Goal: Task Accomplishment & Management: Complete application form

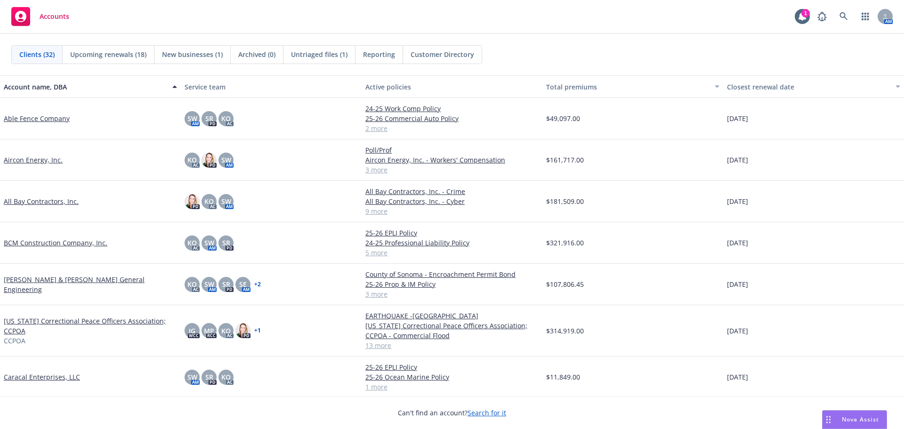
click at [36, 379] on link "Caracal Enterprises, LLC" at bounding box center [42, 377] width 76 height 10
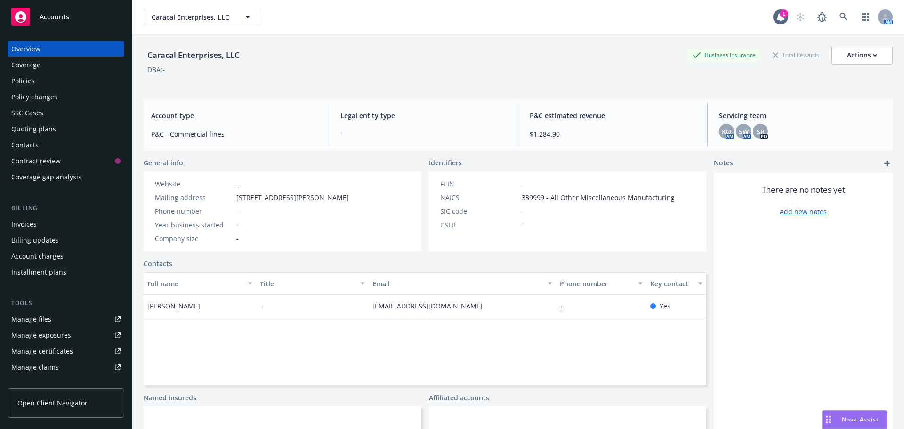
click at [51, 77] on div "Policies" at bounding box center [65, 80] width 109 height 15
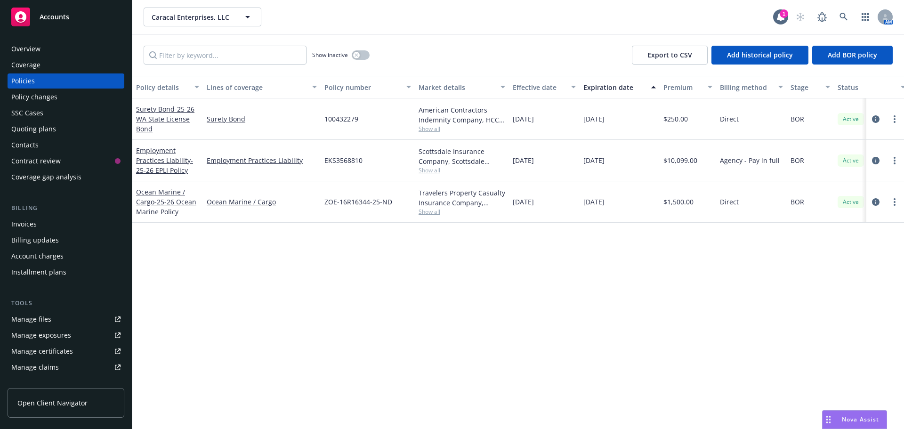
click at [38, 323] on div "Manage files" at bounding box center [31, 319] width 40 height 15
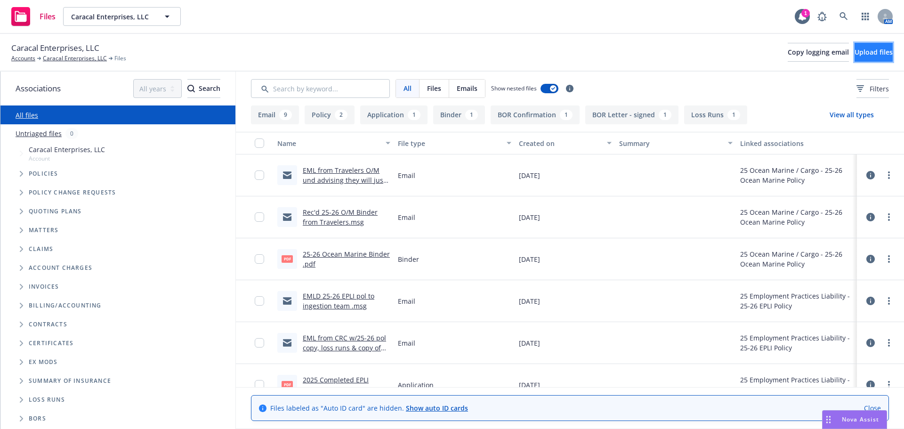
click at [869, 54] on span "Upload files" at bounding box center [873, 52] width 38 height 9
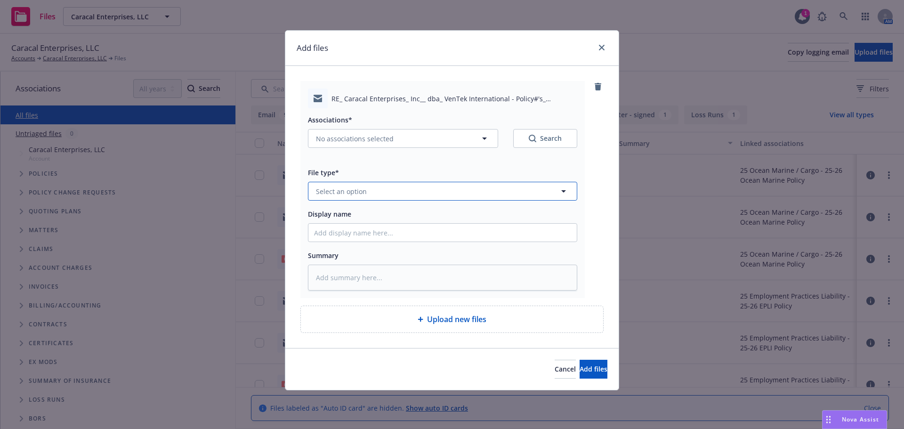
click at [352, 192] on span "Select an option" at bounding box center [341, 191] width 51 height 10
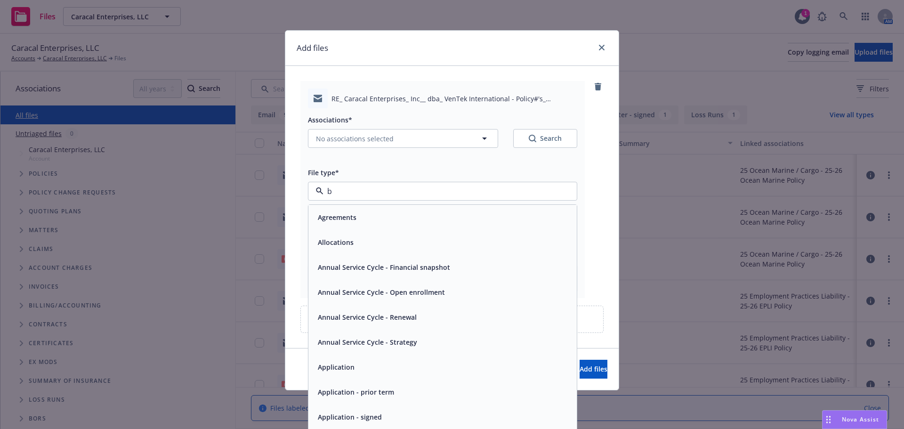
type input "bo"
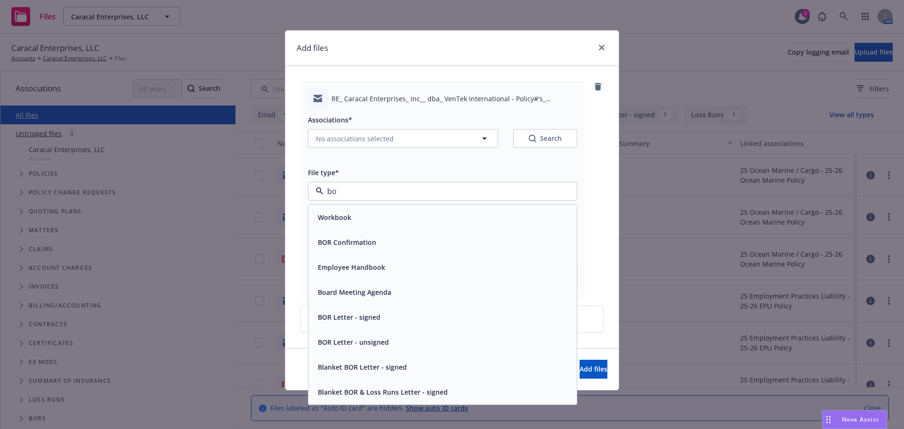
click at [329, 243] on span "BOR Confirmation" at bounding box center [347, 242] width 58 height 10
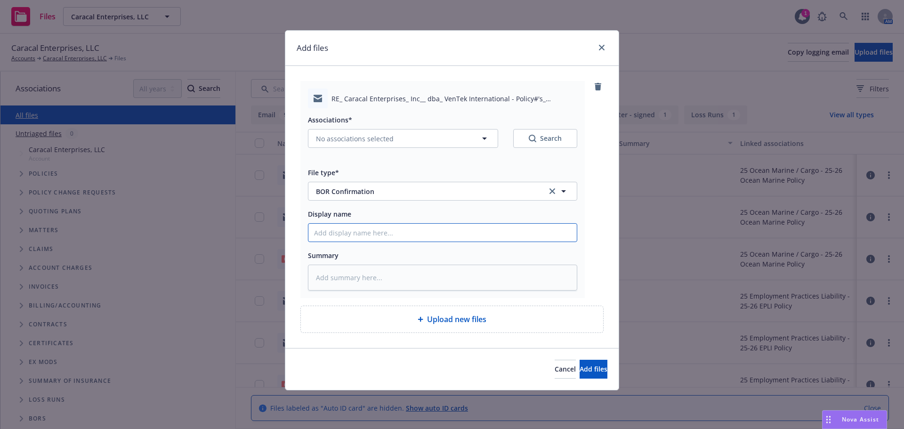
click at [353, 226] on input "Display name" at bounding box center [442, 233] width 268 height 18
type textarea "x"
type input "B"
type textarea "x"
type input "BO"
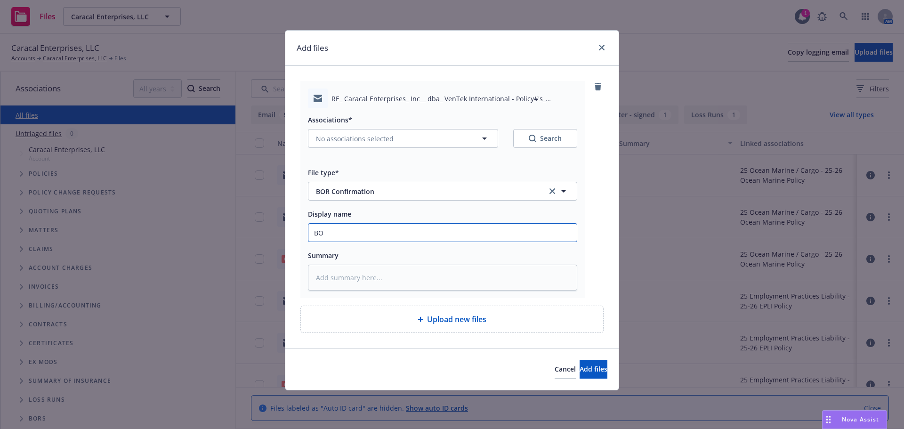
type textarea "x"
type input "BOR"
type textarea "x"
type input "BOR"
type textarea "x"
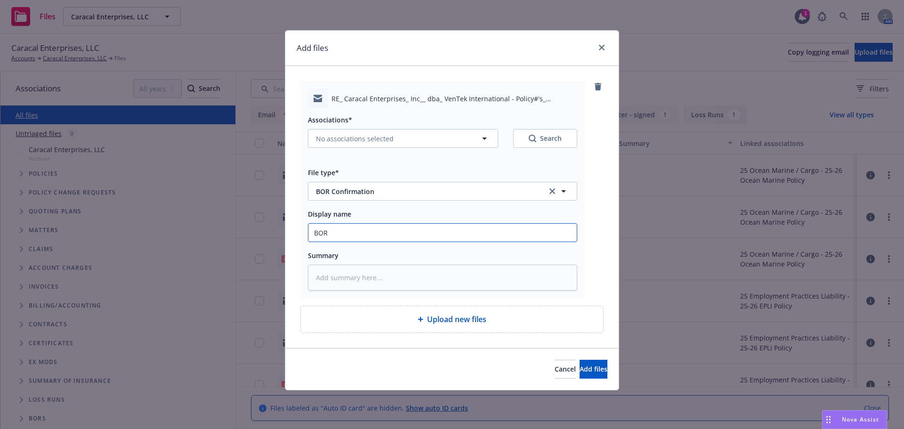
type input "BOR c"
type textarea "x"
type input "BOR co"
type textarea "x"
type input "BOR conf"
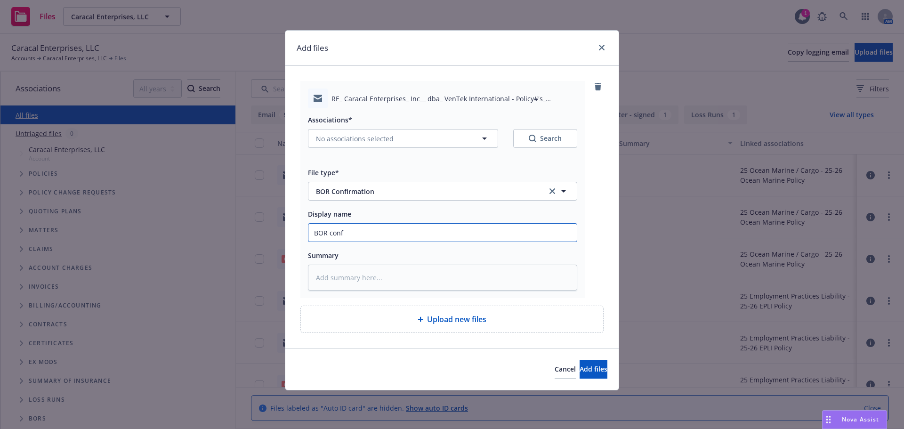
type textarea "x"
type input "BOR confi"
type textarea "x"
type input "BOR confir"
type textarea "x"
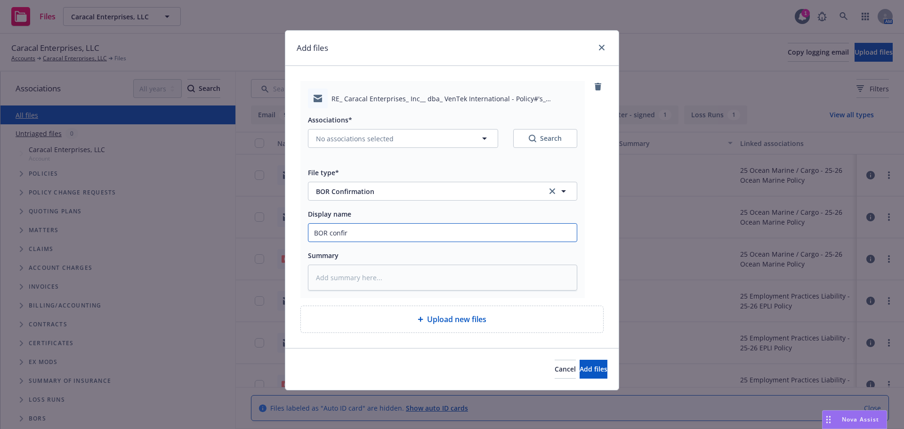
type input "BOR confirm"
type textarea "x"
type input "BOR confirma"
type textarea "x"
type input "BOR confirmat"
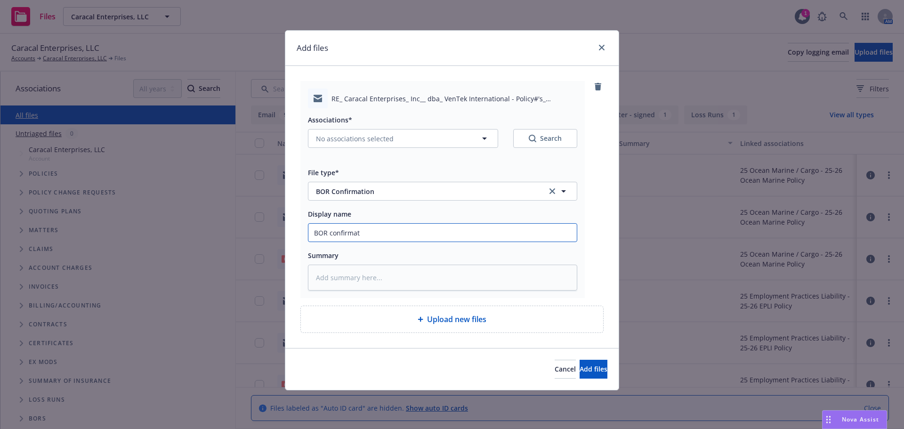
type textarea "x"
type input "BOR confirmatio"
type textarea "x"
type input "BOR confirmation"
type textarea "x"
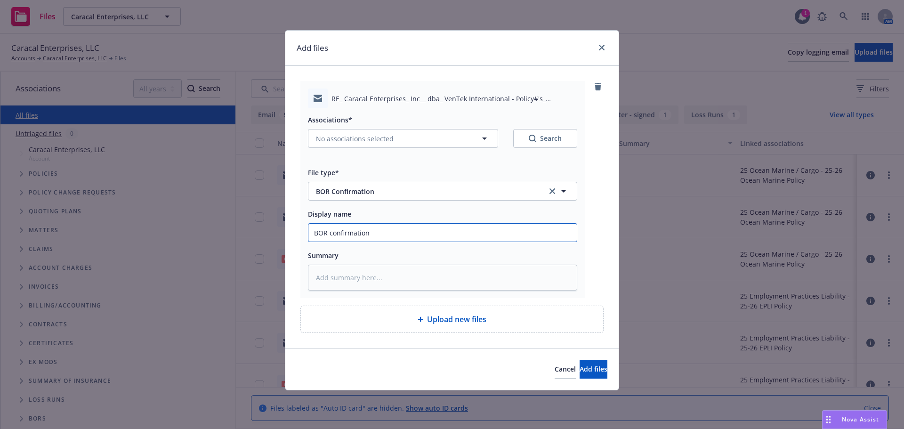
type input "BOR confirmation"
type textarea "x"
type input "BOR confirmation -"
type textarea "x"
type input "BOR confirmation -"
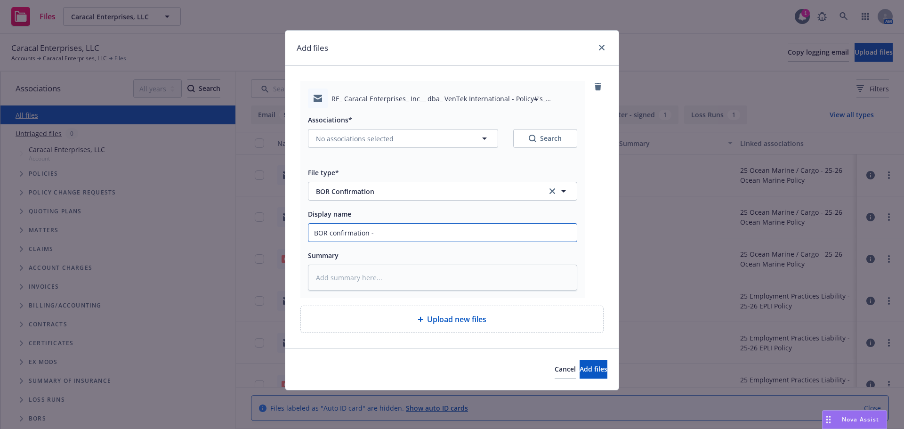
type textarea "x"
type input "BOR confirmation - H"
type textarea "x"
type input "BOR confirmation - Ha"
type textarea "x"
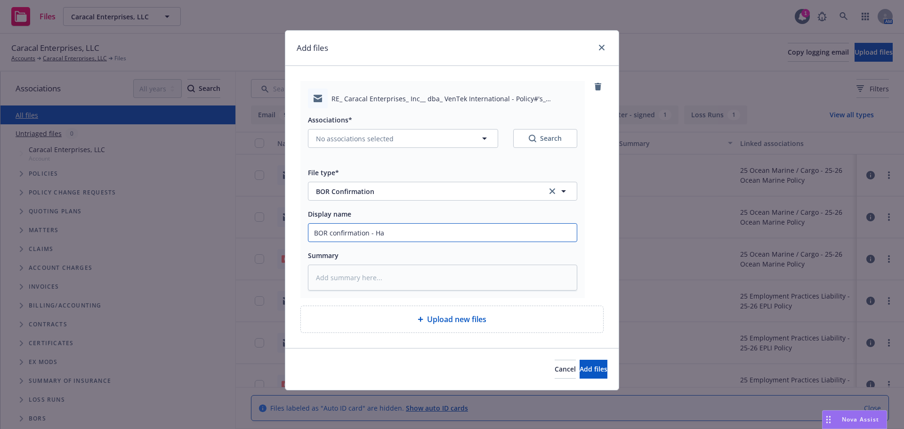
type input "BOR confirmation - Han"
type textarea "x"
type input "BOR confirmation - Hano"
type textarea "x"
type input "BOR confirmation - Hanov"
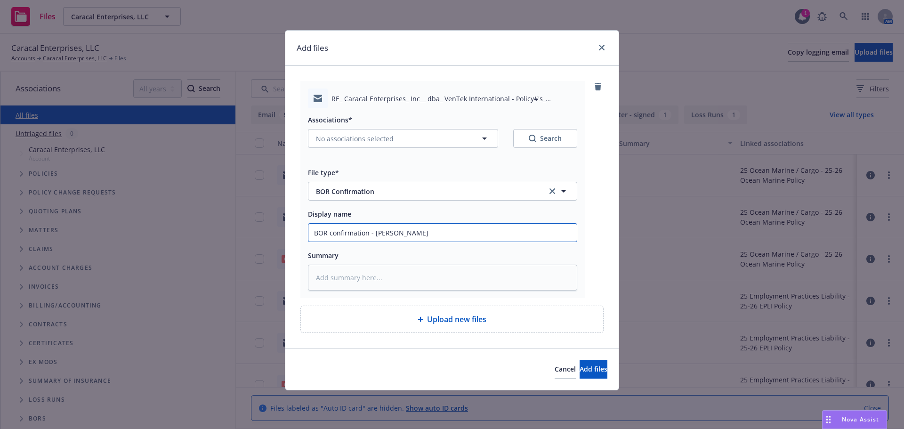
type textarea "x"
type input "BOR confirmation - Hanove"
type textarea "x"
type input "BOR confirmation - Hanover"
click at [384, 139] on span "No associations selected" at bounding box center [355, 139] width 78 height 10
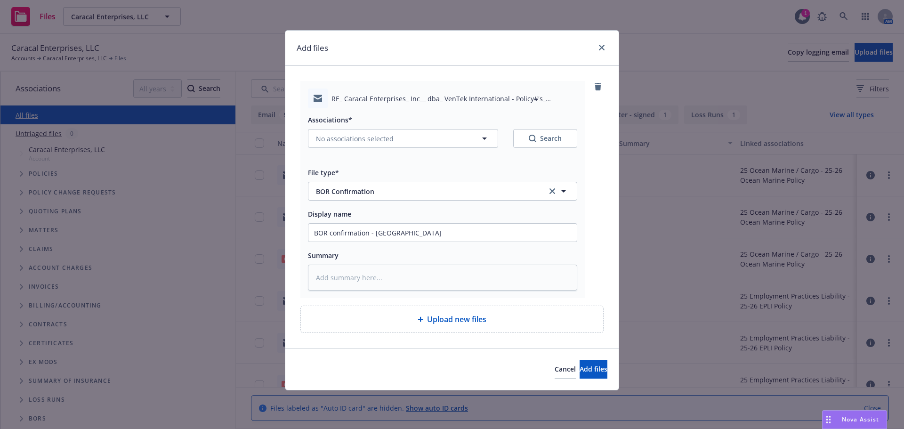
type textarea "x"
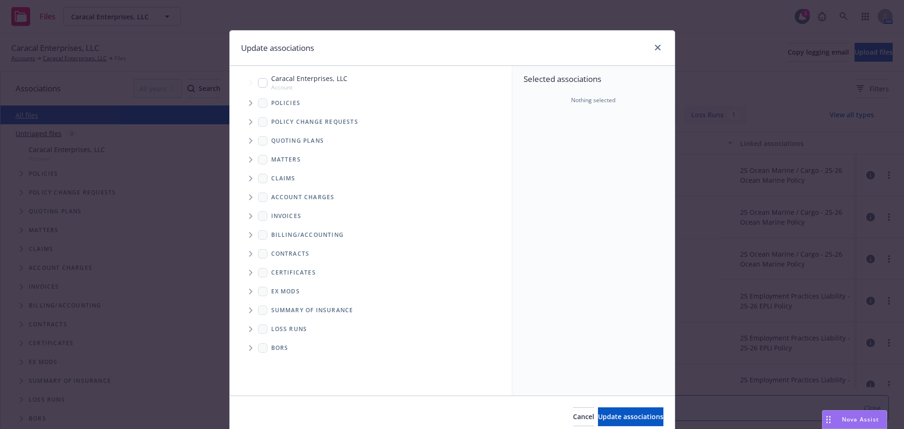
click at [258, 84] on input "Tree Example" at bounding box center [262, 82] width 9 height 9
checkbox input "true"
click at [626, 425] on button "Update associations" at bounding box center [630, 416] width 65 height 19
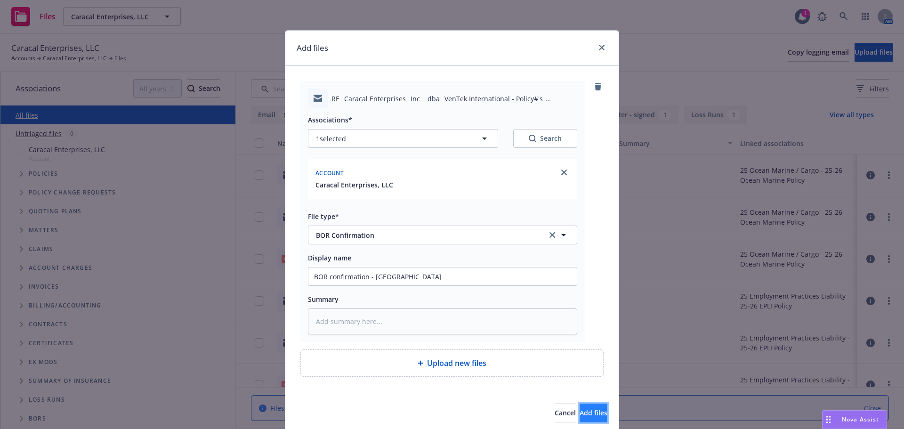
click at [586, 411] on span "Add files" at bounding box center [593, 412] width 28 height 9
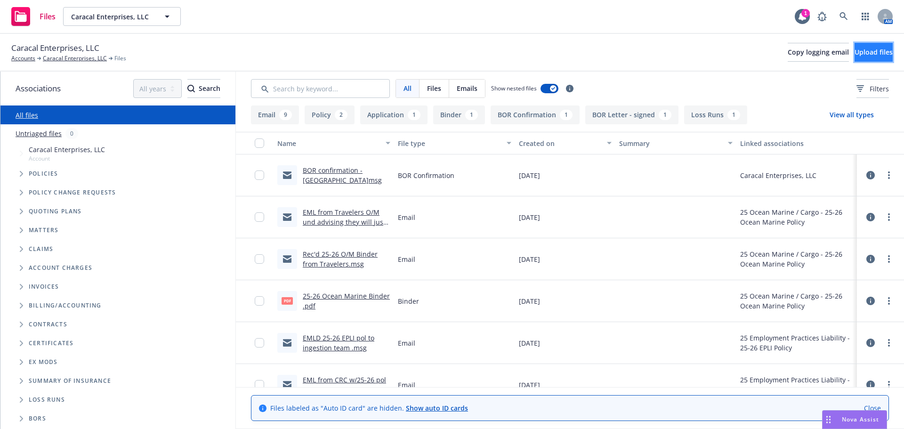
click at [875, 48] on span "Upload files" at bounding box center [873, 52] width 38 height 9
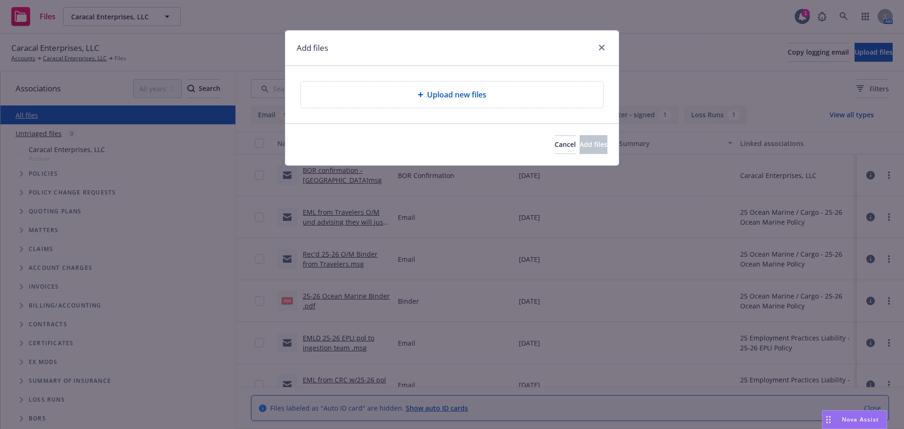
type textarea "x"
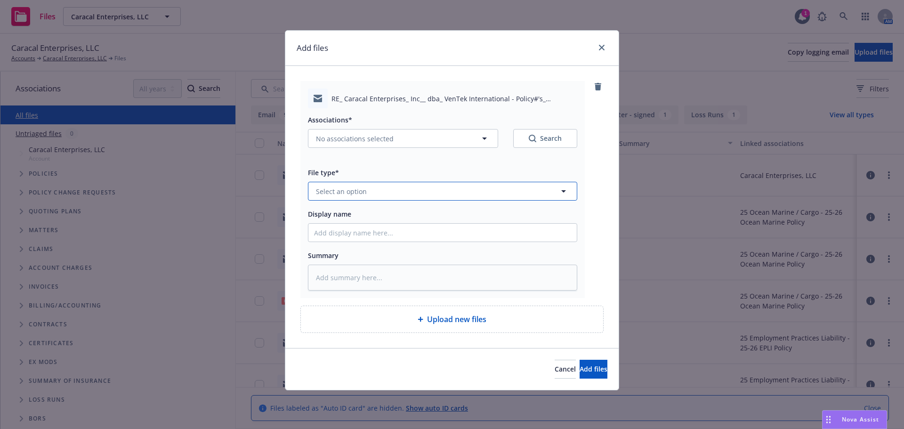
click at [371, 195] on button "Select an option" at bounding box center [442, 191] width 269 height 19
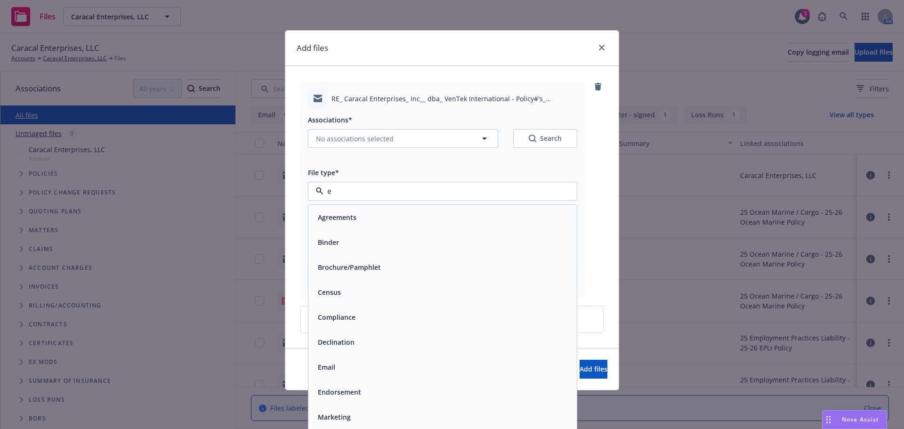
type input "em"
click at [378, 240] on div "Email" at bounding box center [442, 242] width 257 height 14
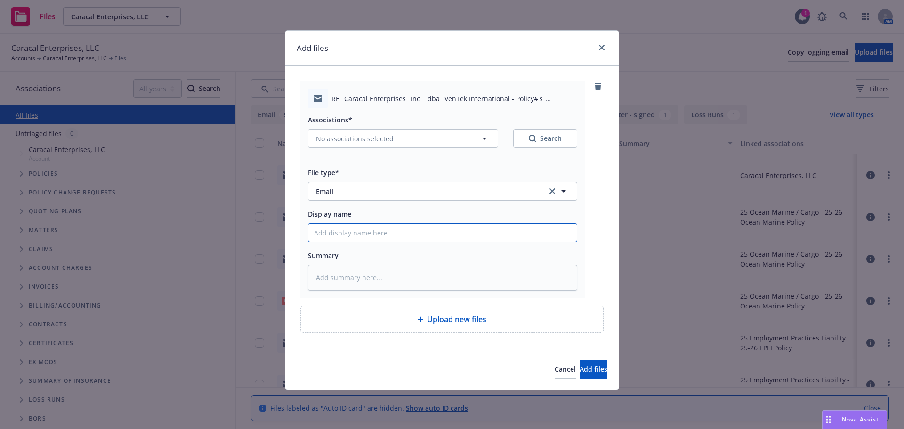
click at [328, 233] on input "Display name" at bounding box center [442, 233] width 268 height 18
type textarea "x"
type input "F"
type textarea "x"
type input "F."
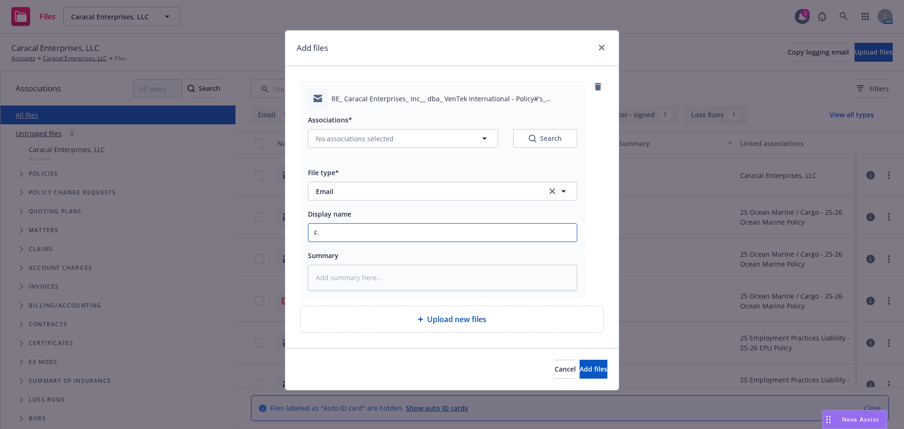
type textarea "x"
type input "F.Y"
type textarea "x"
type input "F."
type textarea "x"
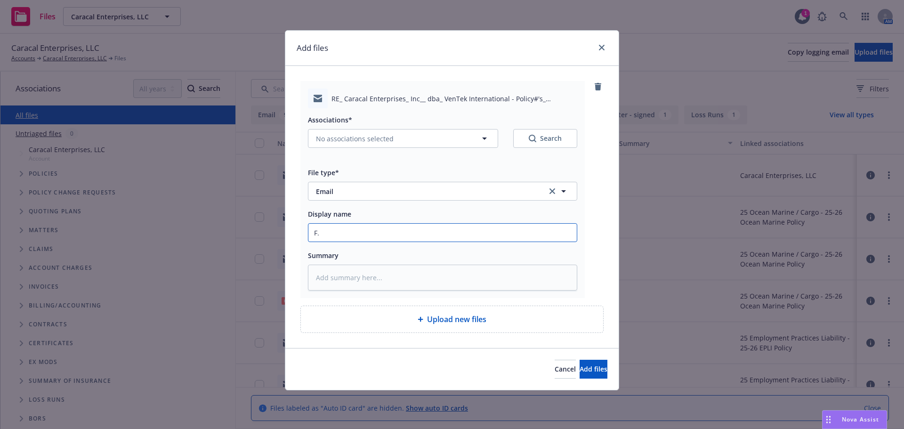
type input "F"
type textarea "x"
type input "F."
type textarea "x"
type input "F.Y"
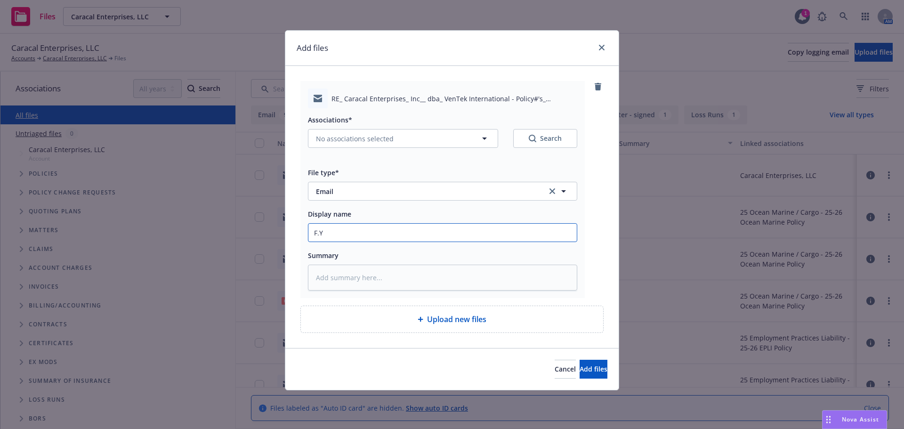
type textarea "x"
type input "F."
type textarea "x"
type input "F"
type textarea "x"
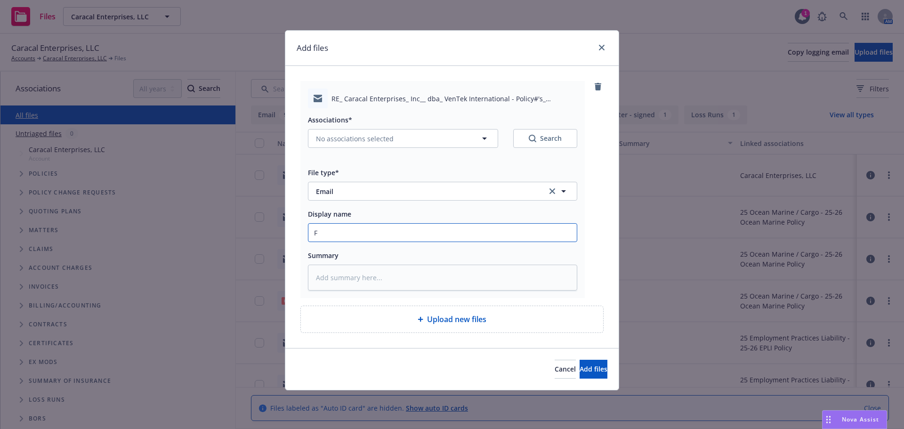
type input "F/"
type textarea "x"
type input "F/U"
type textarea "x"
type input "F/U"
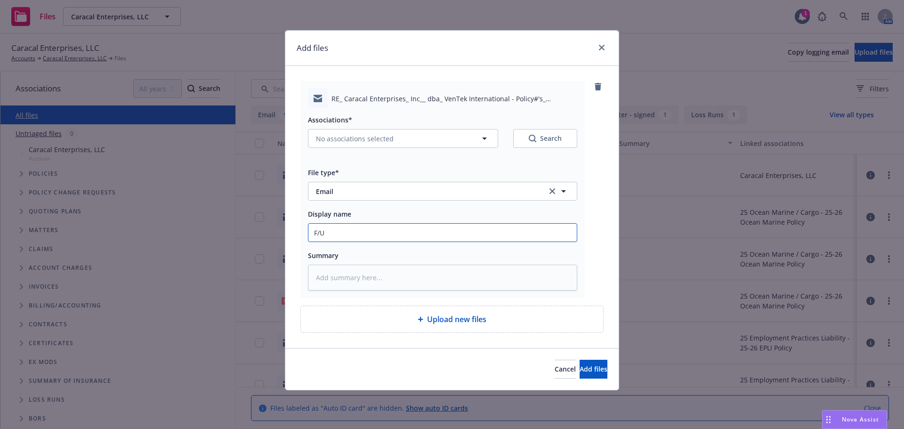
type textarea "x"
type input "F/U e"
type textarea "x"
type input "F/U em"
type textarea "x"
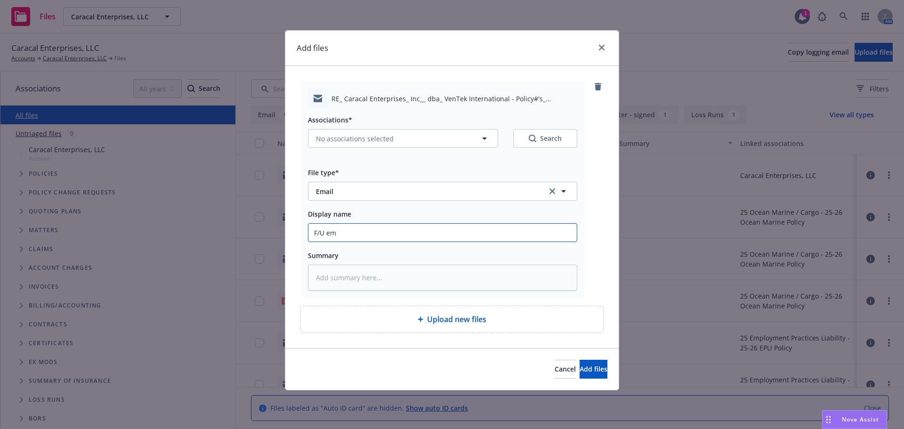
type input "F/U eml"
type textarea "x"
type input "F/U emld"
type textarea "x"
type input "F/U emld"
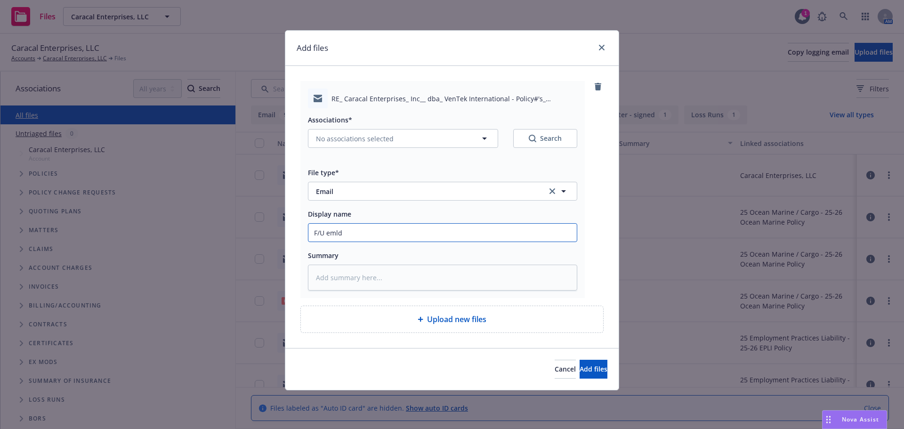
type textarea "x"
type input "F/U emld"
type textarea "x"
type input "F/U eml"
type textarea "x"
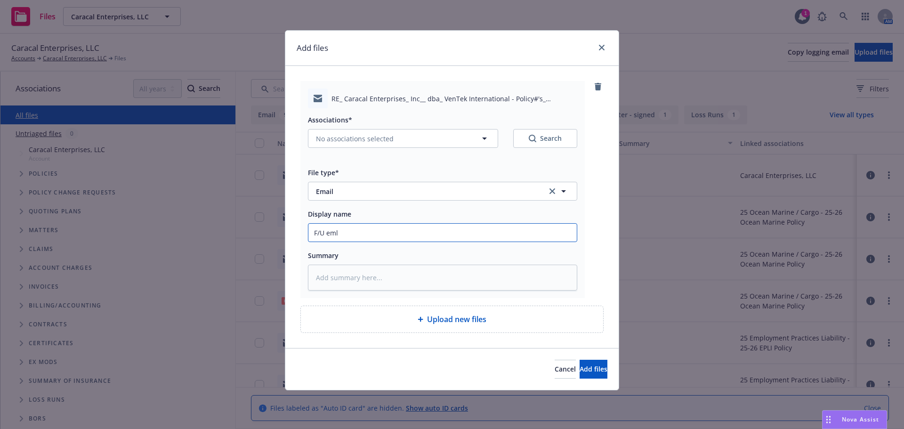
type input "F/U eml"
type textarea "x"
type input "F/U eml t"
type textarea "x"
type input "F/U eml to"
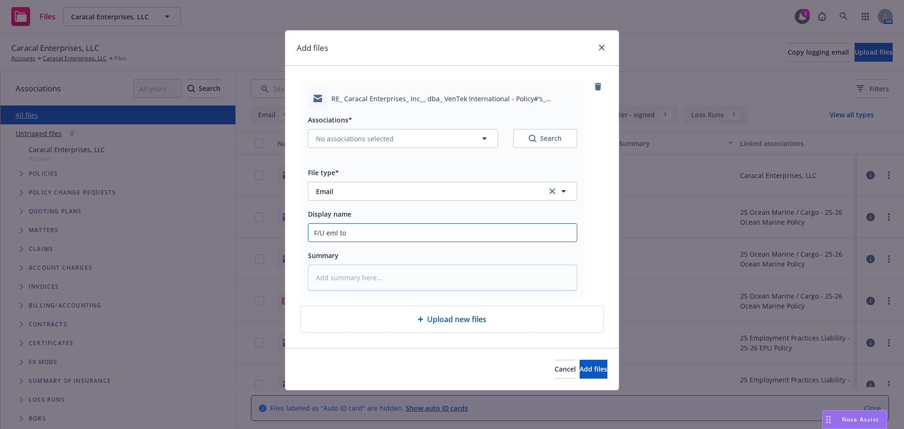
type textarea "x"
type input "F/U eml to"
type textarea "x"
type input "F/U eml to H"
type textarea "x"
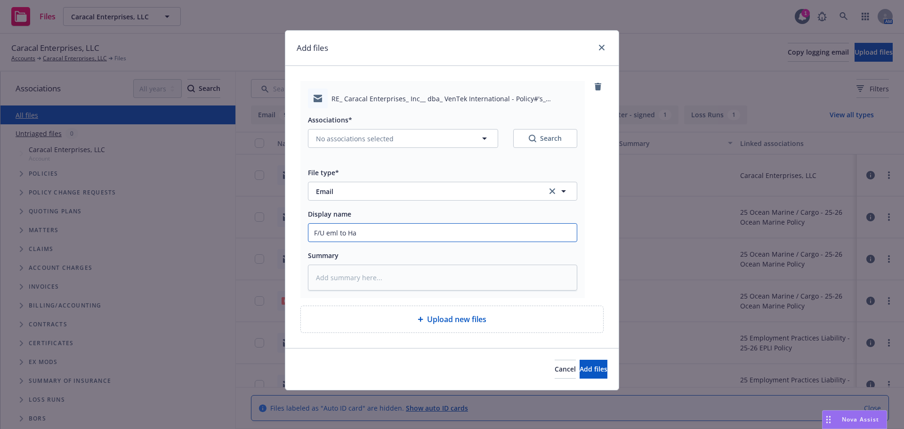
type input "F/U eml to Han"
type textarea "x"
type input "F/U eml to Hano"
type textarea "x"
type input "F/U eml to Hanov"
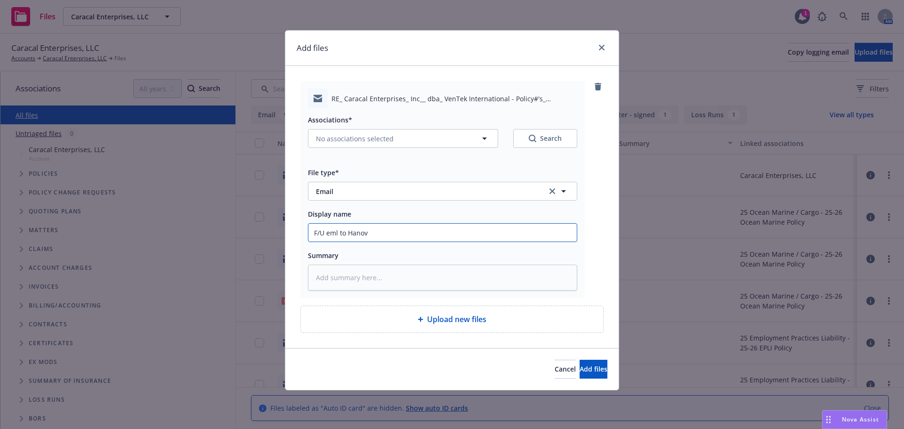
type textarea "x"
type input "F/U eml to Hanove"
type textarea "x"
type input "F/U eml to Hanover"
type textarea "x"
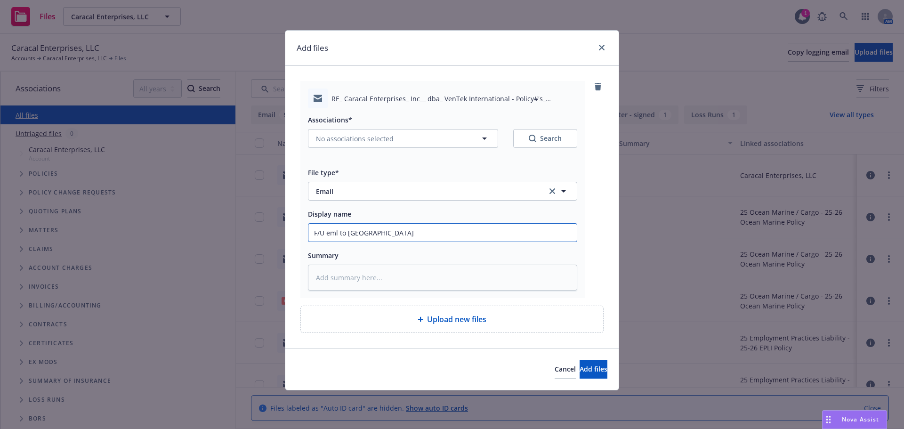
type input "F/U eml to Hanover"
type textarea "x"
type input "F/U eml to Hanover w"
type textarea "x"
type input "F/U eml to Hanover w/"
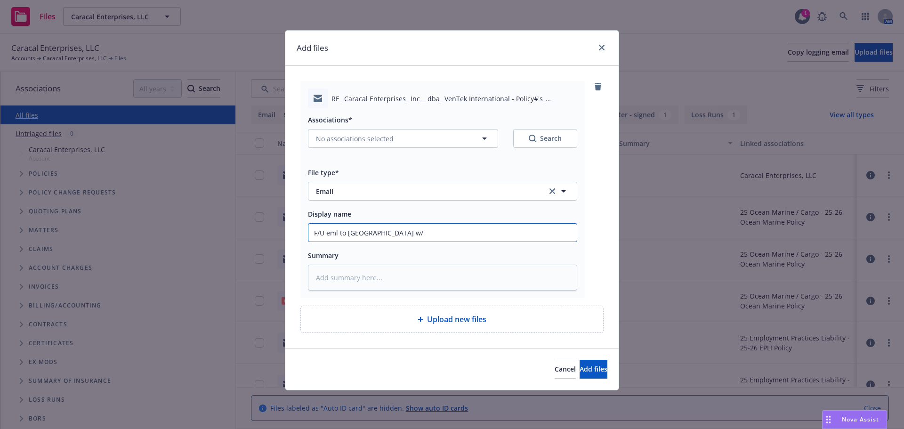
type textarea "x"
type input "F/U eml to Hanover w/r"
type textarea "x"
type input "F/U eml to Hanover w/re"
type textarea "x"
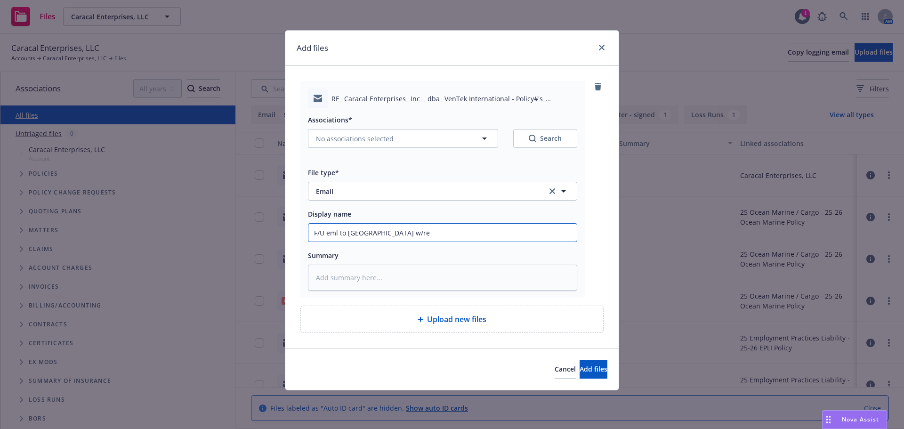
type input "F/U eml to Hanover w/req"
type textarea "x"
type input "F/U eml to Hanover w/reqt"
type textarea "x"
type input "F/U eml to Hanover w/reqt"
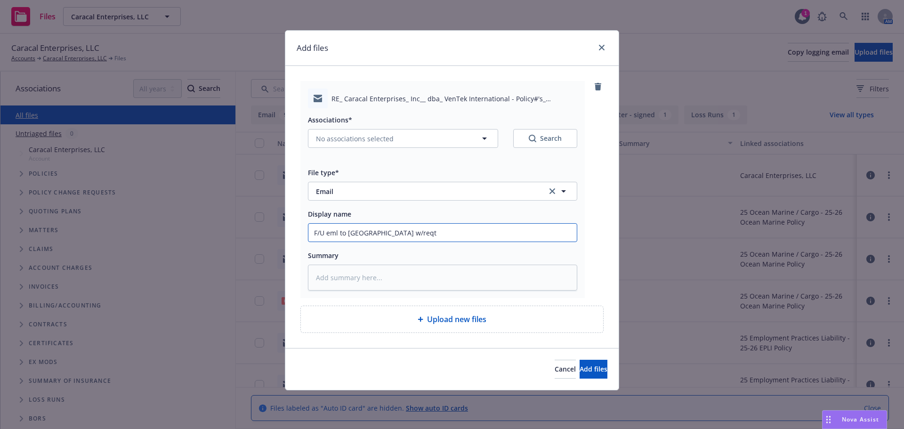
type textarea "x"
type input "F/U eml to Hanover w/reqt t"
type textarea "x"
type input "F/U eml to Hanover w/reqt to"
type textarea "x"
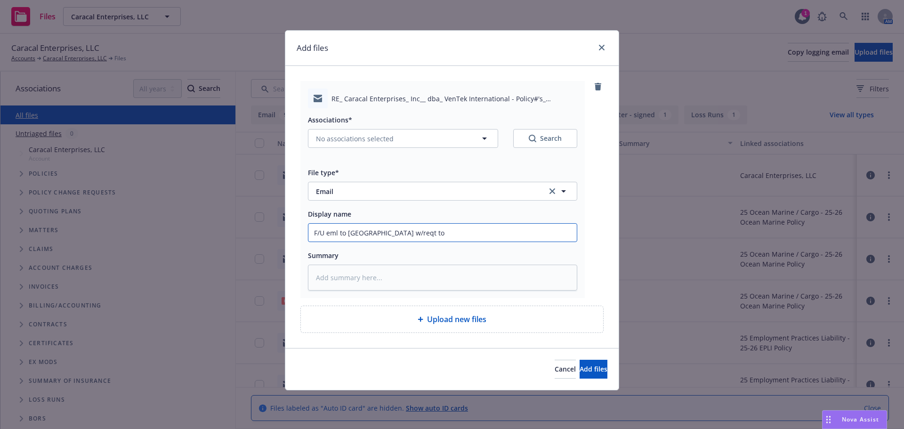
type input "F/U eml to Hanover w/reqt to"
type textarea "x"
type input "F/U eml to Hanover w/reqt to s"
type textarea "x"
type input "F/U eml to Hanover w/reqt to se"
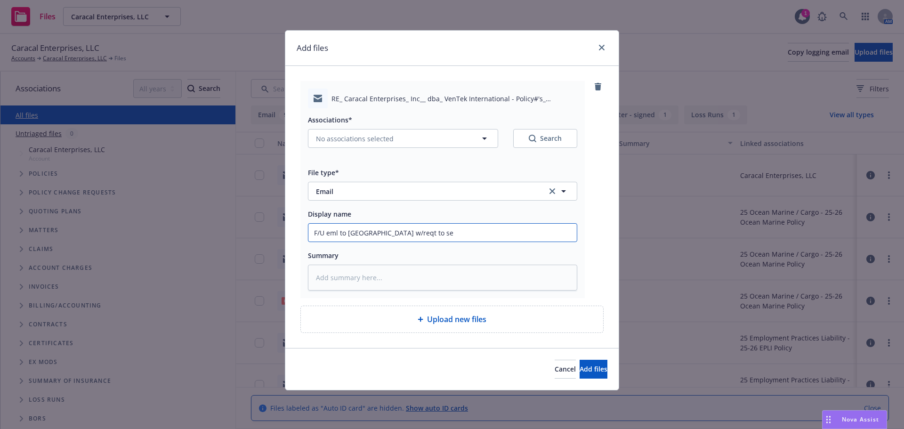
type textarea "x"
type input "F/U eml to Hanover w/reqt to sen"
type textarea "x"
type input "F/U eml to Hanover w/reqt to send"
type textarea "x"
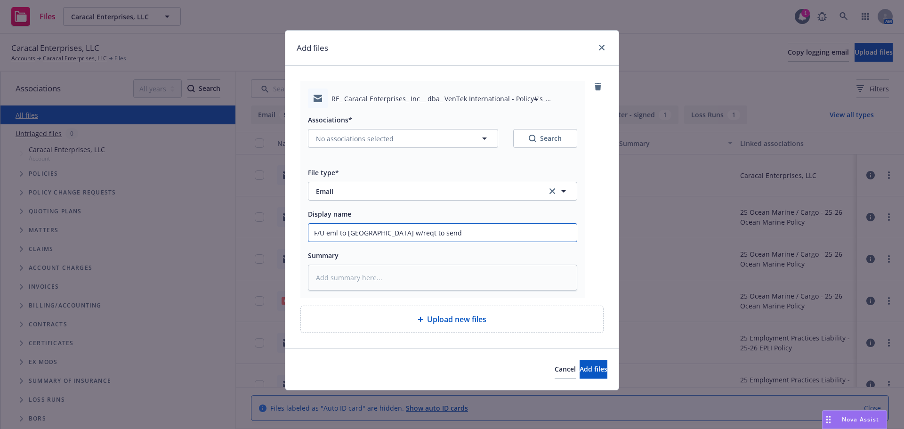
type input "F/U eml to Hanover w/reqt to send"
type textarea "x"
type input "F/U eml to Hanover w/reqt to send u"
type textarea "x"
type input "F/U eml to Hanover w/reqt to send us"
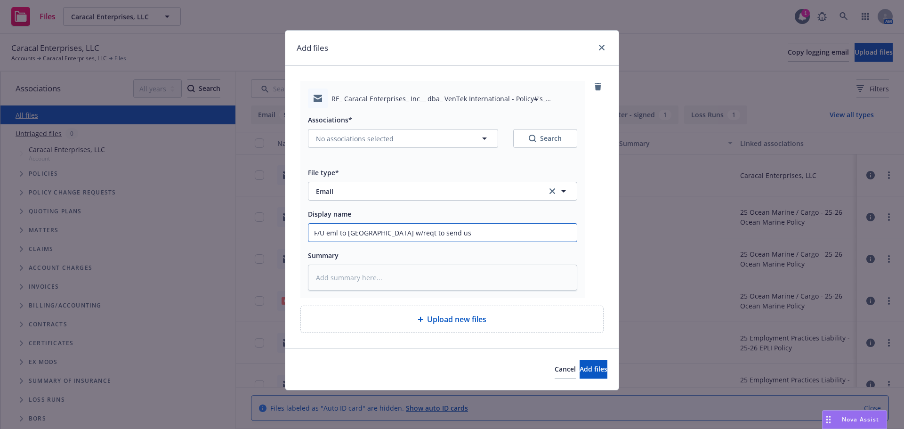
type textarea "x"
type input "F/U eml to Hanover w/reqt to send us"
type textarea "x"
type input "F/U eml to Hanover w/reqt to send us c"
type textarea "x"
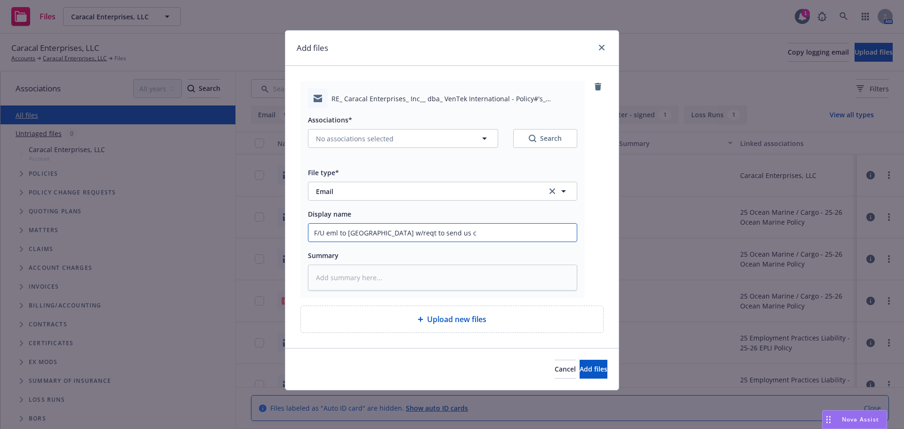
type input "F/U eml to Hanover w/reqt to send us cu"
type textarea "x"
type input "F/U eml to Hanover w/reqt to send us cur"
type textarea "x"
type input "F/U eml to Hanover w/reqt to send us curr"
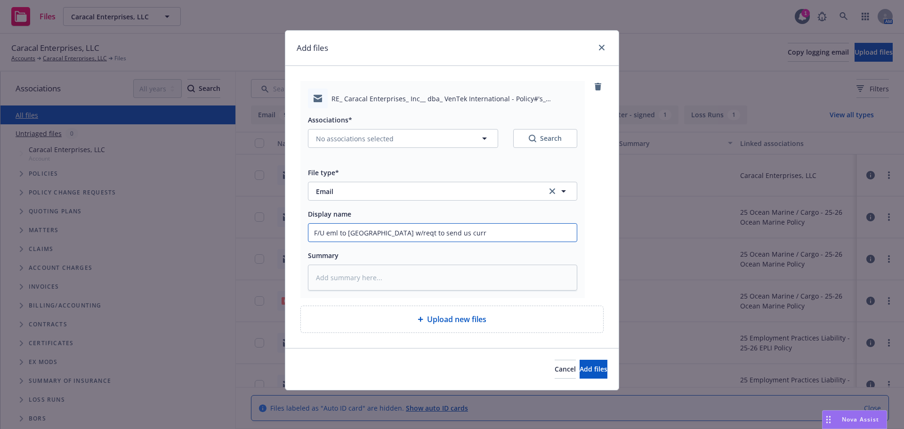
type textarea "x"
type input "F/U eml to Hanover w/reqt to send us currn"
type textarea "x"
type input "F/U eml to Hanover w/reqt to send us currnt"
type textarea "x"
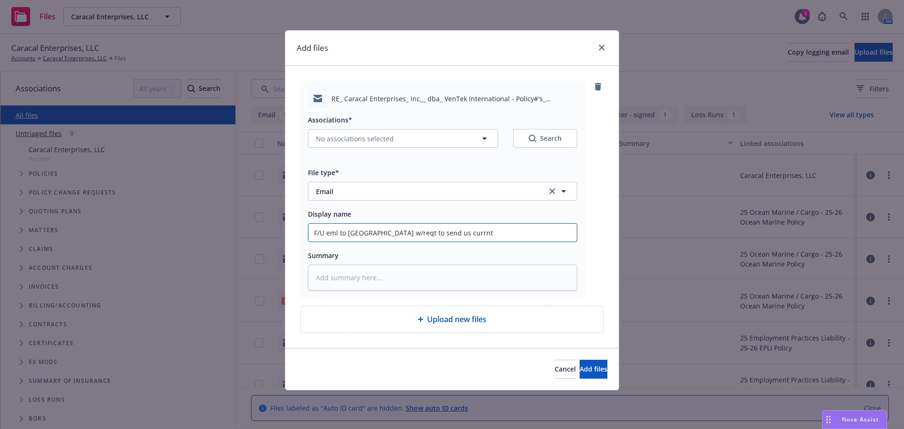
type input "F/U eml to Hanover w/reqt to send us currn"
type textarea "x"
type input "F/U eml to Hanover w/reqt to send us curr"
type textarea "x"
type input "F/U eml to Hanover w/reqt to send us curre"
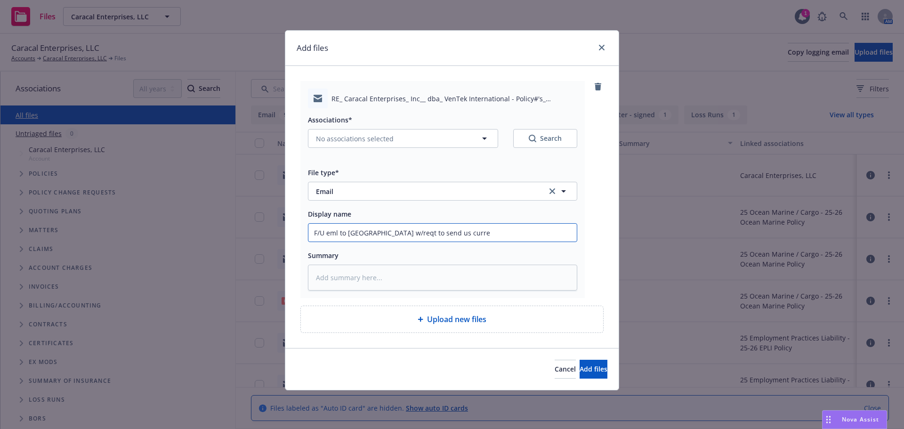
type textarea "x"
type input "F/U eml to Hanover w/reqt to send us curren"
type textarea "x"
type input "F/U eml to Hanover w/reqt to send us current"
type textarea "x"
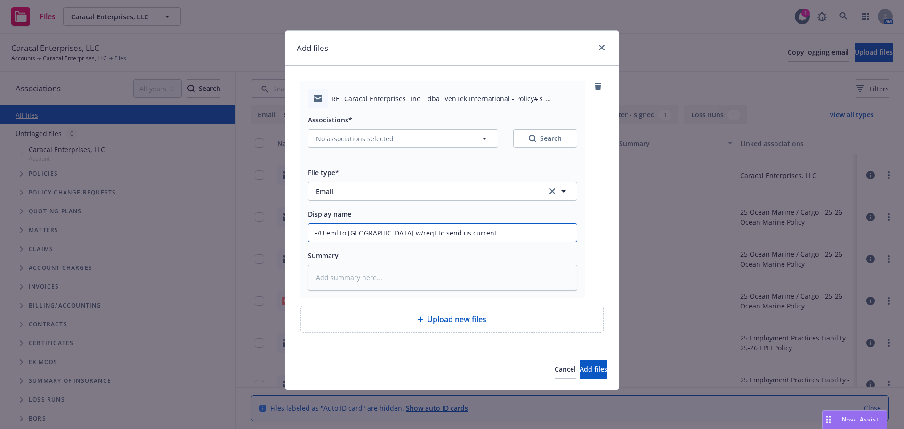
type input "F/U eml to Hanover w/reqt to send us current"
type textarea "x"
type input "F/U eml to Hanover w/reqt to send us current p"
type textarea "x"
type input "F/U eml to Hanover w/reqt to send us current po"
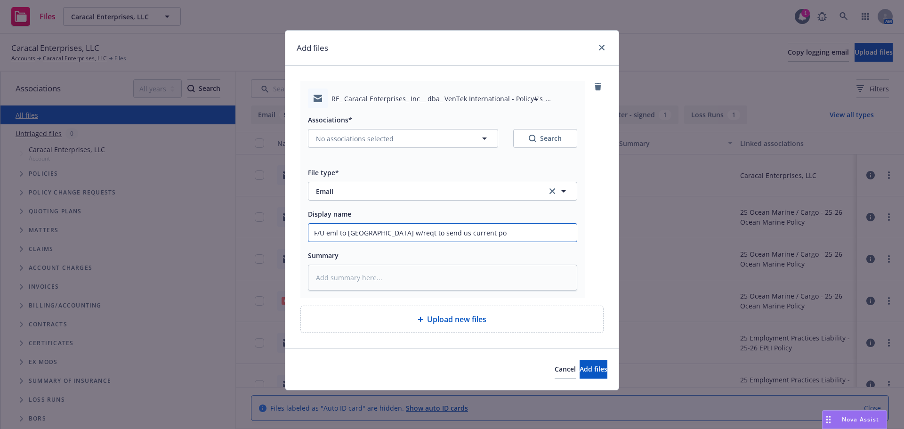
type textarea "x"
type input "F/U eml to Hanover w/reqt to send us current pol"
type textarea "x"
type input "F/U eml to Hanover w/reqt to send us current poli"
type textarea "x"
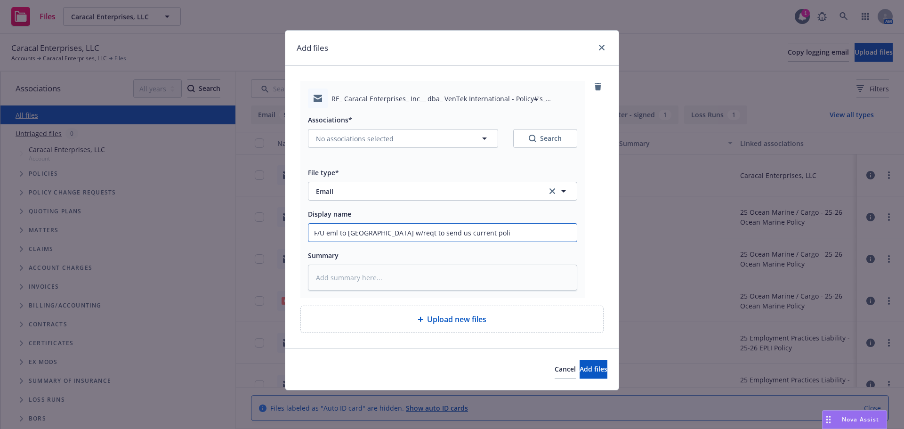
type input "F/U eml to Hanover w/reqt to send us current polic"
type textarea "x"
type input "F/U eml to Hanover w/reqt to send us current polici"
type textarea "x"
type input "F/U eml to Hanover w/reqt to send us current policie"
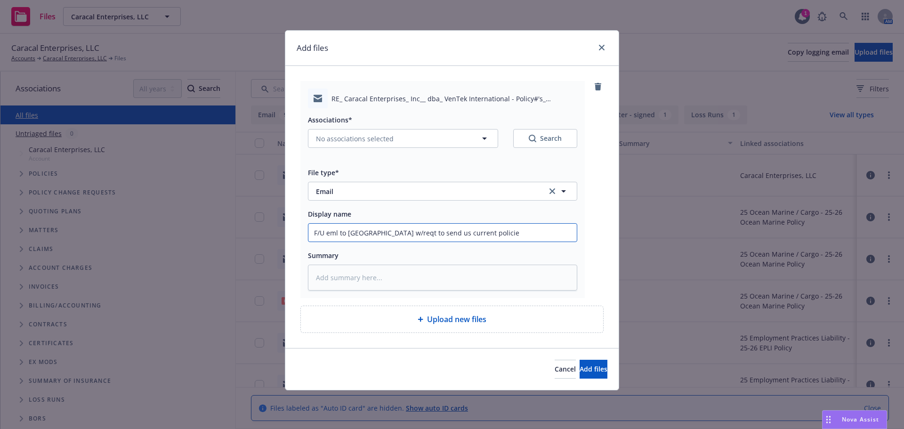
type textarea "x"
type input "F/U eml to Hanover w/reqt to send us current policies"
type textarea "x"
type input "F/U eml to Hanover w/reqt to send us current policies"
type textarea "x"
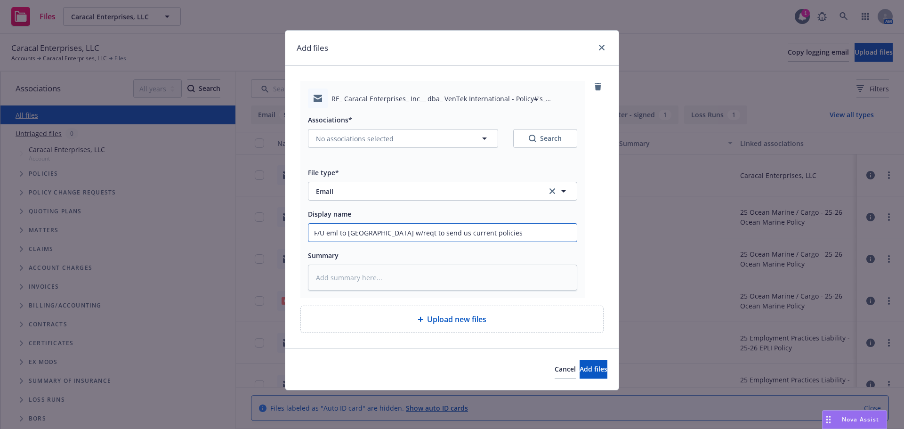
type input "F/U eml to Hanover w/reqt to send us current policies a"
type textarea "x"
type input "F/U eml to Hanover w/reqt to send us current policies an"
type textarea "x"
type input "F/U eml to Hanover w/reqt to send us current policies and"
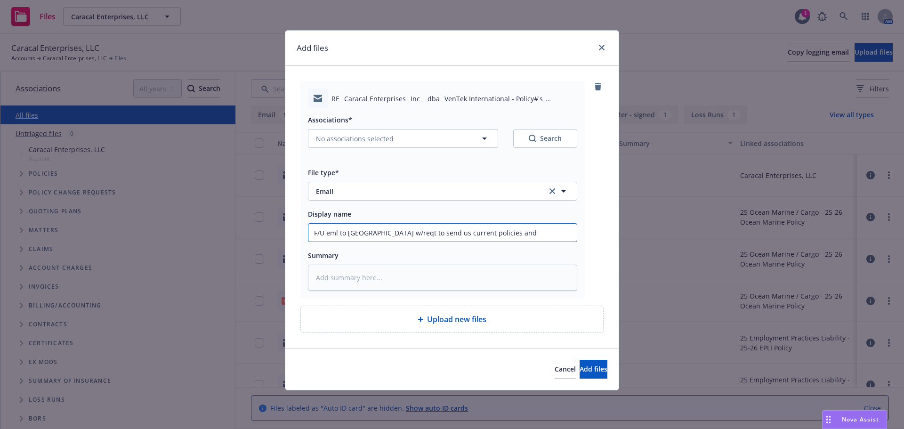
type textarea "x"
type input "F/U eml to Hanover w/reqt to send us current policies and"
type textarea "x"
click at [387, 148] on div "Associations* No associations selected Search" at bounding box center [442, 136] width 269 height 45
click at [384, 137] on span "No associations selected" at bounding box center [355, 139] width 78 height 10
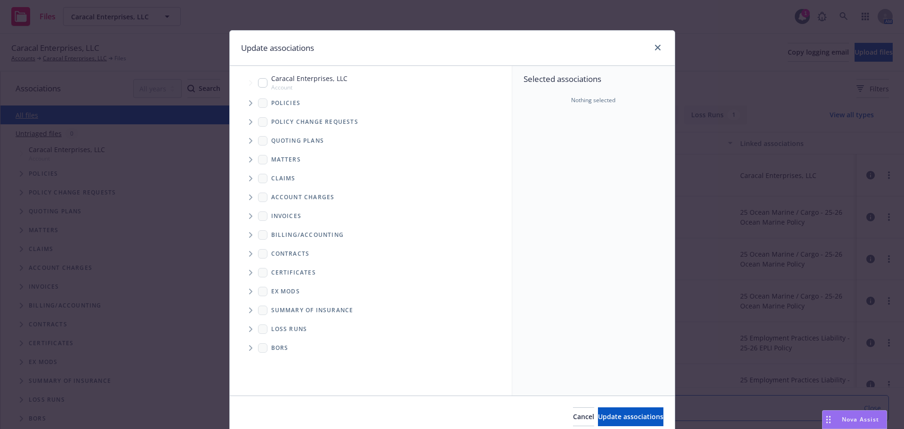
click at [258, 80] on input "Tree Example" at bounding box center [262, 82] width 9 height 9
click at [606, 418] on span "Update associations" at bounding box center [630, 416] width 65 height 9
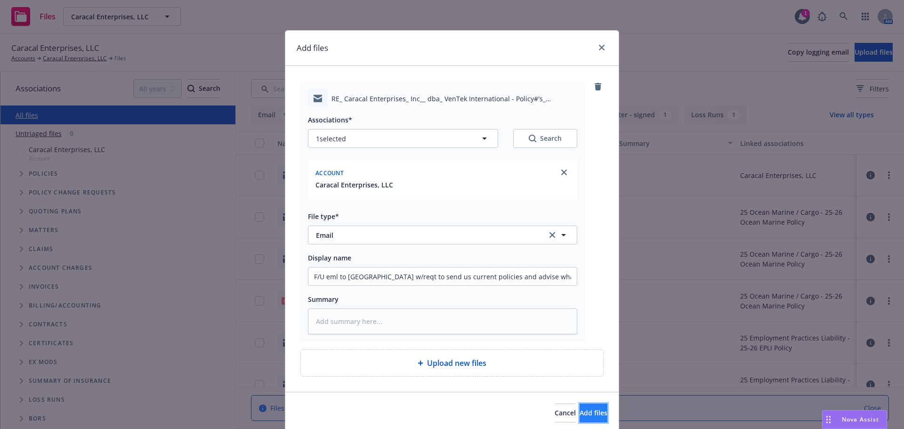
click at [579, 414] on span "Add files" at bounding box center [593, 412] width 28 height 9
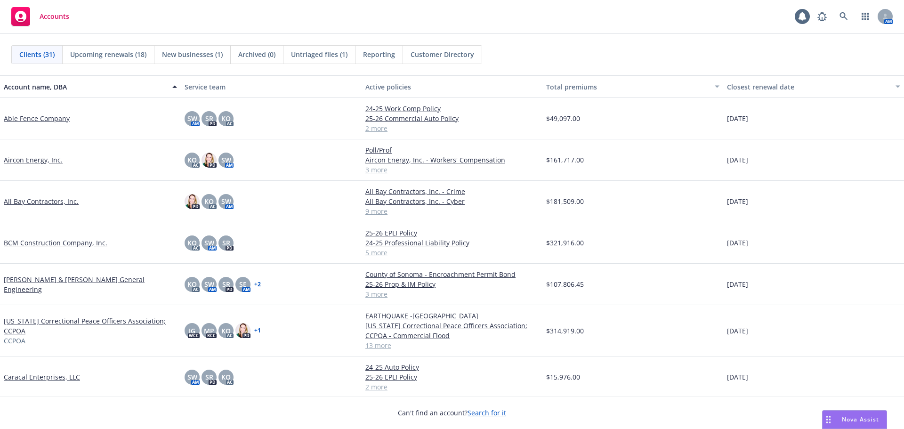
click at [32, 378] on link "Caracal Enterprises, LLC" at bounding box center [42, 377] width 76 height 10
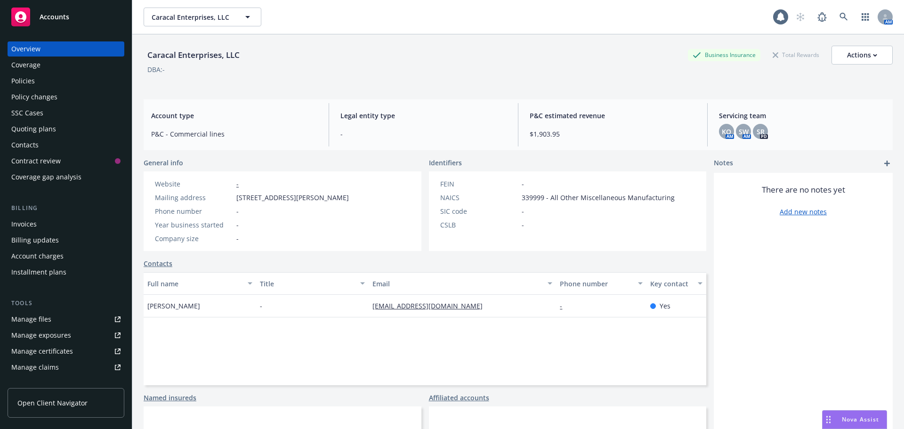
click at [29, 83] on div "Policies" at bounding box center [23, 80] width 24 height 15
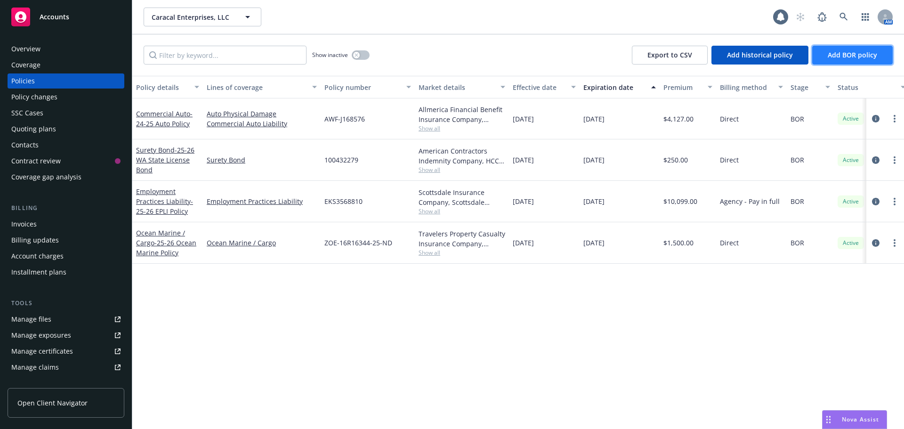
click at [838, 58] on span "Add BOR policy" at bounding box center [851, 54] width 49 height 9
select select "other"
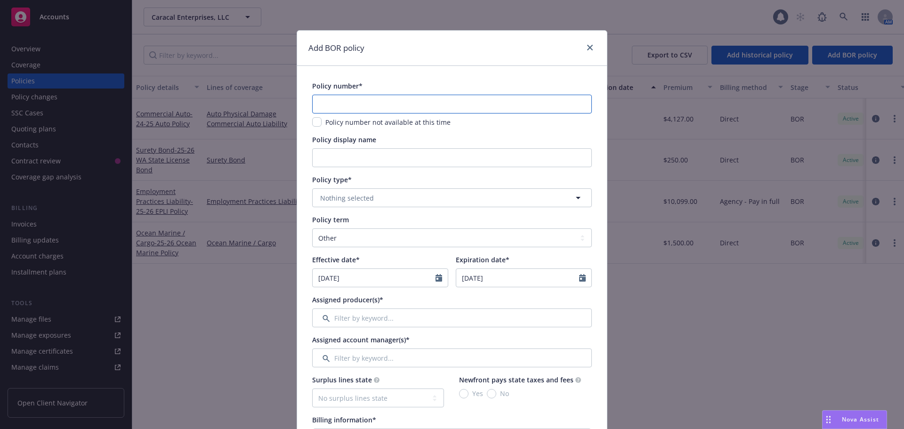
click at [340, 104] on input "text" at bounding box center [452, 104] width 280 height 19
type input "ZDF-J168984 02"
click at [330, 160] on input "Policy display name" at bounding box center [452, 157] width 280 height 19
type input "24-25 Package Policy"
click at [373, 196] on button "Nothing selected" at bounding box center [452, 197] width 280 height 19
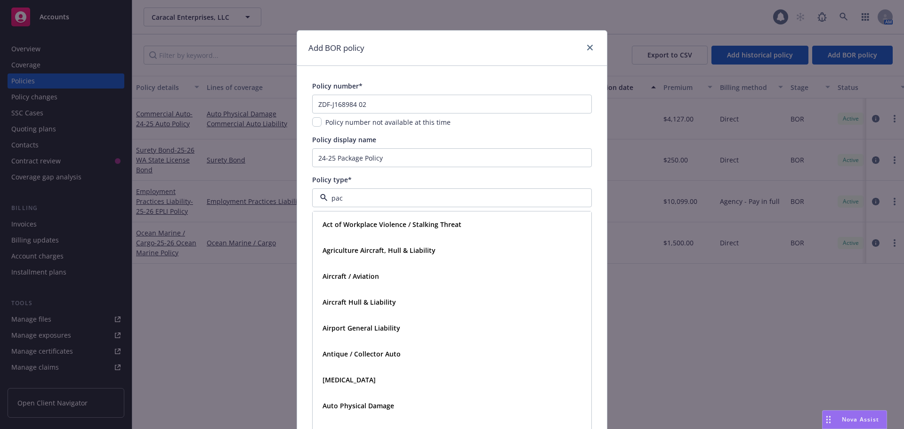
type input "pack"
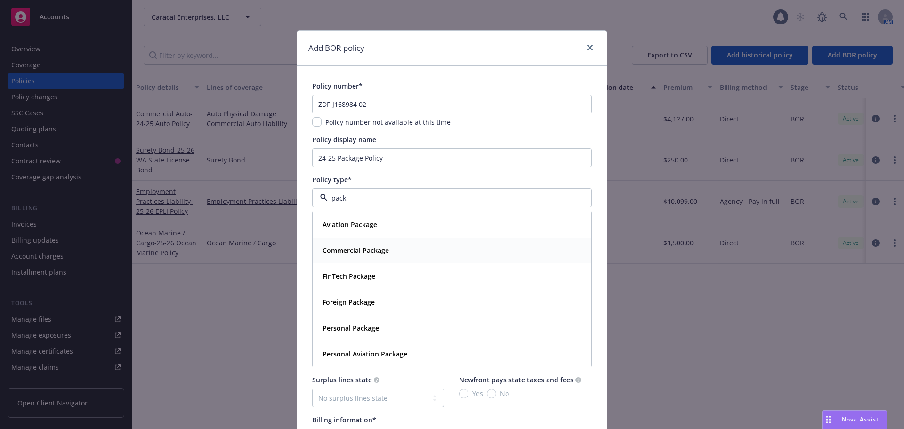
click at [353, 254] on strong "Commercial Package" at bounding box center [355, 250] width 66 height 9
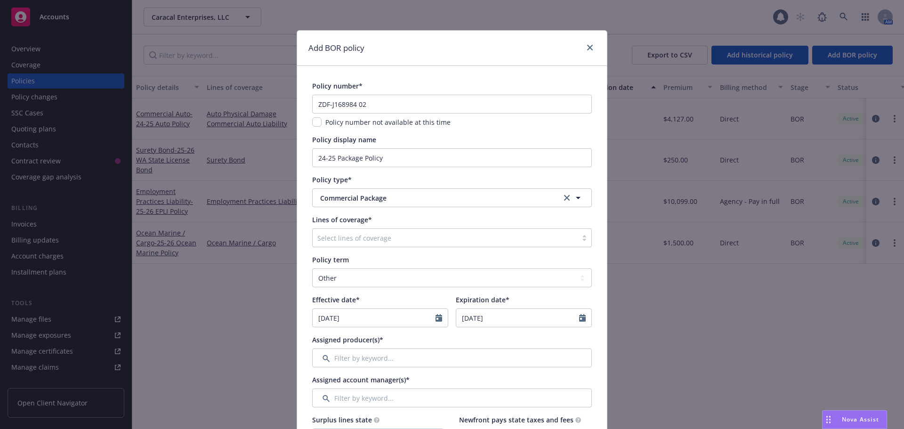
click at [355, 237] on div at bounding box center [444, 237] width 255 height 11
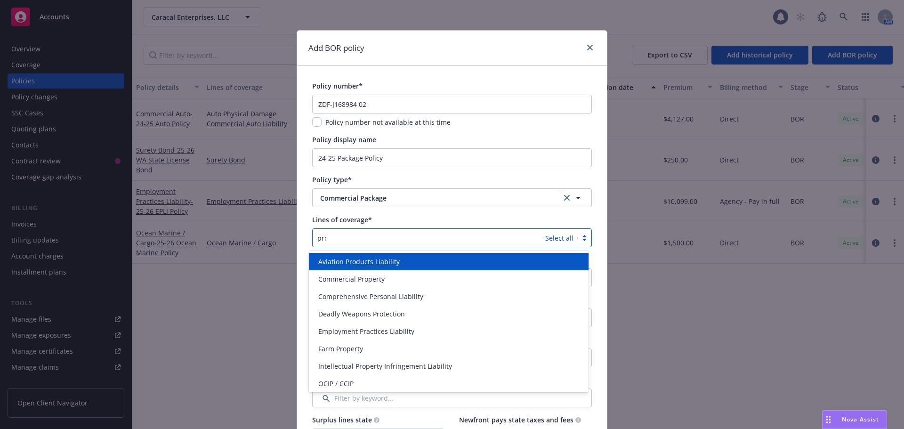
type input "prop"
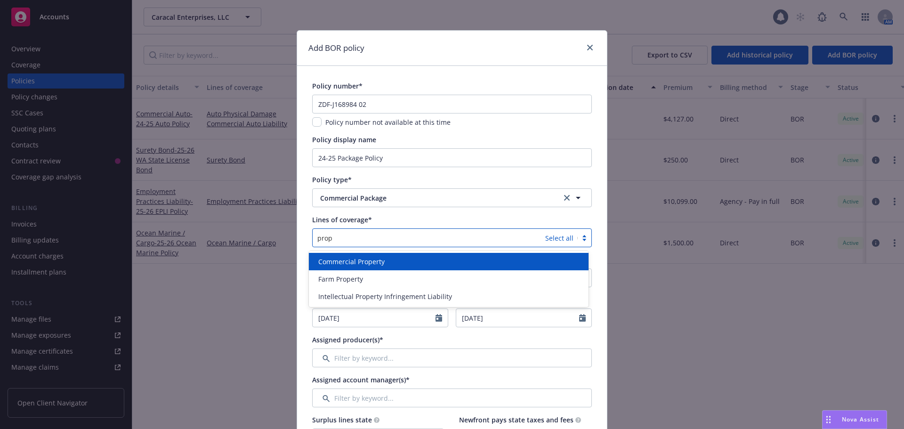
click at [323, 269] on div "Commercial Property" at bounding box center [449, 261] width 280 height 17
type input "genera"
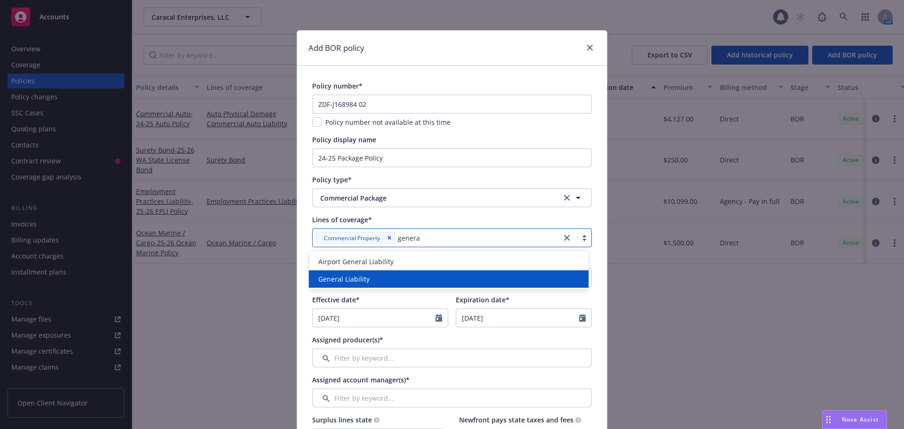
click at [325, 278] on span "General Liability" at bounding box center [343, 279] width 51 height 10
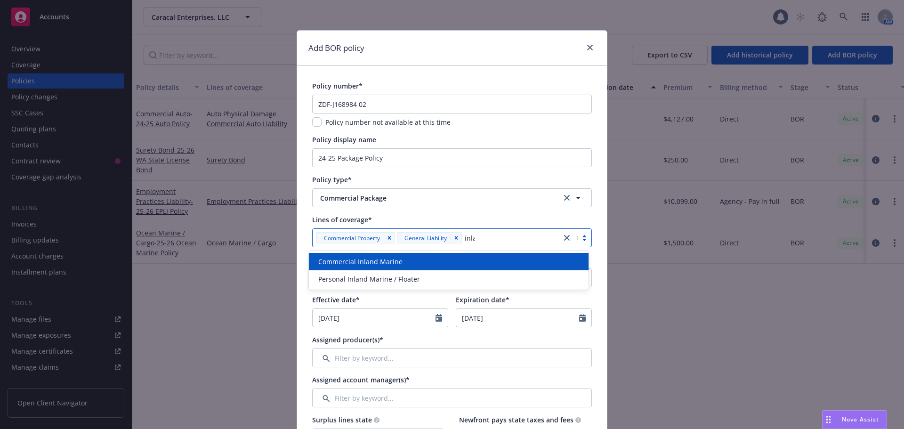
type input "inlan"
click at [333, 268] on div "Commercial Inland Marine" at bounding box center [449, 261] width 280 height 17
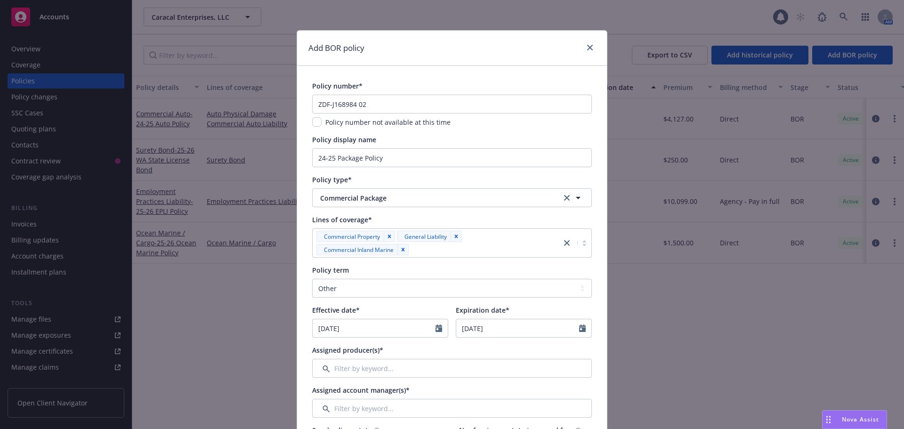
click at [326, 288] on select "Select policy term 12 Month 6 Month 4 Month 3 Month 2 Month 1 Month 36 Month (3…" at bounding box center [452, 288] width 280 height 19
select select "12"
click at [312, 279] on select "Select policy term 12 Month 6 Month 4 Month 3 Month 2 Month 1 Month 36 Month (3…" at bounding box center [452, 288] width 280 height 19
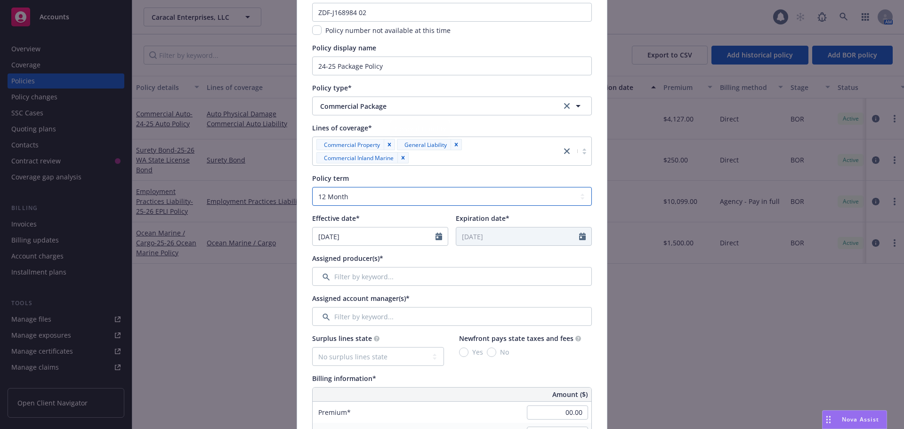
scroll to position [94, 0]
click at [435, 233] on icon "Calendar" at bounding box center [438, 234] width 7 height 8
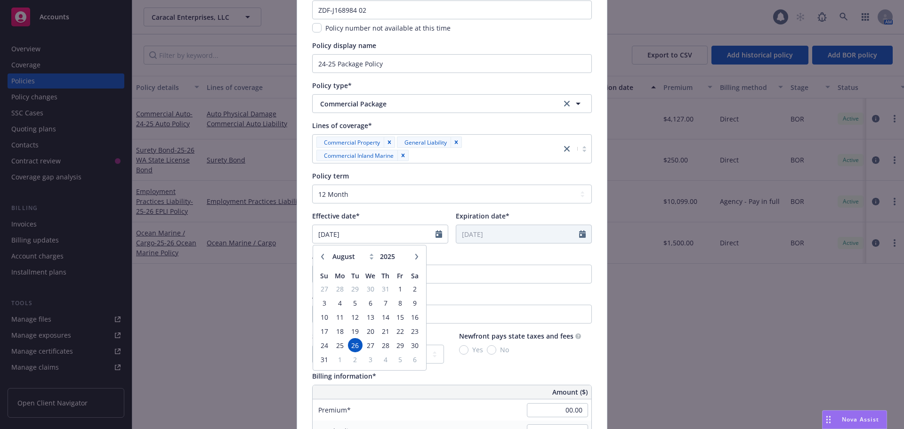
click at [320, 256] on icon "button" at bounding box center [323, 257] width 6 height 6
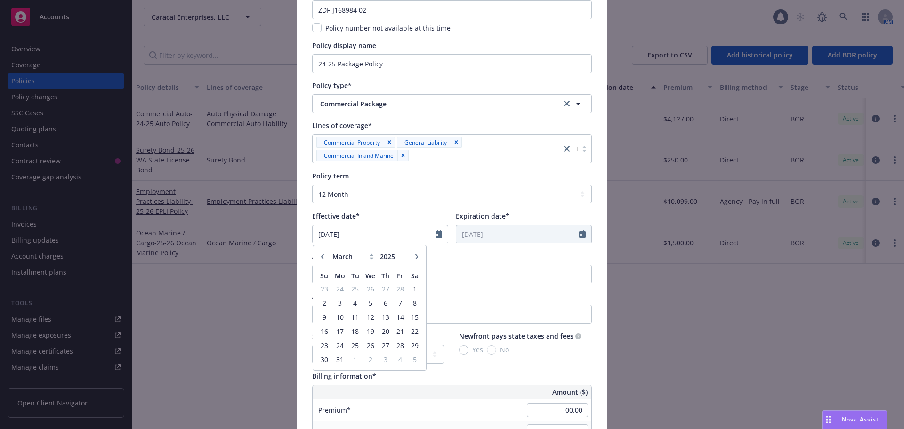
click at [320, 256] on icon "button" at bounding box center [323, 257] width 6 height 6
select select "12"
type input "2024"
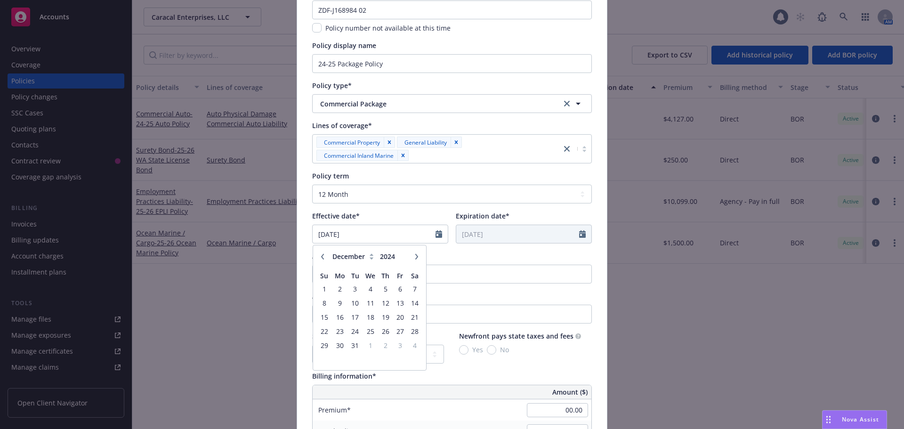
click at [320, 256] on icon "button" at bounding box center [323, 257] width 6 height 6
select select "9"
click at [385, 330] on span "26" at bounding box center [385, 331] width 13 height 12
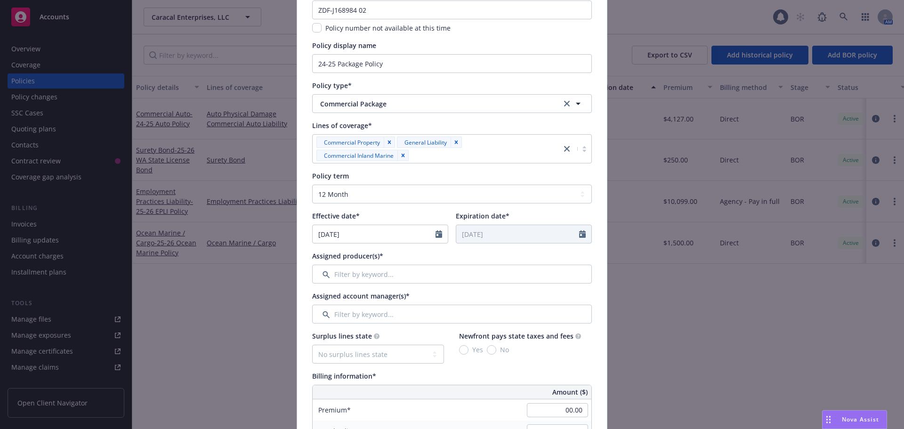
type input "[DATE]"
click at [361, 266] on input "Filter by keyword..." at bounding box center [452, 273] width 280 height 19
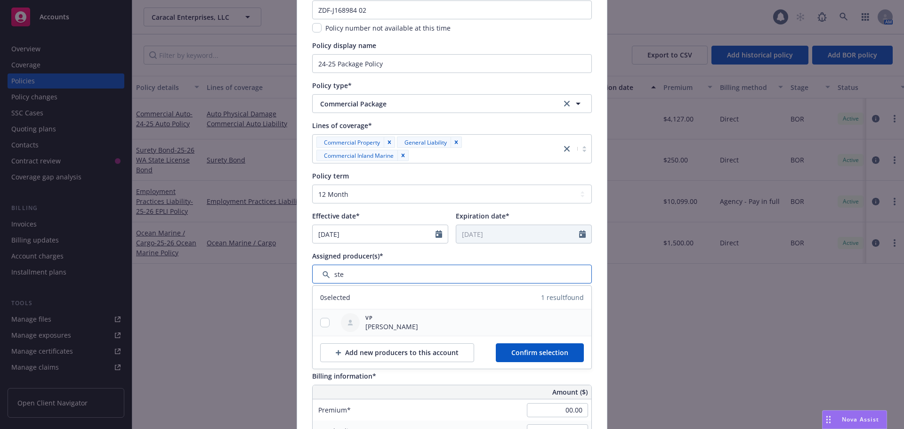
type input "ste"
click at [326, 321] on input "checkbox" at bounding box center [324, 322] width 9 height 9
checkbox input "true"
click at [538, 354] on span "Confirm selection" at bounding box center [539, 352] width 57 height 9
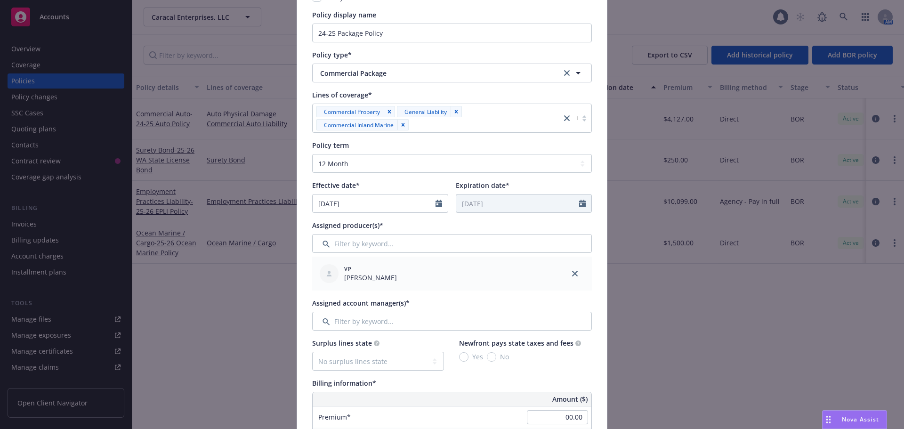
scroll to position [141, 0]
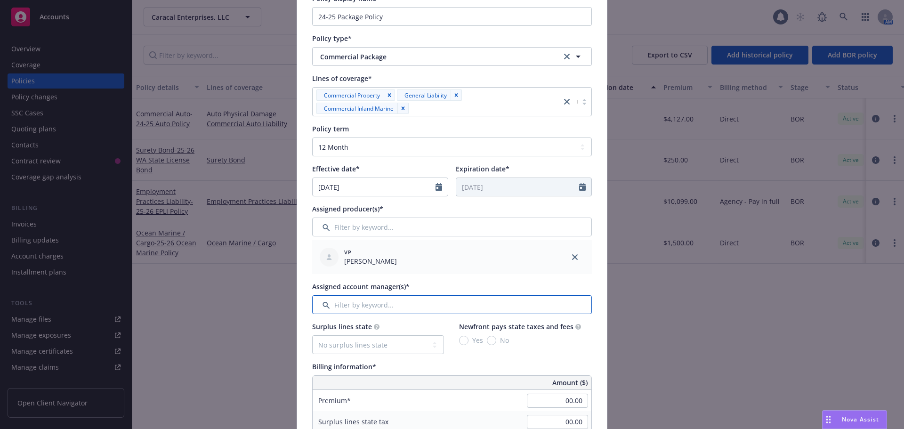
click at [382, 304] on input "Filter by keyword..." at bounding box center [452, 304] width 280 height 19
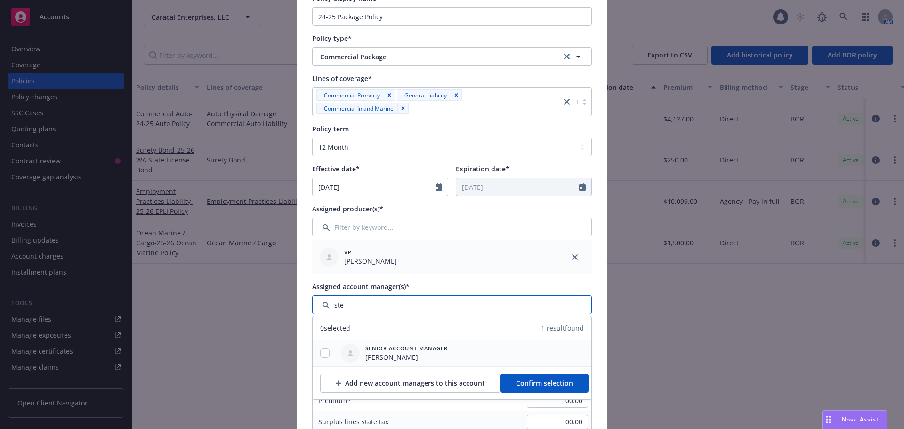
type input "ste"
click at [327, 352] on div at bounding box center [324, 353] width 24 height 10
click at [321, 356] on input "checkbox" at bounding box center [324, 352] width 9 height 9
checkbox input "true"
click at [522, 379] on span "Confirm selection" at bounding box center [544, 382] width 57 height 9
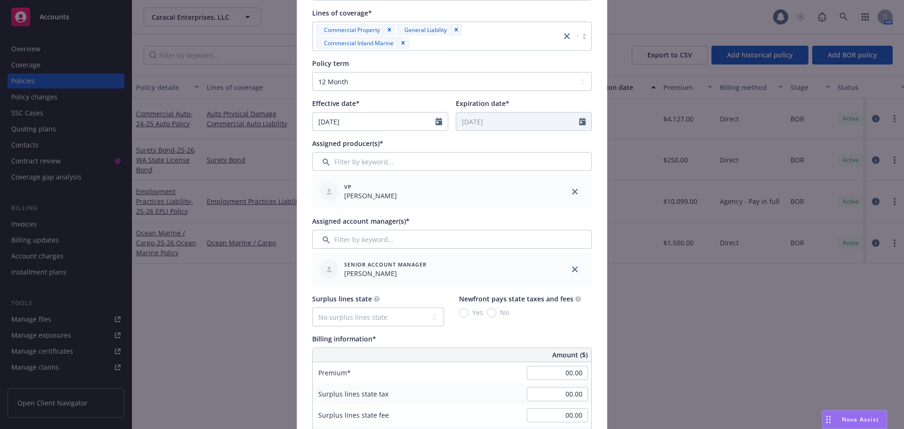
scroll to position [376, 0]
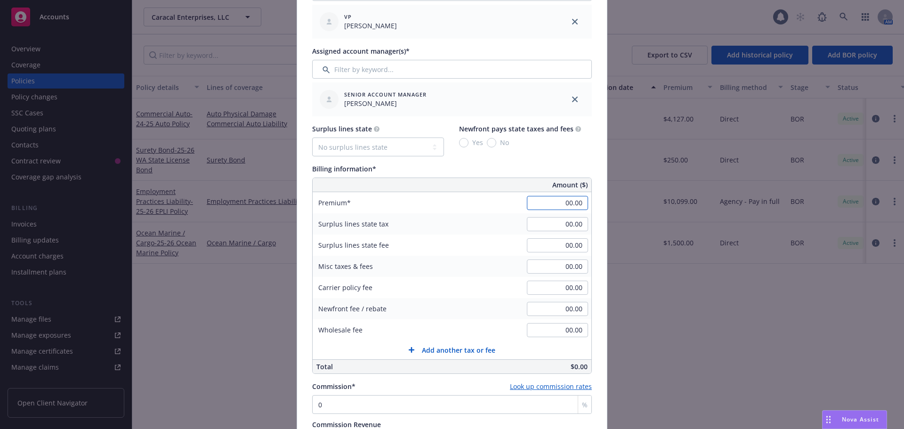
click at [540, 206] on input "00.00" at bounding box center [557, 203] width 61 height 14
type input "26,048.00"
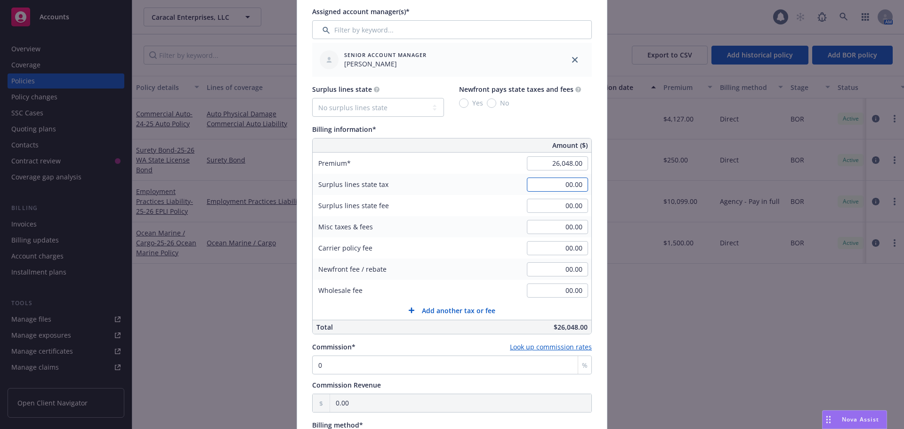
scroll to position [518, 0]
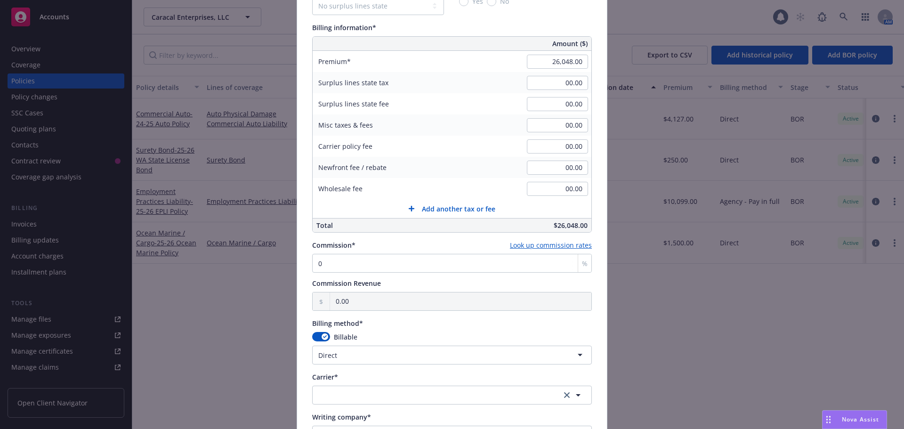
click at [389, 251] on div "Commission* Look up commission rates 0 %" at bounding box center [452, 256] width 280 height 32
click at [344, 268] on input "0" at bounding box center [452, 263] width 280 height 19
type input "1"
type input "260.48"
type input "15"
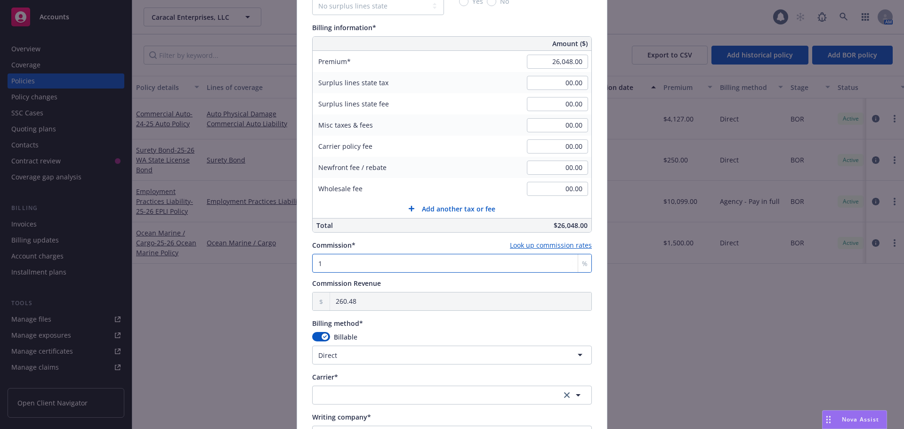
type input "3,907.20"
type input "15"
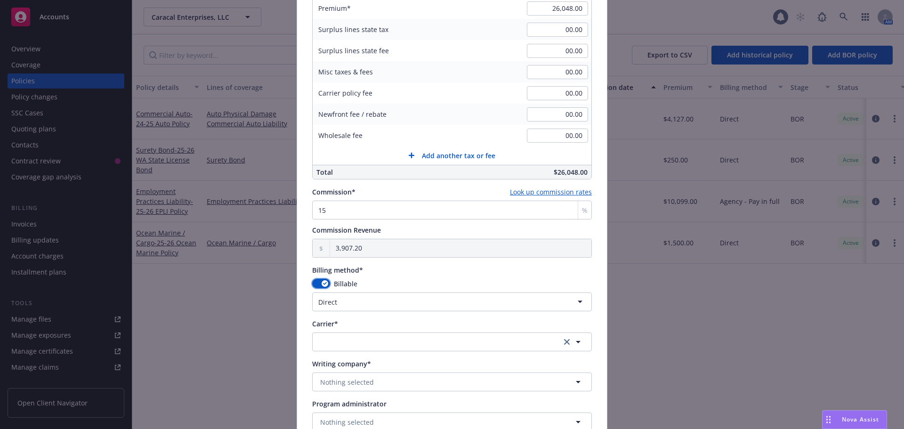
scroll to position [612, 0]
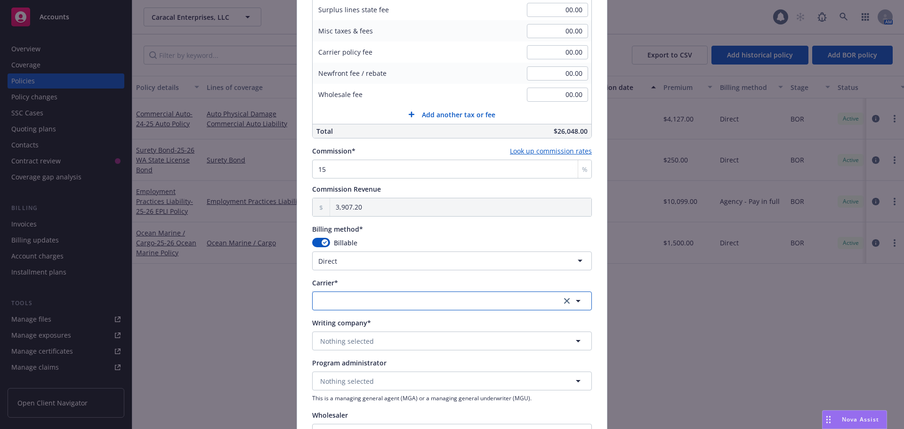
click at [352, 300] on button "button" at bounding box center [452, 300] width 280 height 19
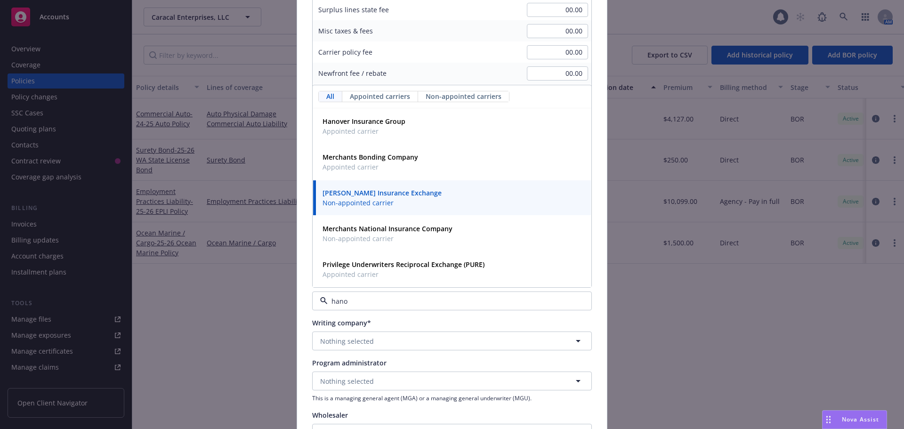
type input "hanov"
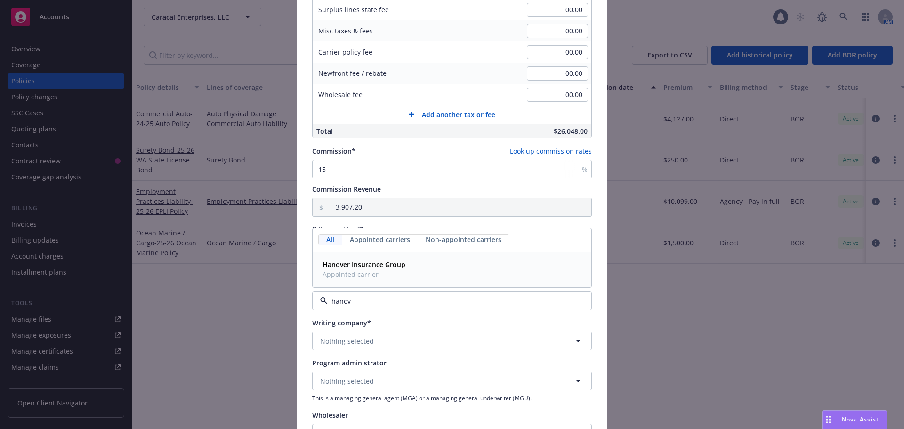
click at [355, 268] on strong "Hanover Insurance Group" at bounding box center [363, 264] width 83 height 9
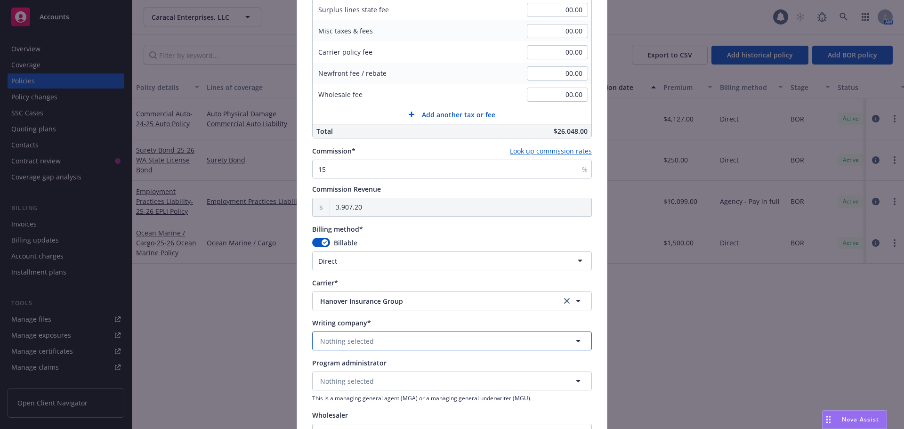
click at [341, 339] on span "Nothing selected" at bounding box center [347, 341] width 54 height 10
type input "mas"
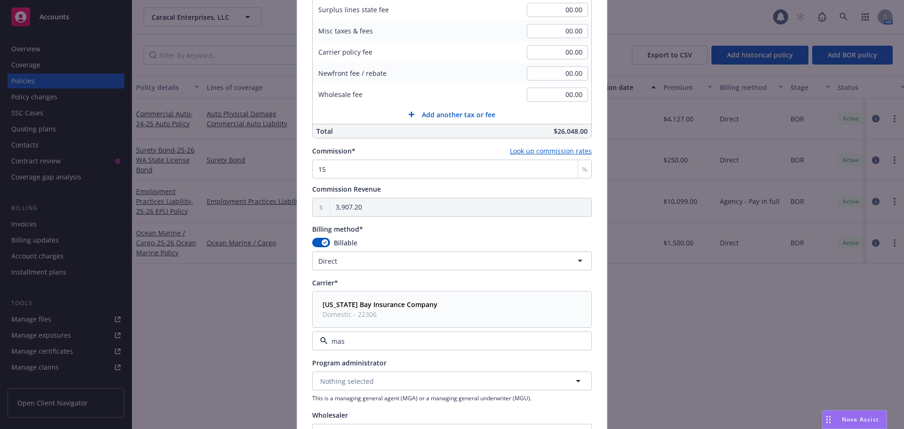
click at [371, 310] on span "Domestic - 22306" at bounding box center [379, 314] width 115 height 10
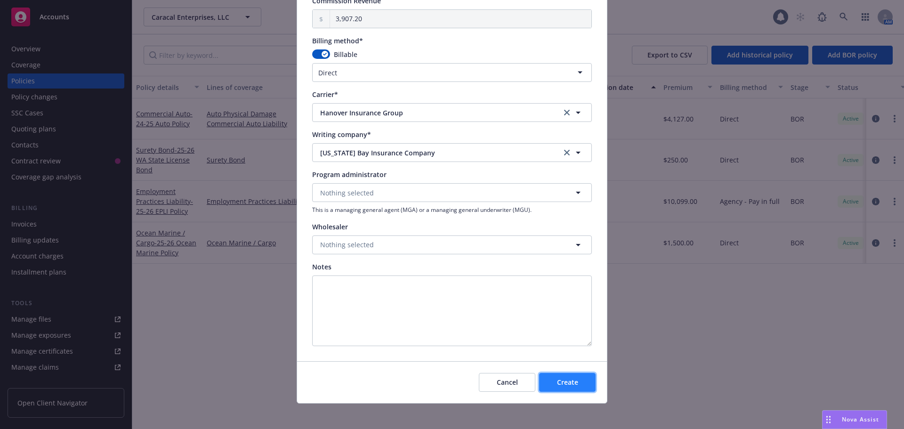
click at [552, 381] on button "Create" at bounding box center [567, 382] width 56 height 19
select select "other"
type input "[DATE]"
type input "00.00"
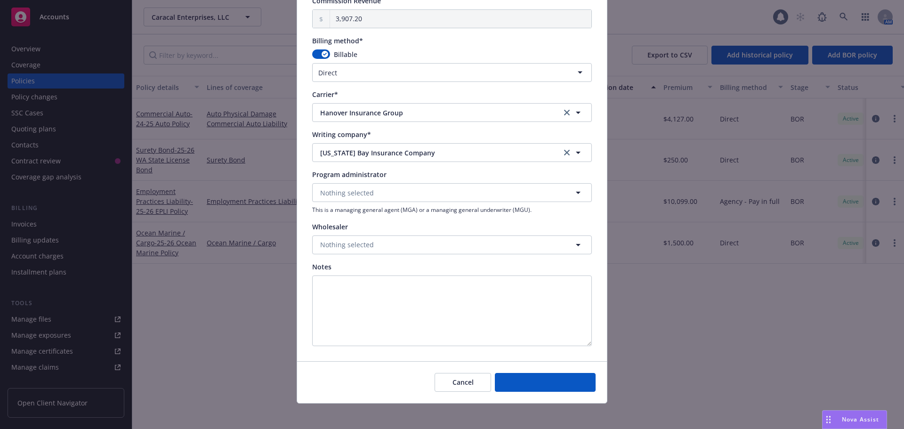
type input "0"
type input "0.00"
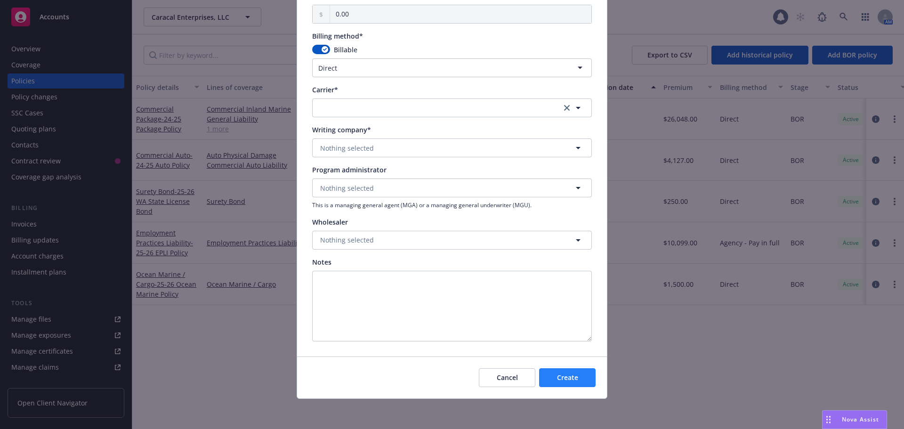
scroll to position [714, 0]
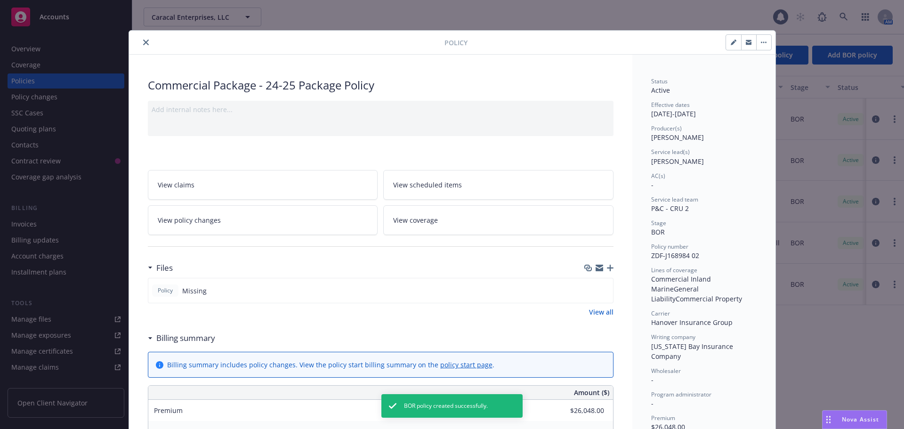
click at [727, 39] on button "button" at bounding box center [733, 42] width 15 height 15
select select "BOR"
select select "12"
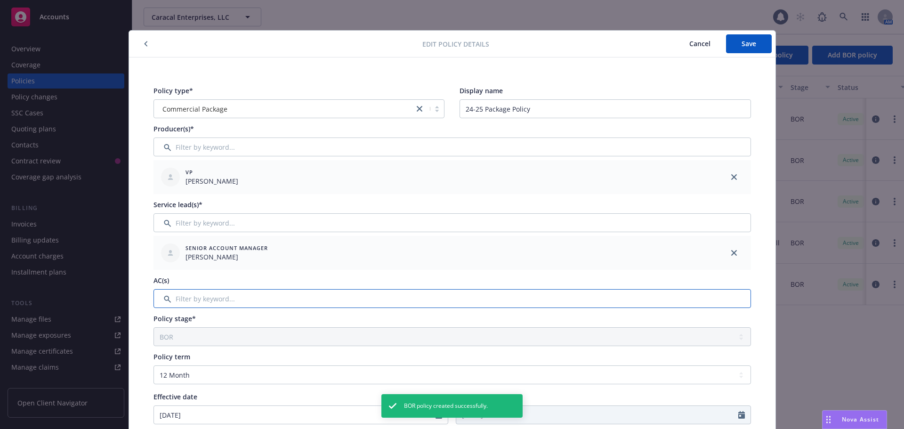
click at [204, 298] on input "Filter by keyword..." at bounding box center [451, 298] width 597 height 19
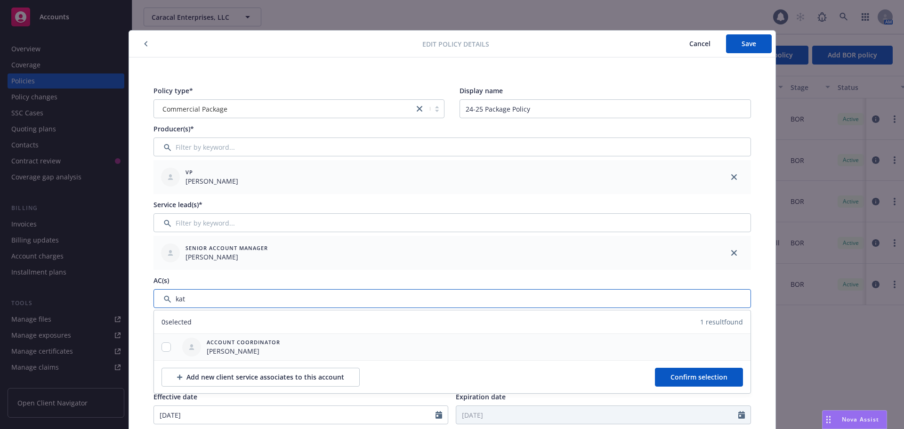
type input "kat"
drag, startPoint x: 158, startPoint y: 344, endPoint x: 163, endPoint y: 344, distance: 5.2
click at [161, 344] on input "checkbox" at bounding box center [165, 346] width 9 height 9
checkbox input "true"
click at [688, 377] on span "Confirm selection" at bounding box center [698, 376] width 57 height 9
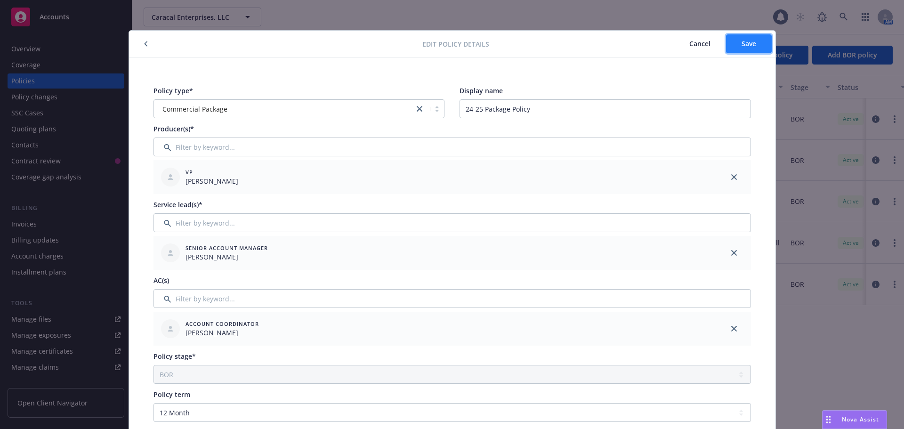
click at [750, 45] on span "Save" at bounding box center [748, 43] width 15 height 9
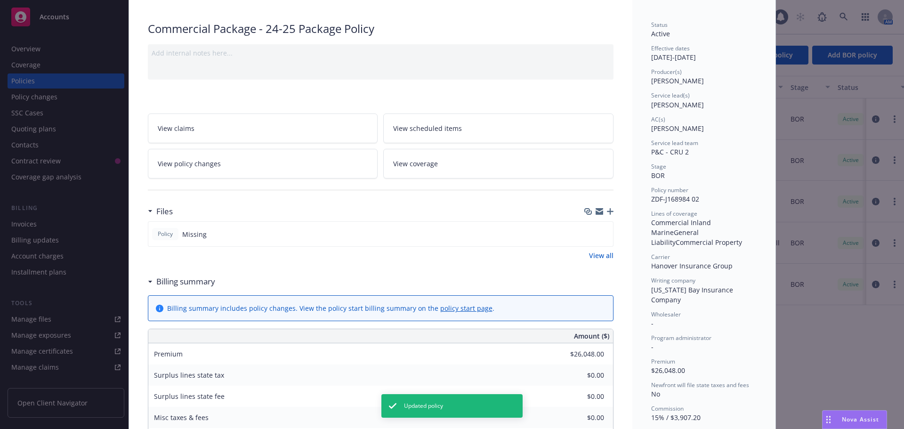
scroll to position [0, 0]
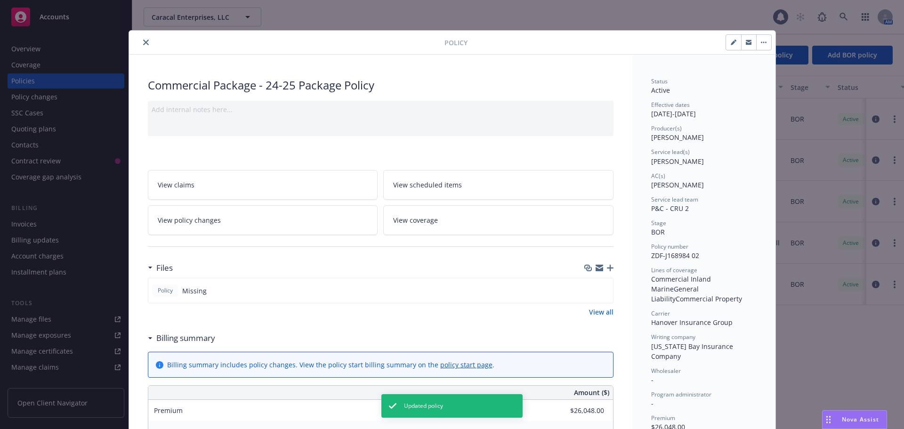
click at [143, 42] on icon "close" at bounding box center [146, 43] width 6 height 6
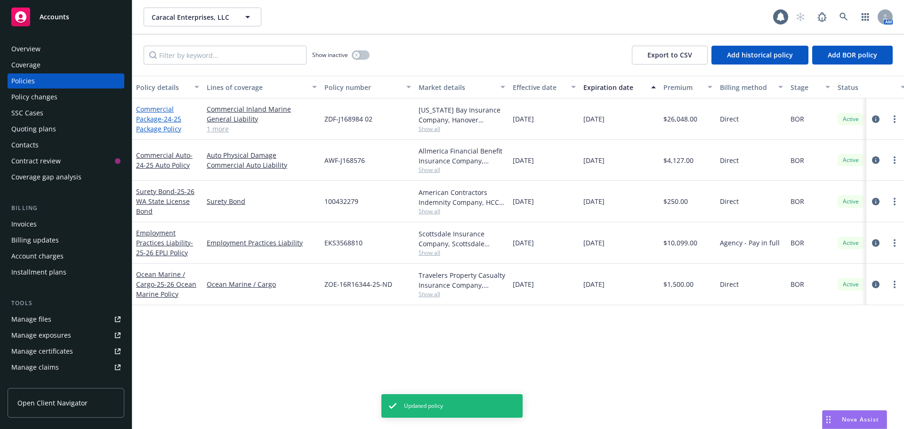
click at [162, 122] on span "- 24-25 Package Policy" at bounding box center [158, 123] width 45 height 19
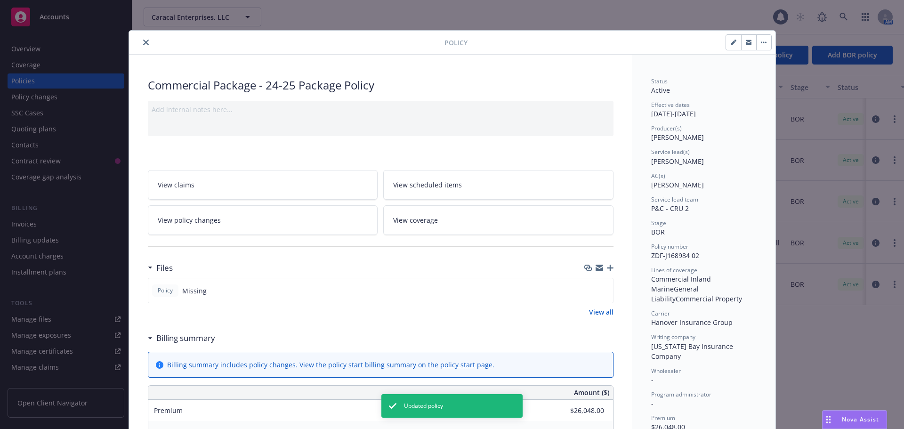
scroll to position [28, 0]
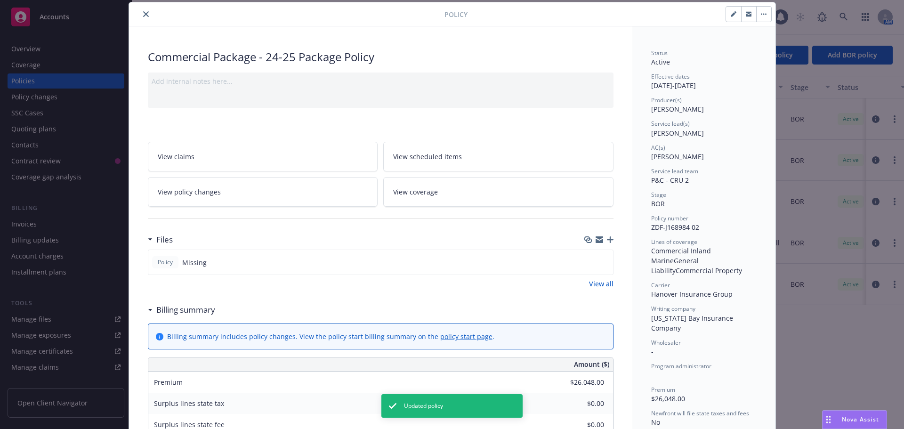
click at [608, 240] on icon "button" at bounding box center [610, 239] width 7 height 7
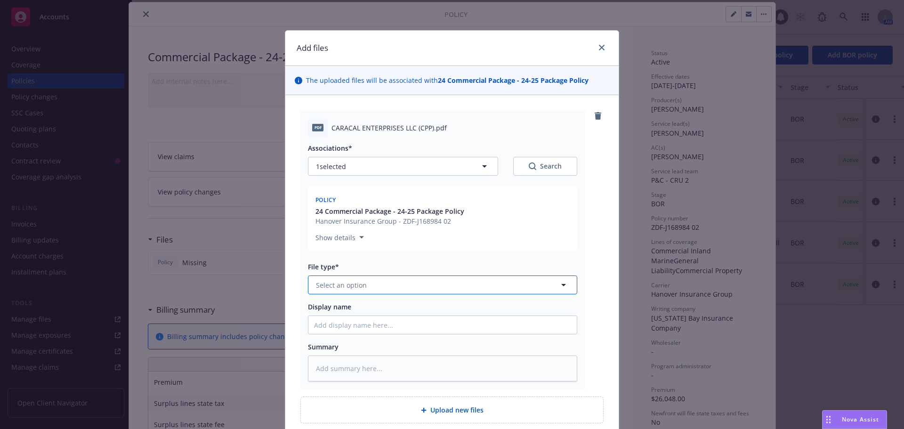
click at [350, 286] on span "Select an option" at bounding box center [341, 285] width 51 height 10
type input "pol"
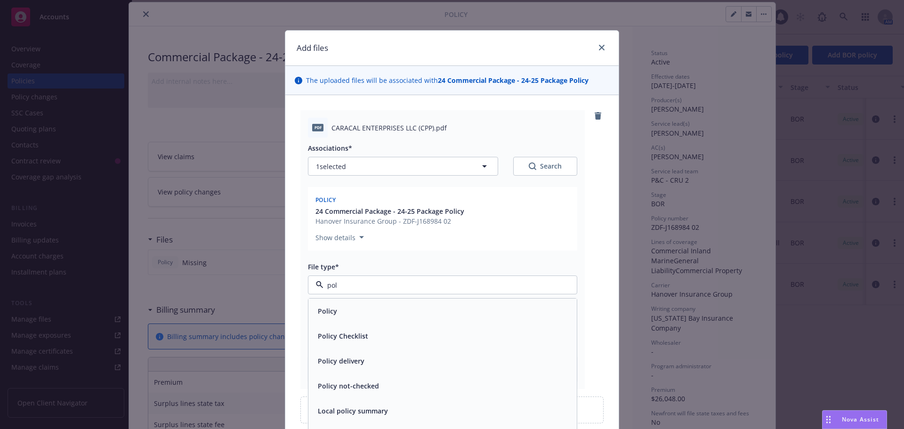
click at [345, 309] on div "Policy" at bounding box center [442, 311] width 257 height 14
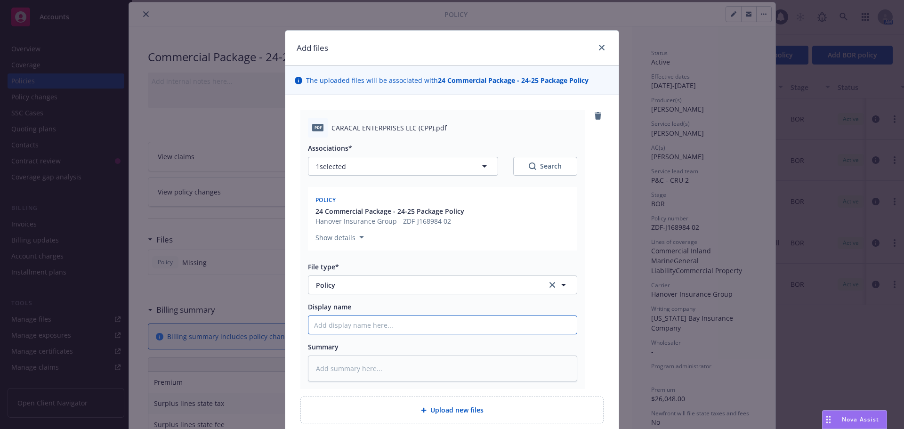
click at [330, 319] on input "Display name" at bounding box center [442, 325] width 268 height 18
type textarea "x"
type input "2"
type textarea "x"
type input "24"
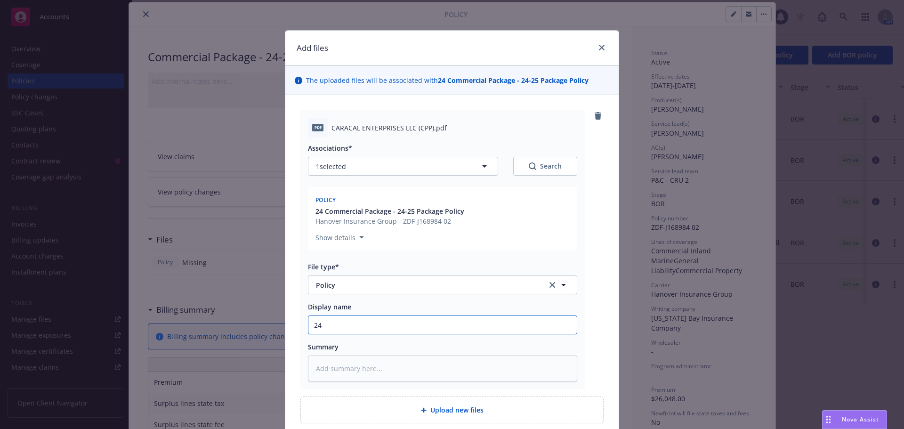
type textarea "x"
type input "24-"
type textarea "x"
type input "24-2"
type textarea "x"
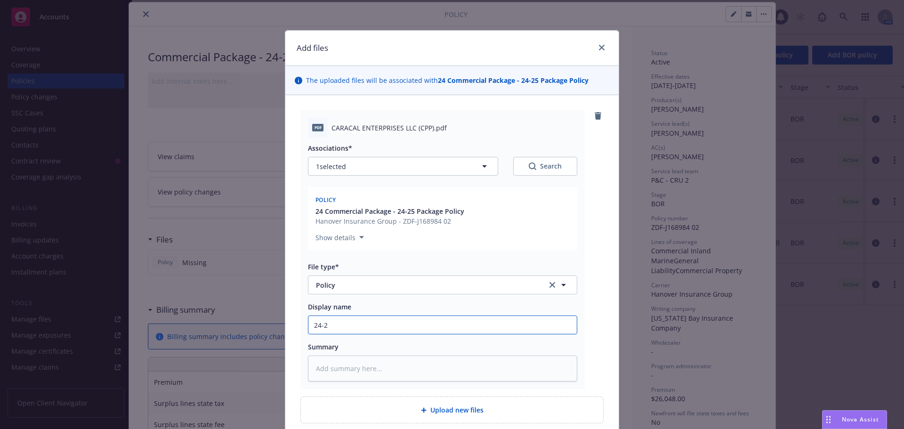
type input "24-25"
type textarea "x"
type input "24-25"
type textarea "x"
type input "24-25 P"
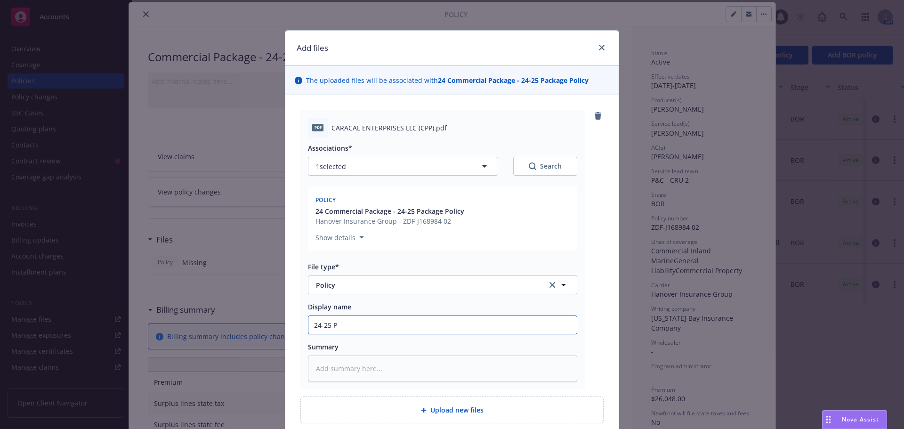
type textarea "x"
type input "24-25 Pa"
type textarea "x"
type input "24-25 Pack"
type textarea "x"
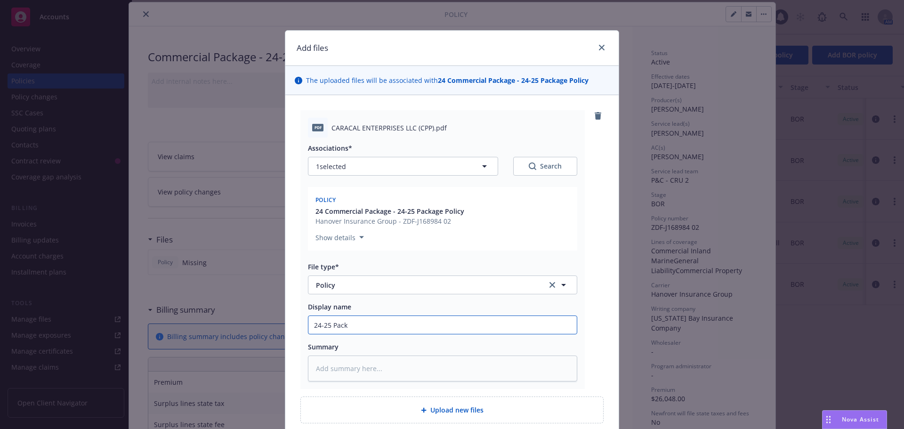
type input "24-25 Packa"
type textarea "x"
type input "24-25 Packag"
type textarea "x"
type input "24-25 Package"
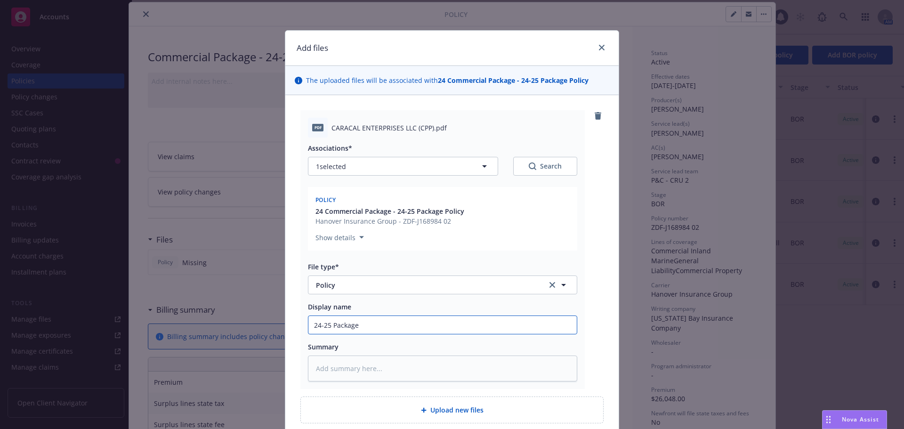
type textarea "x"
type input "24-25 Package"
type textarea "x"
type input "24-25 Package P"
type textarea "x"
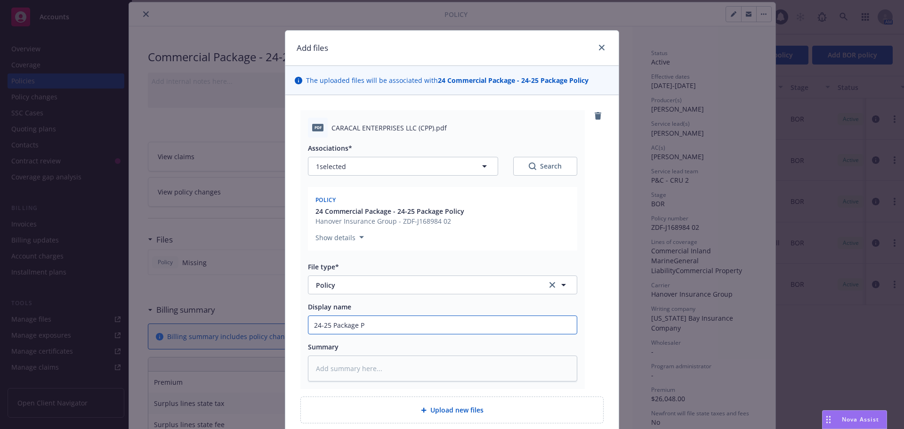
type input "24-25 Package Po"
type textarea "x"
type input "24-25 Package Polc"
type textarea "x"
type input "24-25 Package Polciy"
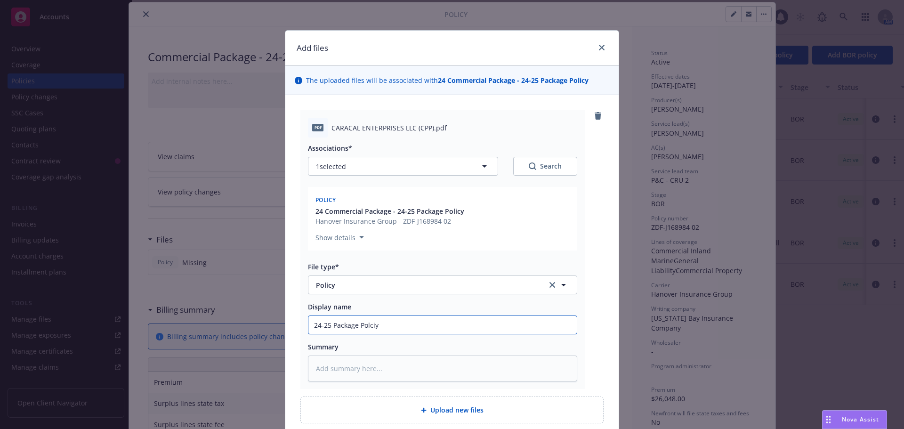
type textarea "x"
type input "24-25 Package Polci"
type textarea "x"
type input "24-25 Package Polc"
type textarea "x"
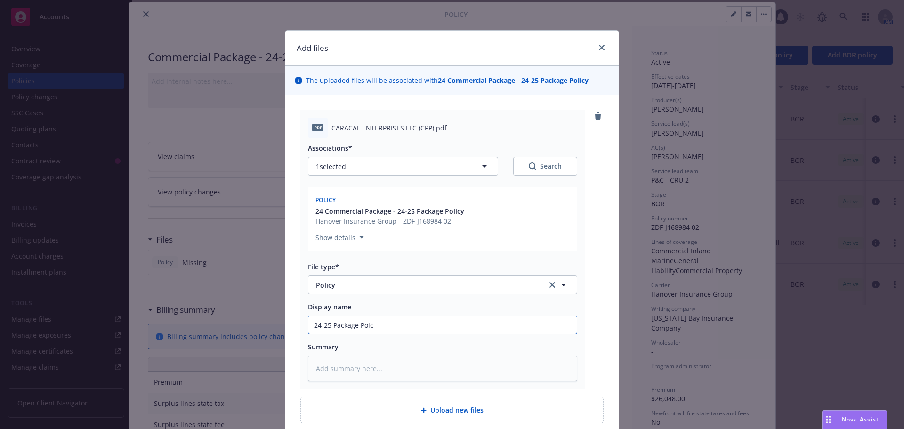
type input "24-25 Package Pol"
type textarea "x"
type input "24-25 Package Poli"
type textarea "x"
type input "24-25 Package Polic"
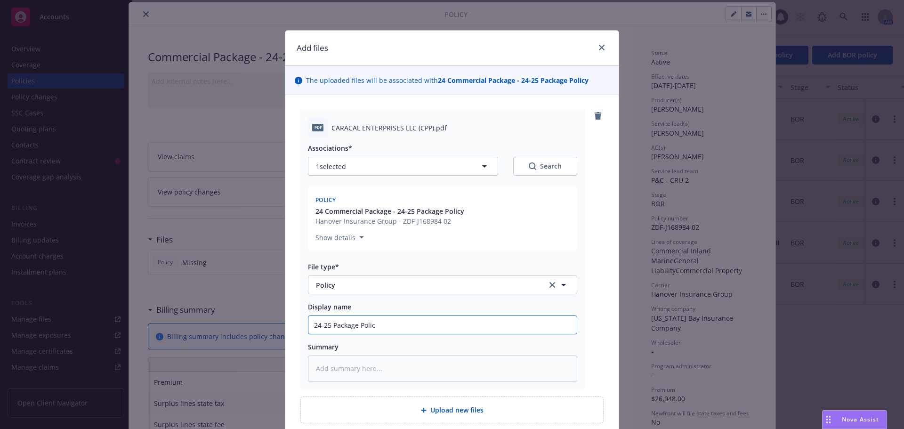
type textarea "x"
type input "24-25 Package Policy"
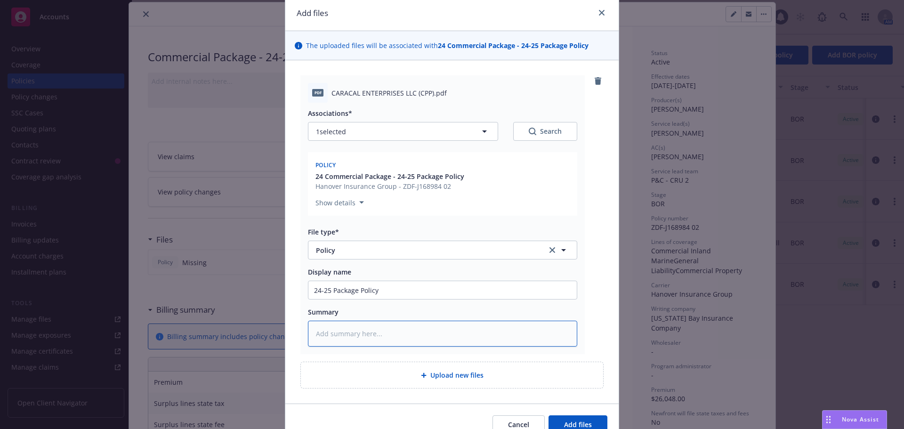
scroll to position [82, 0]
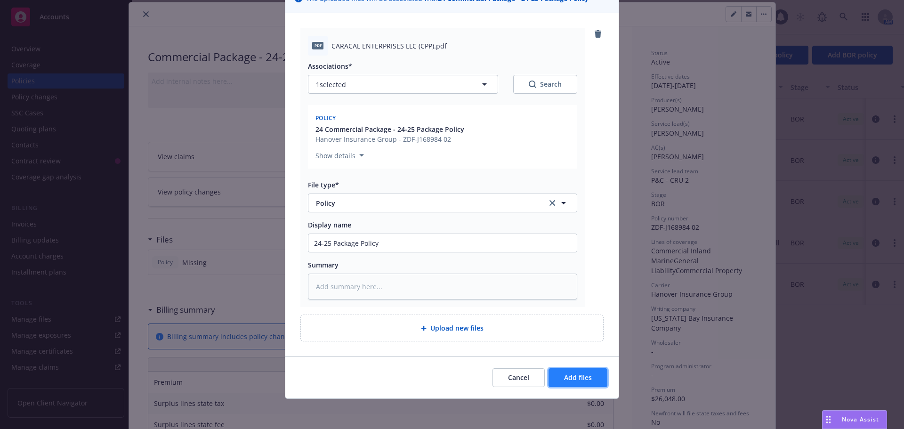
click at [557, 377] on button "Add files" at bounding box center [577, 377] width 59 height 19
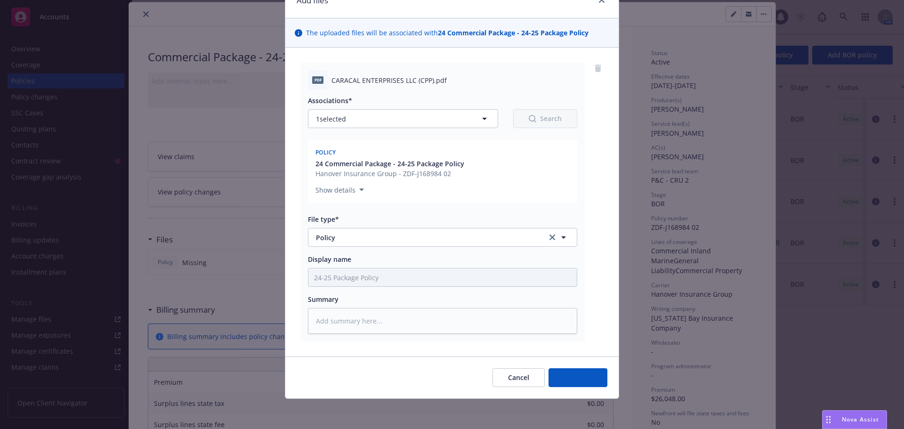
scroll to position [48, 0]
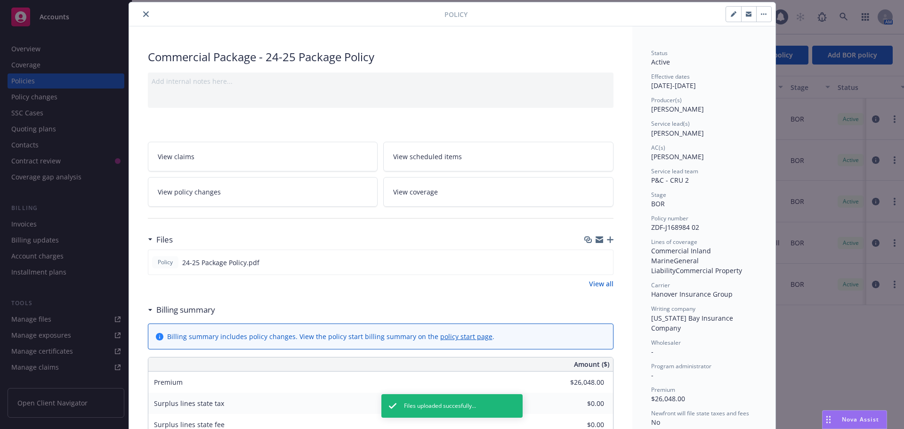
click at [608, 241] on icon "button" at bounding box center [610, 239] width 7 height 7
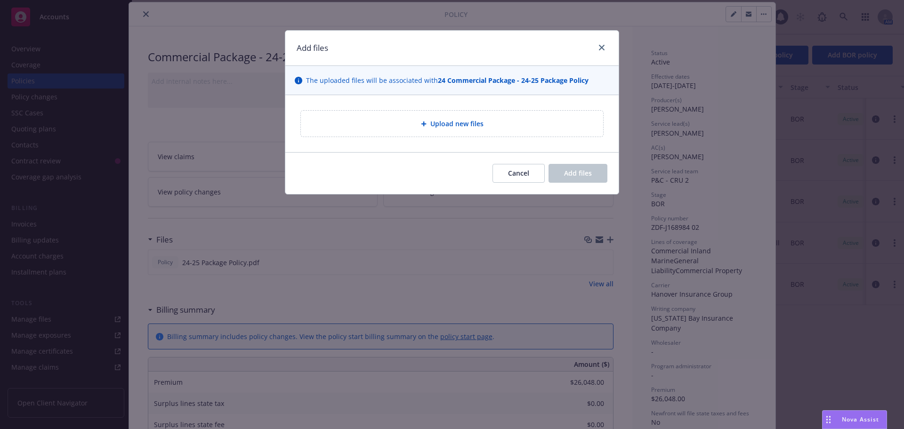
type textarea "x"
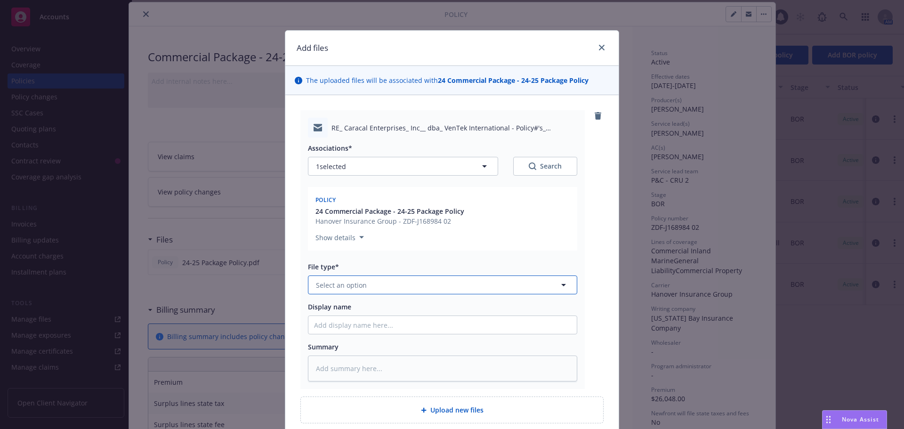
click at [367, 285] on button "Select an option" at bounding box center [442, 284] width 269 height 19
type input "emai"
click at [355, 310] on div "Email" at bounding box center [442, 311] width 257 height 14
type textarea "x"
click at [336, 322] on input "Display name" at bounding box center [442, 325] width 268 height 18
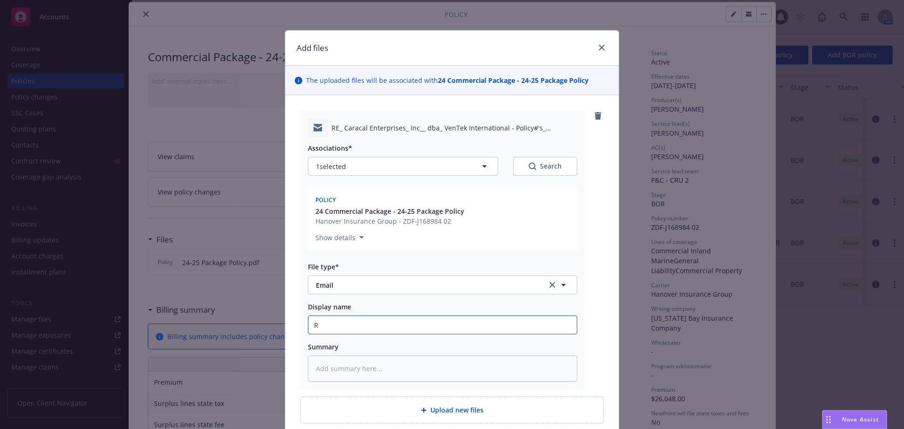
type input "RT"
type textarea "x"
type input "R"
type textarea "x"
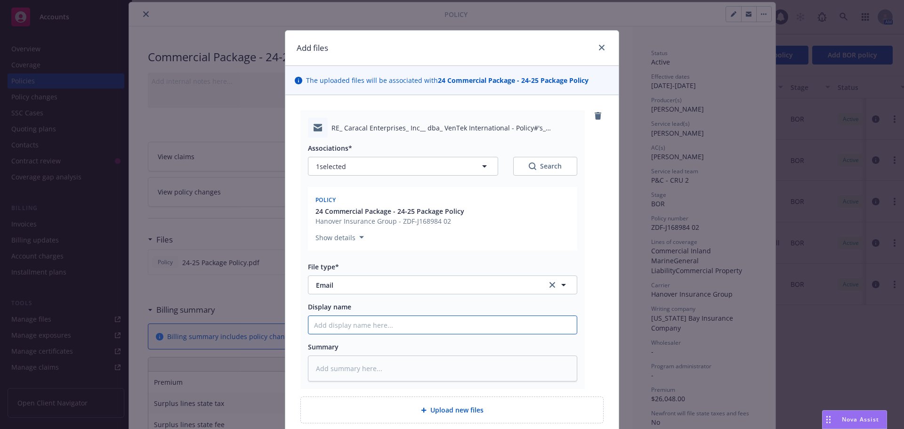
type input "R"
type textarea "x"
type input "Re"
type textarea "x"
type input "Rec"
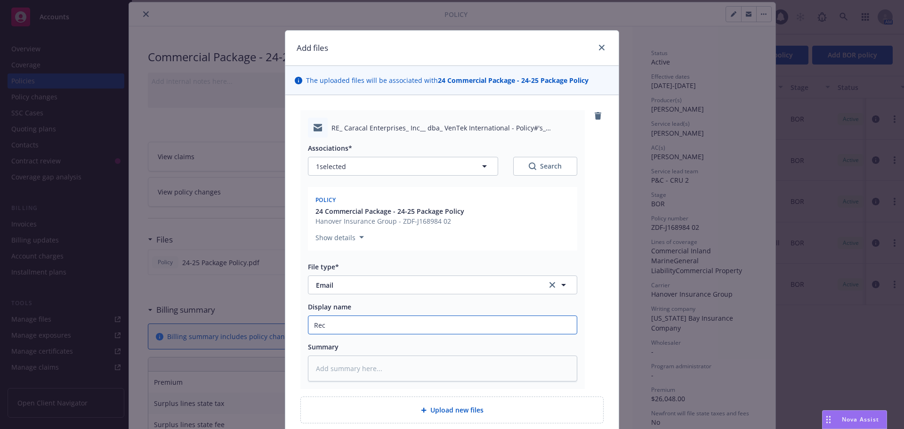
type textarea "x"
type input "Rec;"
type textarea "x"
type input "Rec;d"
type textarea "x"
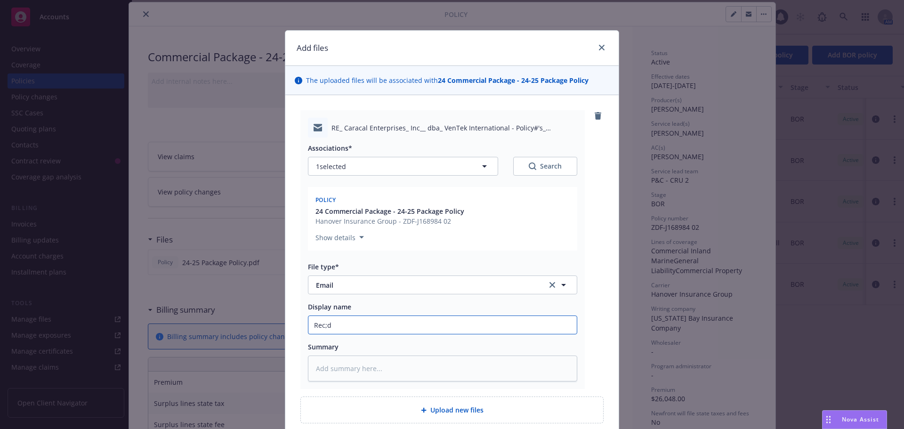
type input "Rec;d"
type textarea "x"
type input "Rec;d"
type textarea "x"
type input "Rec;"
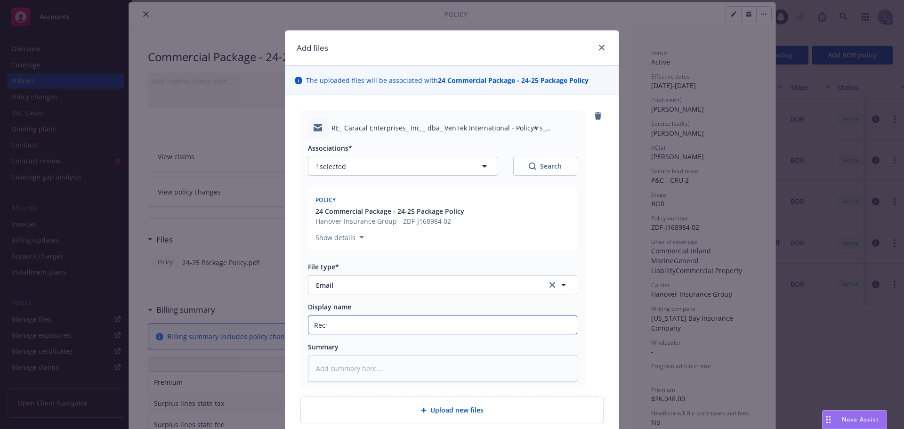
type textarea "x"
type input "Rec"
type textarea "x"
type input "Rec'"
type textarea "x"
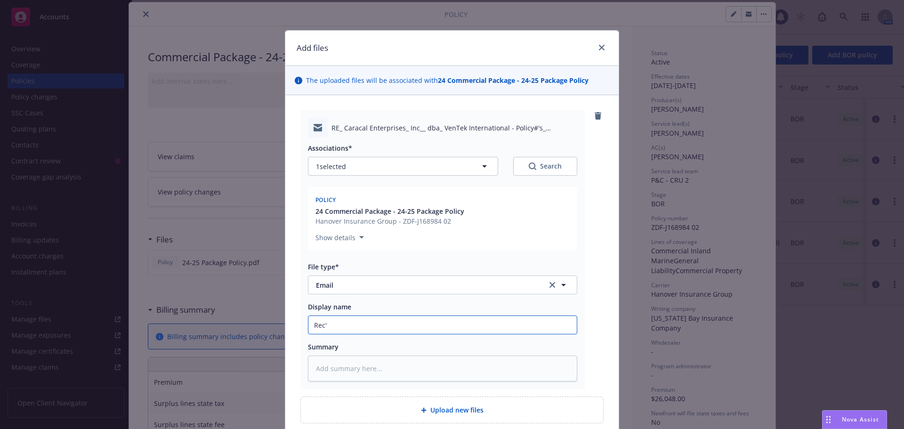
type input "Rec'd"
type textarea "x"
type input "Rec'd"
type textarea "x"
type input "Rec'd 2"
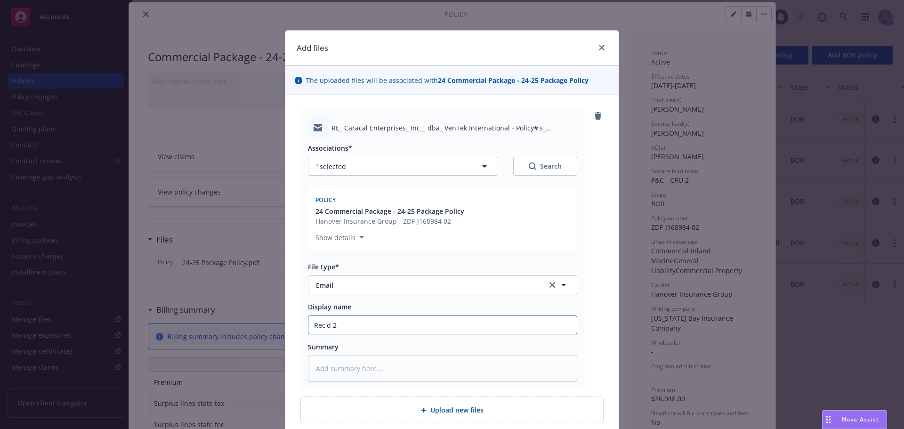
type textarea "x"
type input "Rec'd 24"
type textarea "x"
type input "Rec'd 24-"
type textarea "x"
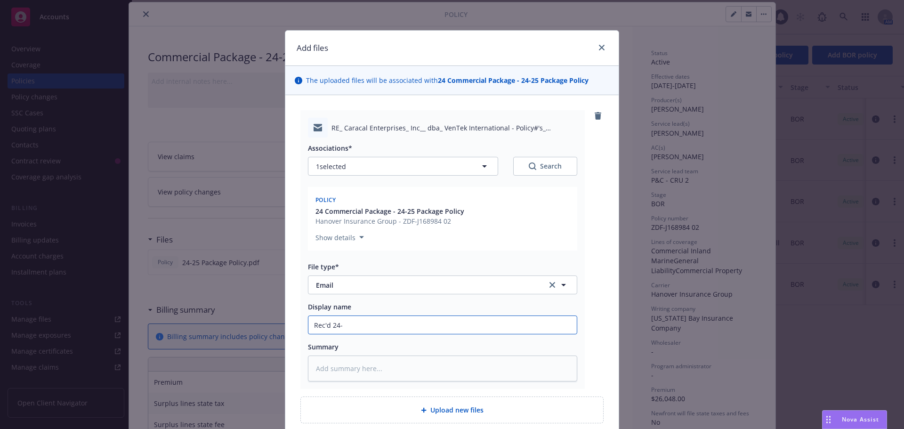
type input "Rec'd 24-2"
type textarea "x"
type input "Rec'd 24-25"
type textarea "x"
type input "Rec'd 24-25"
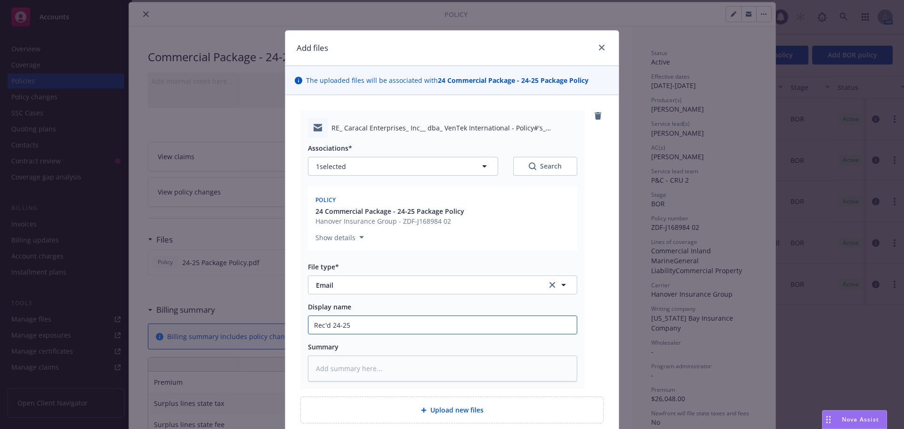
type textarea "x"
type input "Rec'd 24-25 B"
type textarea "x"
type input "Rec'd 24-25 BO"
type textarea "x"
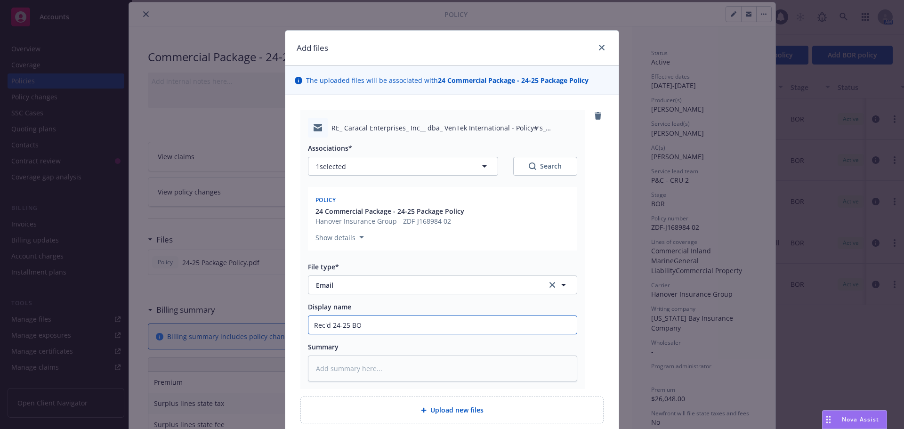
type input "Rec'd 24-25 BOR"
type textarea "x"
type input "Rec'd 24-25 BOR'"
type textarea "x"
type input "Rec'd 24-25 BOR'd"
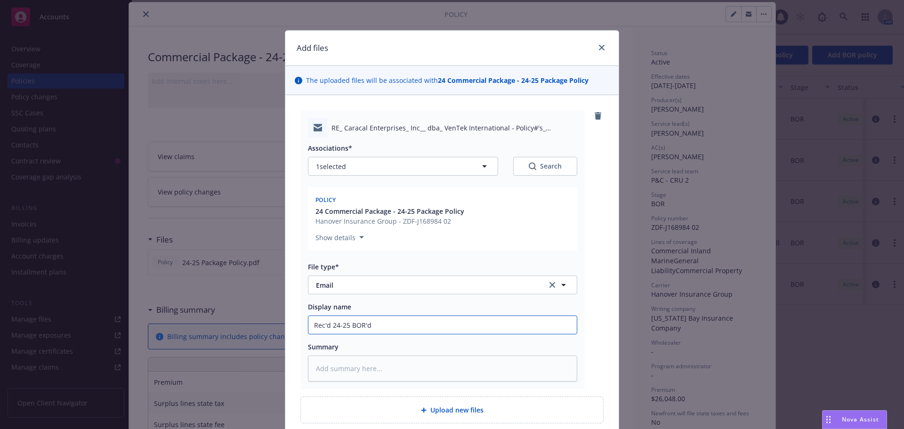
type textarea "x"
type input "Rec'd 24-25 BOR'd"
type textarea "x"
type input "Rec'd 24-25 BOR'd p"
type textarea "x"
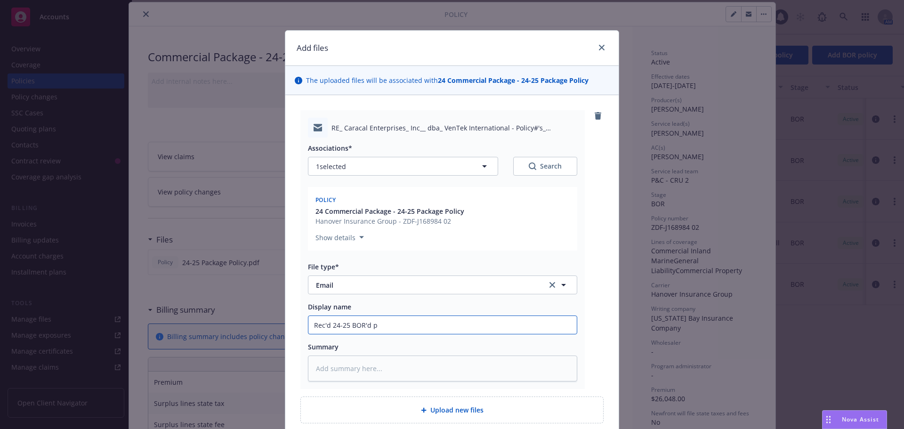
type input "Rec'd 24-25 BOR'd po"
type textarea "x"
type input "Rec'd 24-25 BOR'd pol"
type textarea "x"
type input "Rec'd 24-25 BOR'd pol"
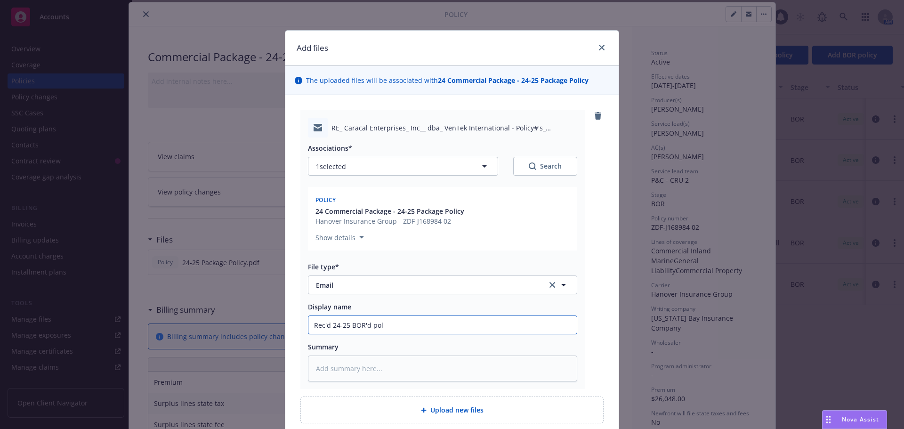
type textarea "x"
type input "Rec'd 24-25 BOR'd pol f"
type textarea "x"
type input "Rec'd 24-25 BOR'd pol fr"
type textarea "x"
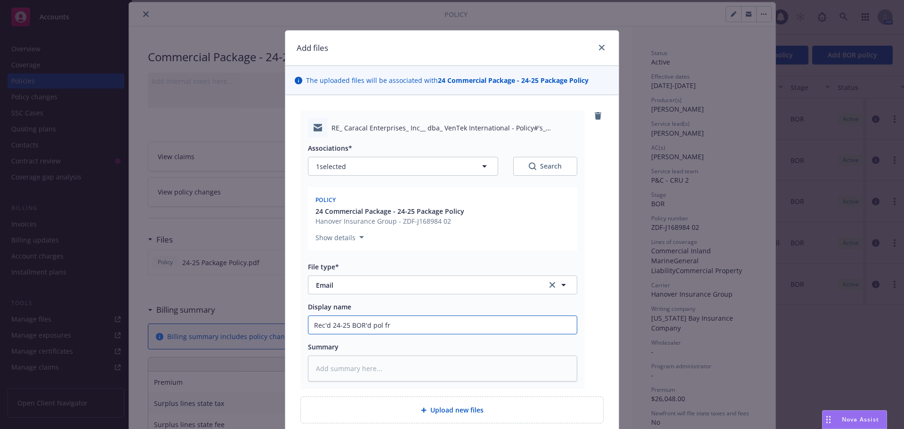
type input "Rec'd 24-25 BOR'd pol fro"
type textarea "x"
type input "Rec'd 24-25 BOR'd pol from"
type textarea "x"
type input "Rec'd 24-25 BOR'd pol from"
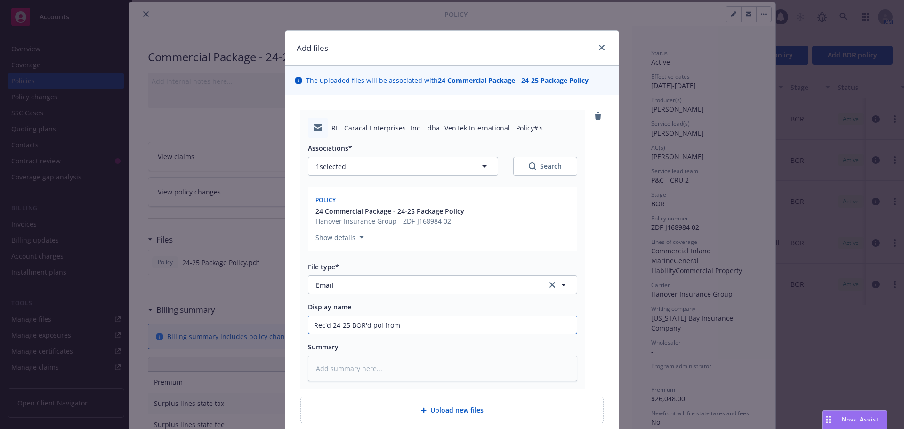
type textarea "x"
type input "Rec'd 24-25 BOR'd pol from H"
type textarea "x"
type input "Rec'd 24-25 BOR'd pol from Ha"
type textarea "x"
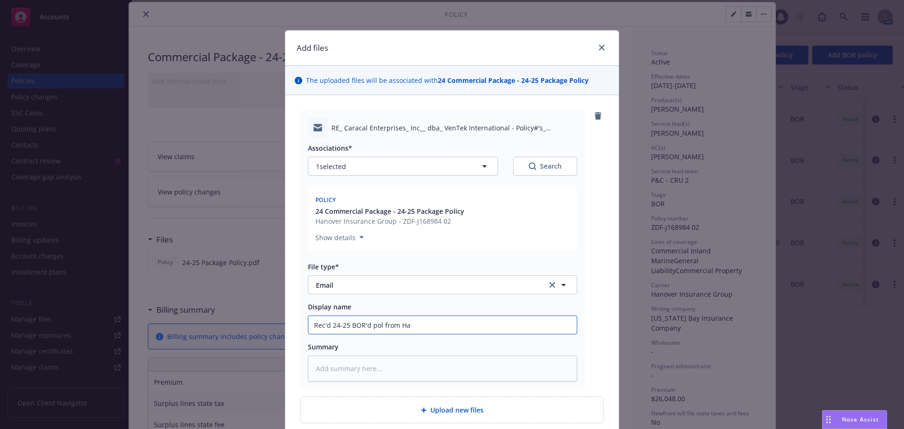
type input "Rec'd 24-25 BOR'd pol from Han"
type textarea "x"
type input "Rec'd 24-25 BOR'd pol from [GEOGRAPHIC_DATA]"
type textarea "x"
type input "Rec'd 24-25 BOR'd pol from [GEOGRAPHIC_DATA]"
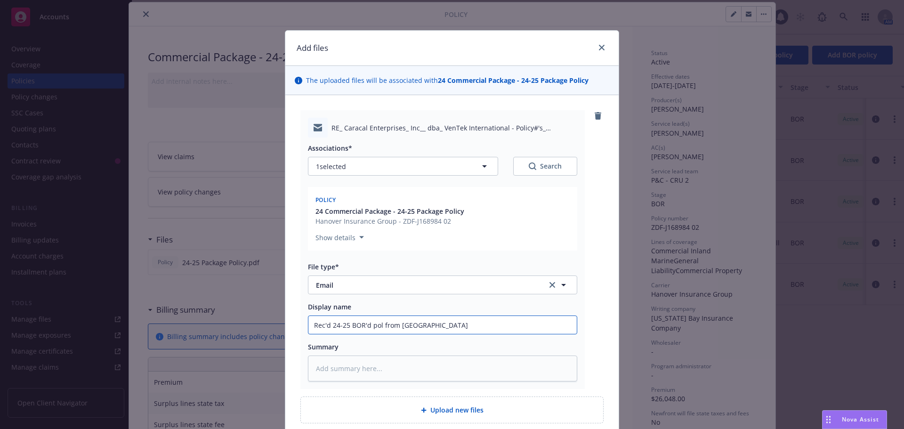
type textarea "x"
type input "Rec'd 24-25 BOR'd pol from [GEOGRAPHIC_DATA]"
type textarea "x"
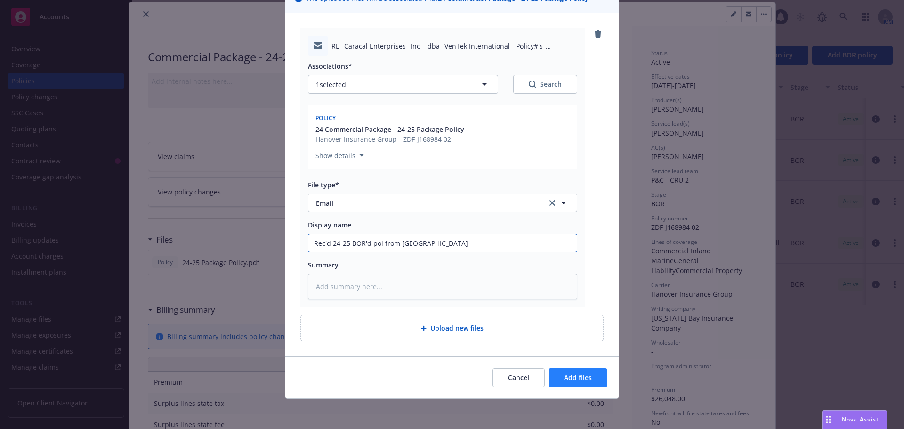
type input "Rec'd 24-25 BOR'd pol from [GEOGRAPHIC_DATA]"
click at [558, 378] on button "Add files" at bounding box center [577, 377] width 59 height 19
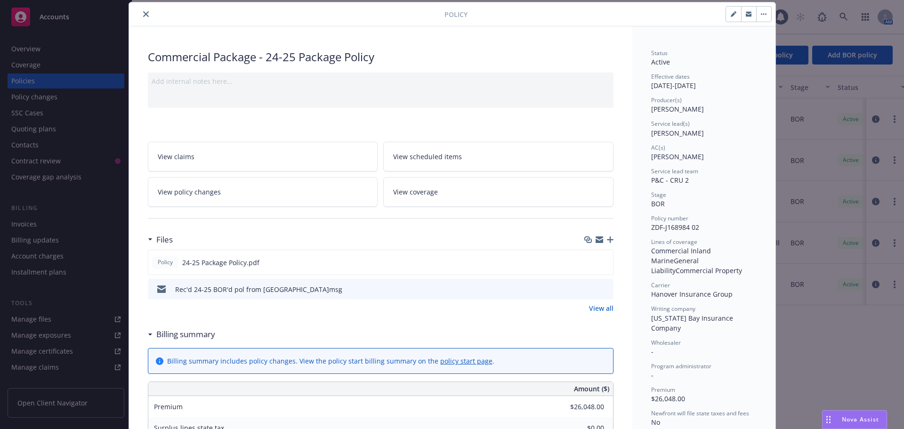
click at [607, 237] on icon "button" at bounding box center [610, 239] width 7 height 7
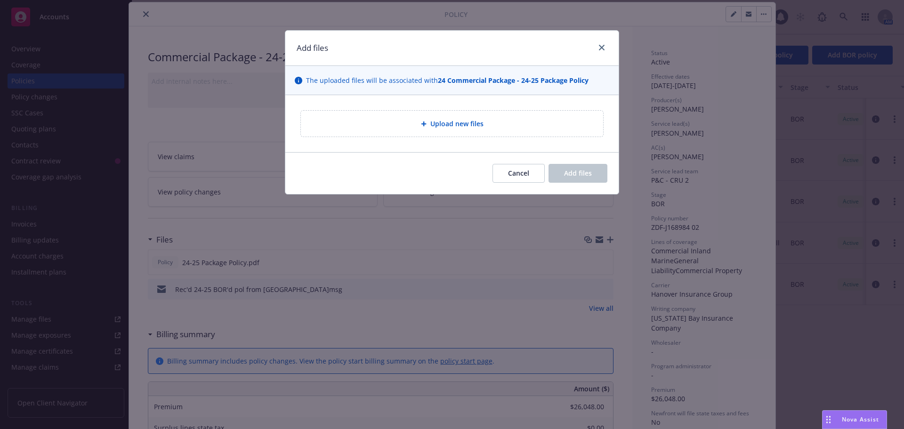
type textarea "x"
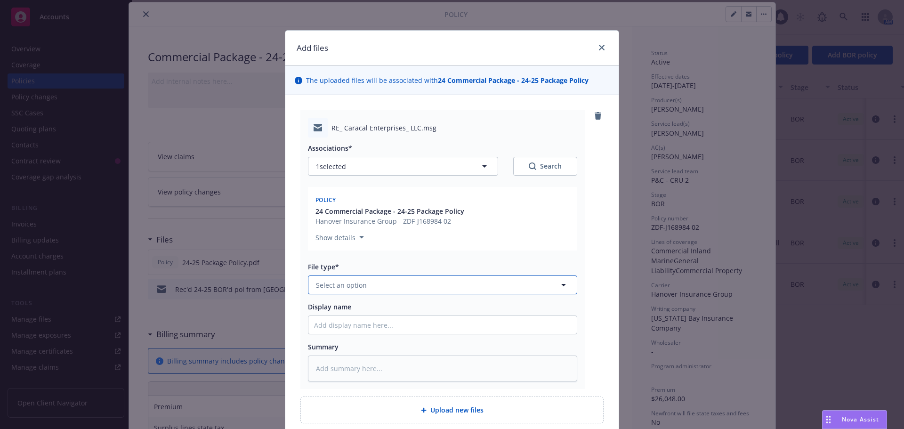
drag, startPoint x: 349, startPoint y: 277, endPoint x: 349, endPoint y: 284, distance: 6.6
click at [349, 278] on button "Select an option" at bounding box center [442, 284] width 269 height 19
type input "emai"
click at [322, 308] on span "Email" at bounding box center [326, 311] width 17 height 10
click at [321, 330] on input "Display name" at bounding box center [442, 325] width 268 height 18
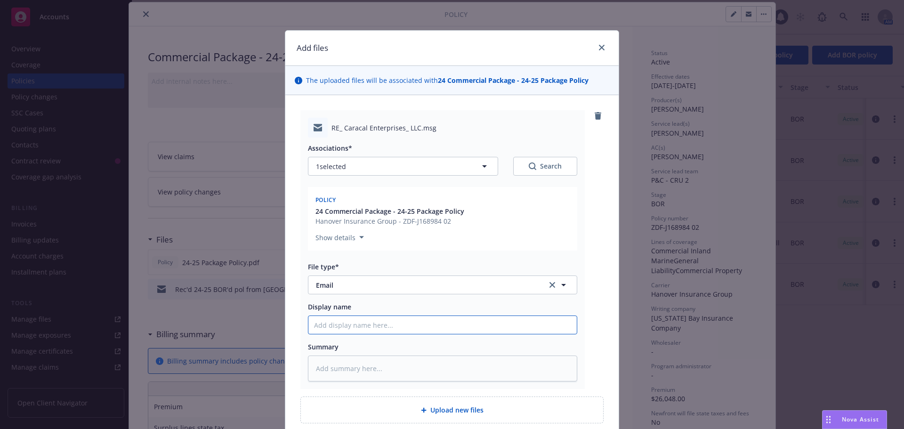
type textarea "x"
type input "E"
type textarea "x"
type input "EM"
type textarea "x"
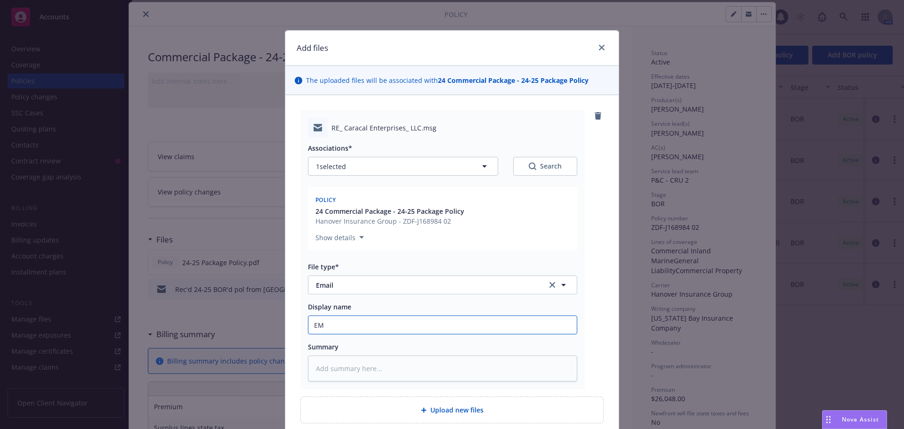
type input "EML"
type textarea "x"
type input "EMLD"
type textarea "x"
type input "EMLD"
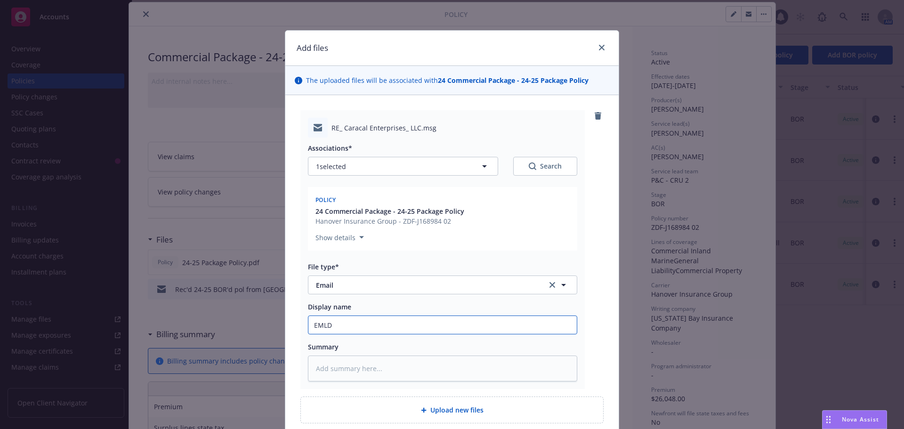
type textarea "x"
type input "EMLD 2"
type textarea "x"
type input "EMLD 24"
type textarea "x"
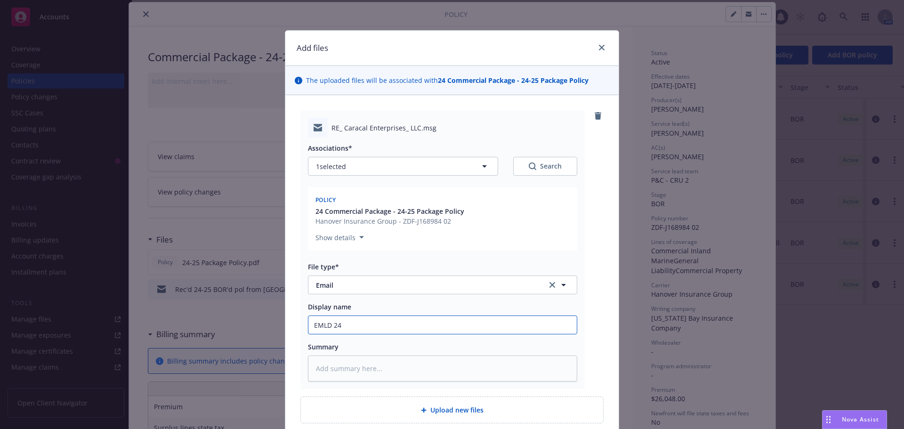
type input "EMLD 24-"
type textarea "x"
type input "EMLD 24-2"
type textarea "x"
type input "EMLD 24-25"
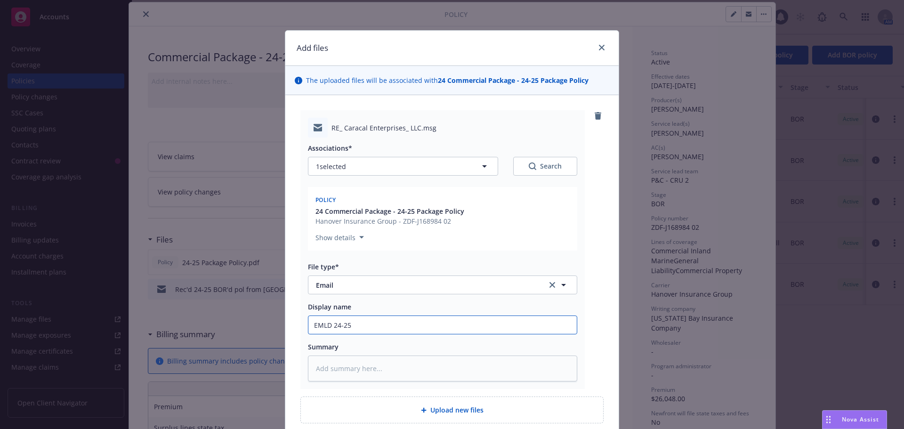
type textarea "x"
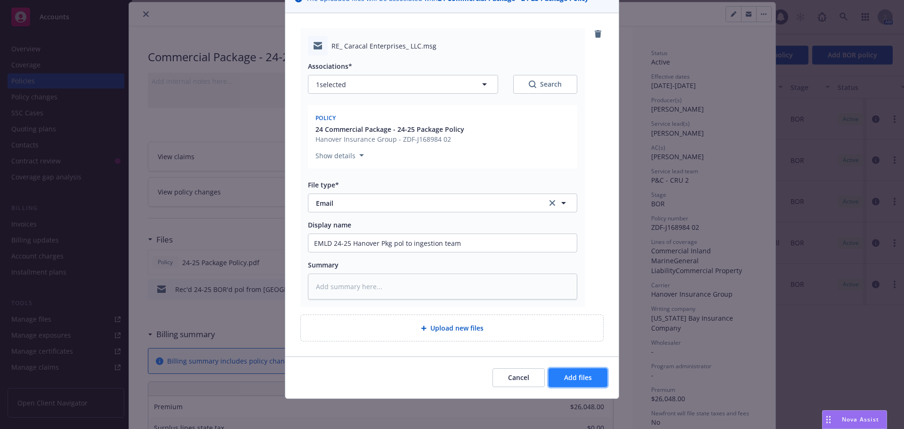
click at [567, 382] on span "Add files" at bounding box center [578, 377] width 28 height 9
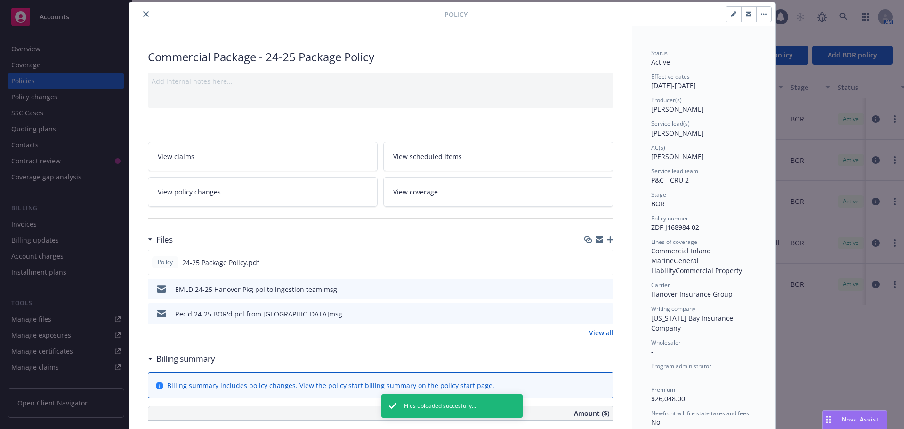
click at [143, 15] on icon "close" at bounding box center [146, 14] width 6 height 6
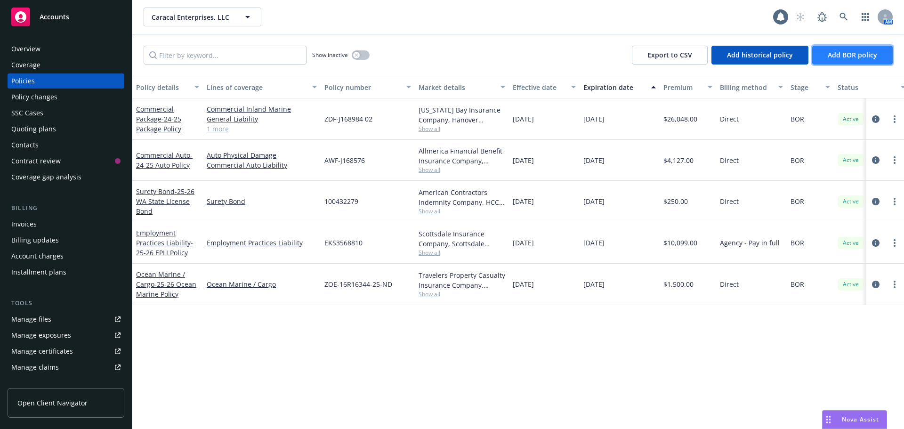
click at [831, 52] on span "Add BOR policy" at bounding box center [851, 54] width 49 height 9
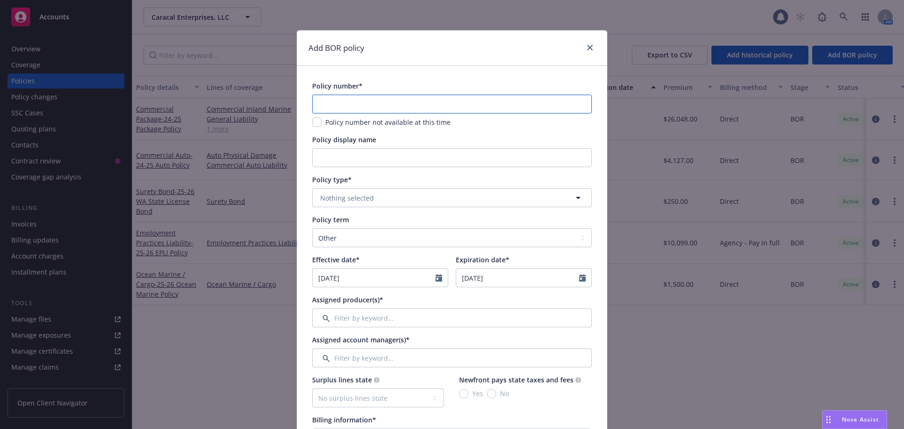
click at [321, 99] on input "text" at bounding box center [452, 104] width 280 height 19
click at [350, 197] on span "Nothing selected" at bounding box center [347, 198] width 54 height 10
click at [341, 225] on div "Cyber" at bounding box center [452, 224] width 266 height 14
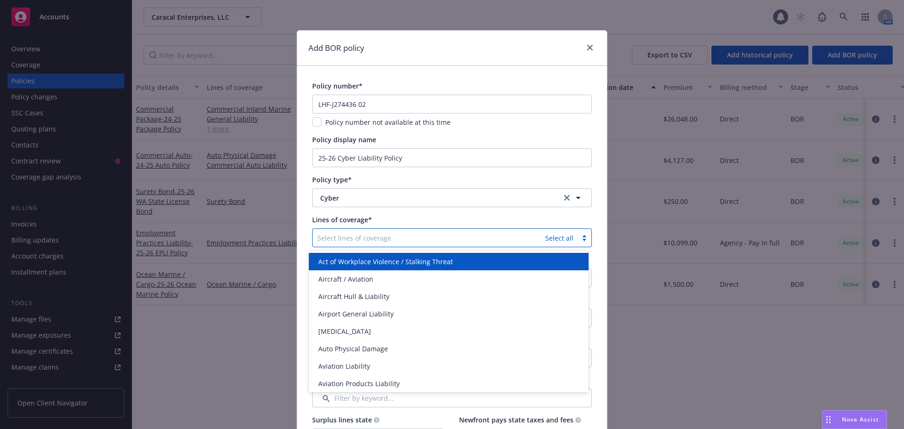
click at [336, 234] on div at bounding box center [428, 237] width 223 height 11
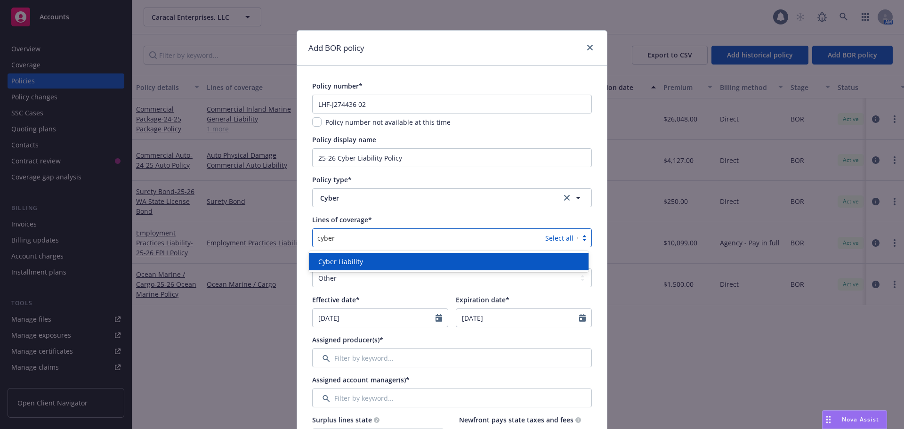
click at [364, 258] on div "Cyber Liability" at bounding box center [448, 261] width 268 height 10
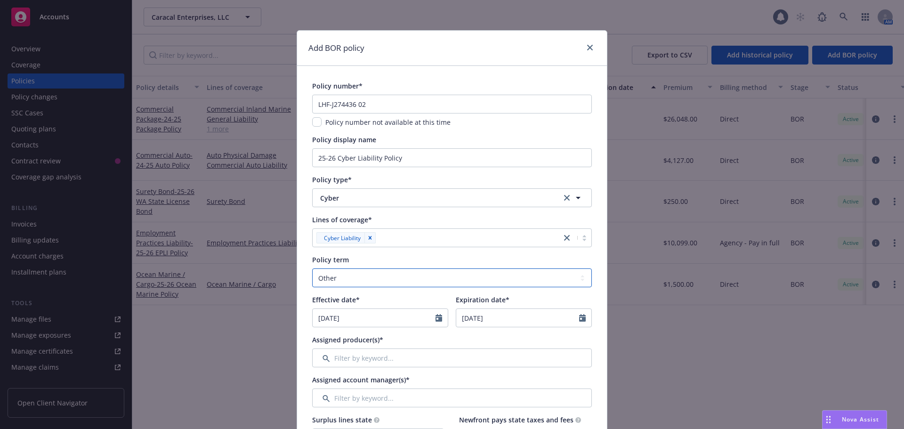
click at [345, 282] on select "Select policy term 12 Month 6 Month 4 Month 3 Month 2 Month 1 Month 36 Month (3…" at bounding box center [452, 277] width 280 height 19
click at [312, 268] on select "Select policy term 12 Month 6 Month 4 Month 3 Month 2 Month 1 Month 36 Month (3…" at bounding box center [452, 277] width 280 height 19
click at [435, 320] on icon "Calendar" at bounding box center [438, 318] width 7 height 8
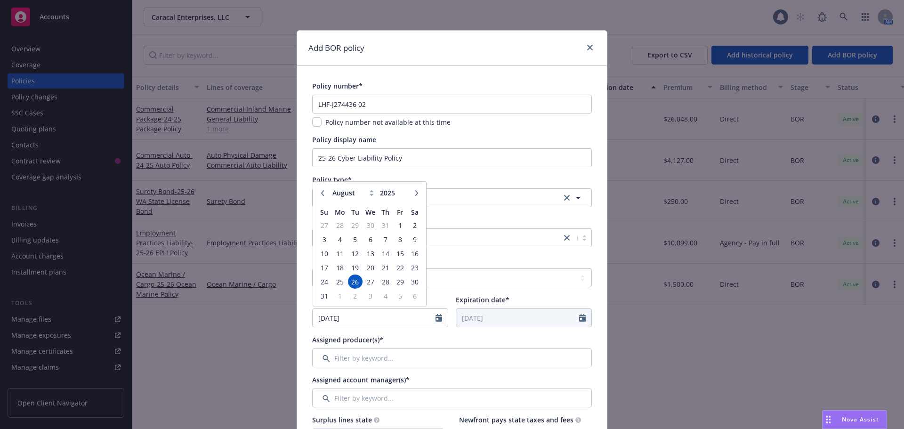
click at [320, 192] on icon "button" at bounding box center [323, 193] width 6 height 6
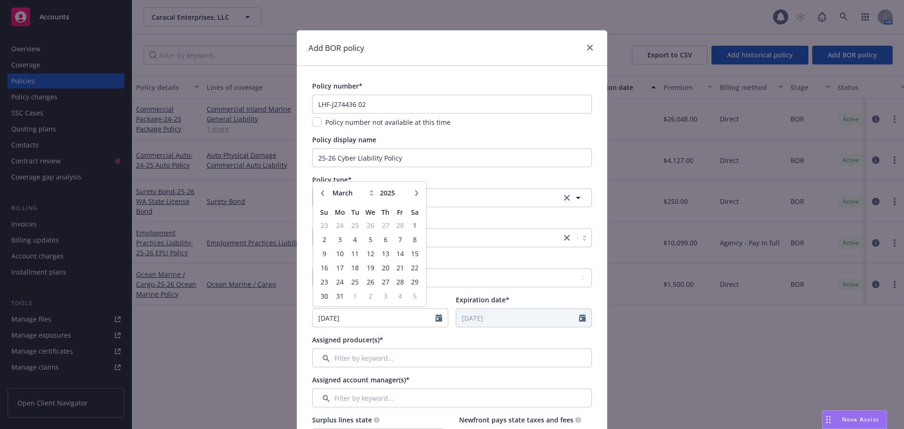
click at [320, 192] on icon "button" at bounding box center [323, 193] width 6 height 6
click at [366, 225] on span "1" at bounding box center [370, 225] width 14 height 12
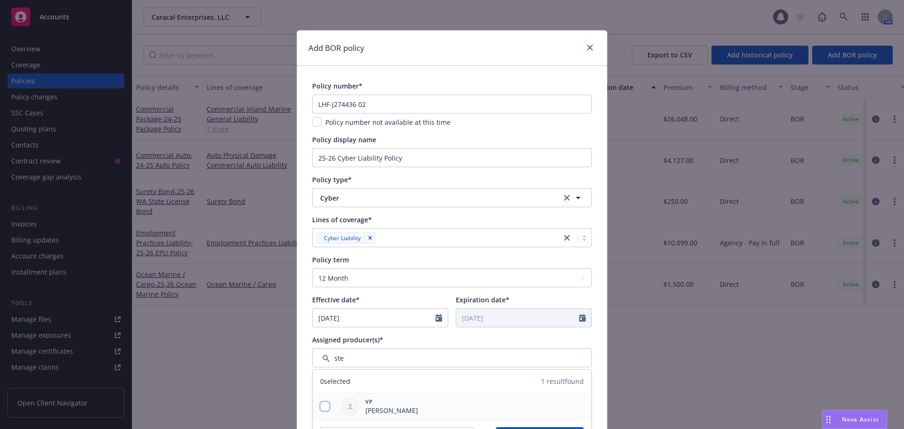
click at [323, 405] on input "checkbox" at bounding box center [324, 405] width 9 height 9
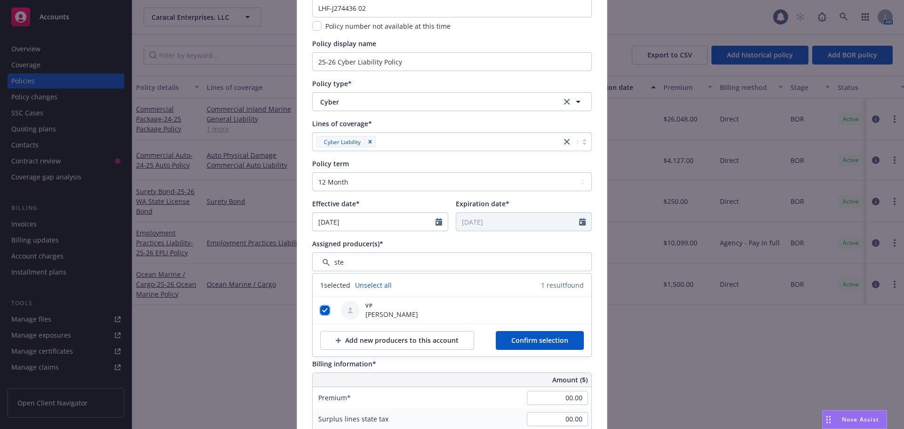
scroll to position [235, 0]
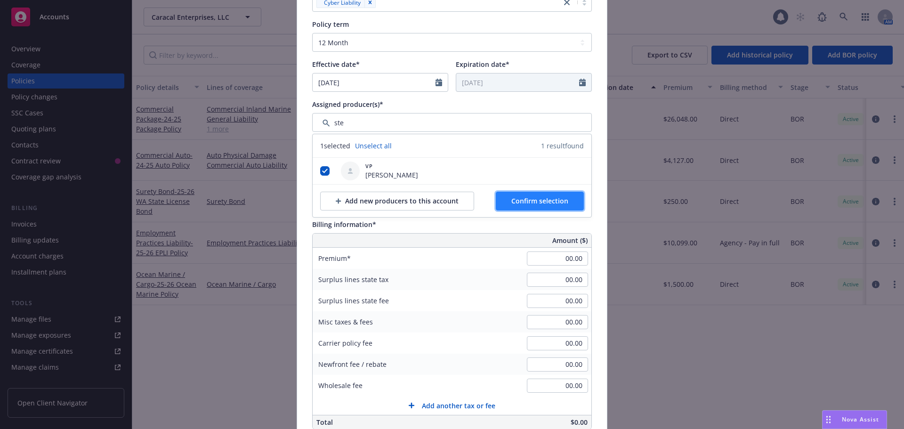
click at [558, 197] on span "Confirm selection" at bounding box center [539, 200] width 57 height 9
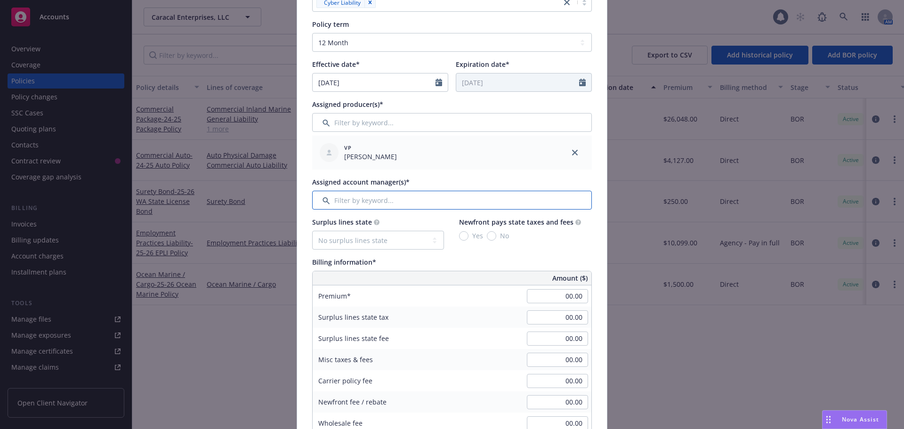
click at [401, 197] on input "Filter by keyword..." at bounding box center [452, 200] width 280 height 19
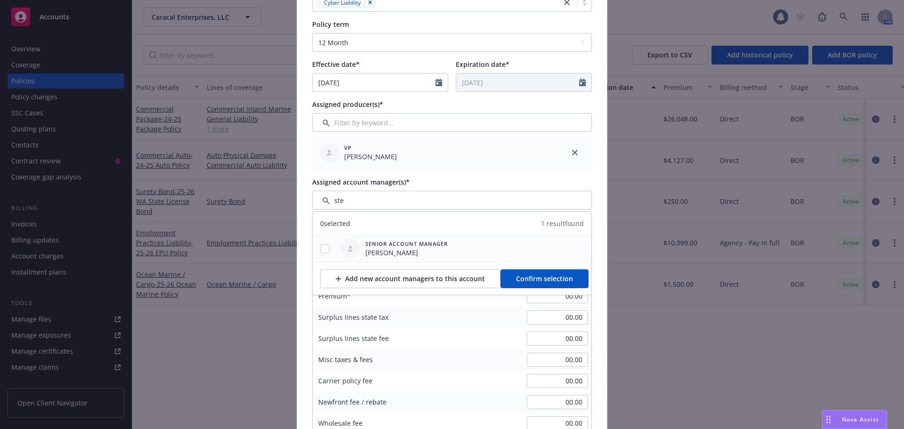
click at [330, 249] on div at bounding box center [324, 249] width 24 height 10
click at [329, 251] on div at bounding box center [324, 249] width 24 height 10
drag, startPoint x: 307, startPoint y: 248, endPoint x: 313, endPoint y: 247, distance: 6.3
click at [310, 248] on div "Policy number* LHF-J274436 02 Policy number not available at this time Policy d…" at bounding box center [452, 354] width 310 height 1047
click at [369, 202] on input "Filter by keyword..." at bounding box center [452, 200] width 280 height 19
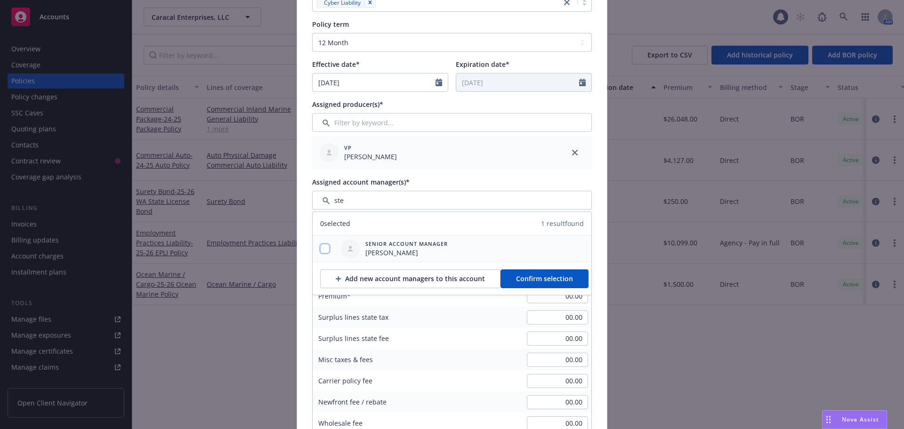
click at [324, 246] on input "checkbox" at bounding box center [324, 248] width 9 height 9
drag, startPoint x: 595, startPoint y: 284, endPoint x: 552, endPoint y: 280, distance: 43.5
click at [592, 284] on div "Policy number* LHF-J274436 02 Policy number not available at this time Policy d…" at bounding box center [452, 354] width 310 height 1047
click at [359, 200] on input "Filter by keyword..." at bounding box center [452, 200] width 280 height 19
click at [320, 247] on input "checkbox" at bounding box center [324, 248] width 9 height 9
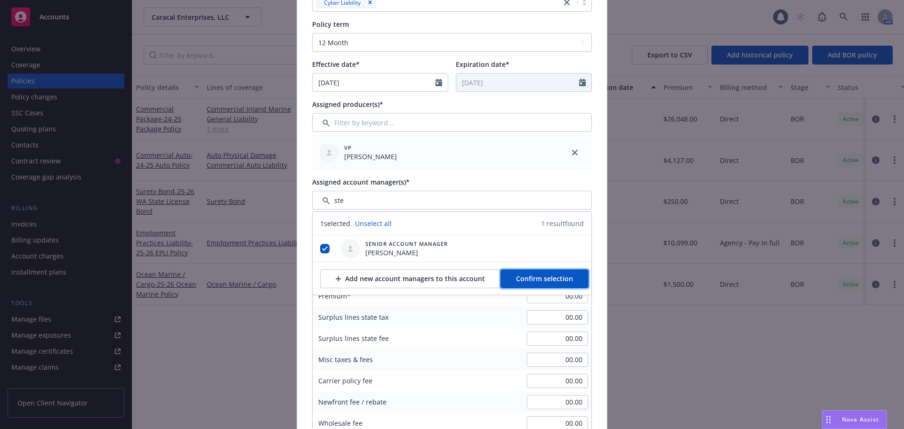
click at [518, 272] on button "Confirm selection" at bounding box center [544, 278] width 88 height 19
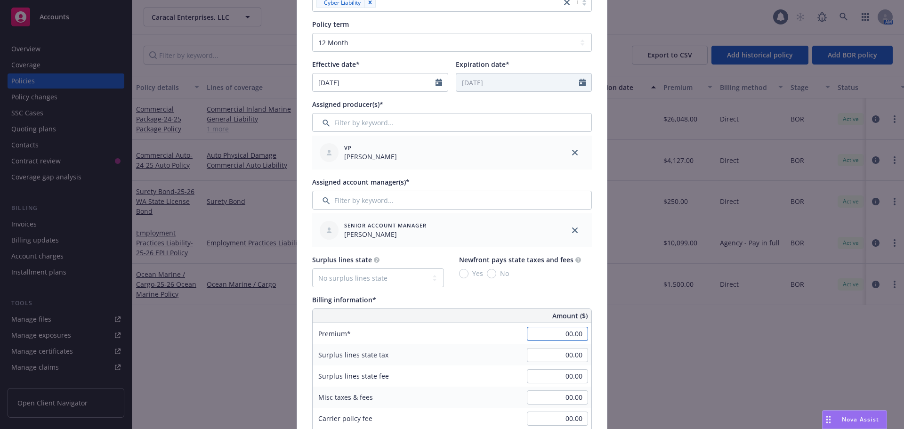
click at [550, 327] on input "00.00" at bounding box center [557, 334] width 61 height 14
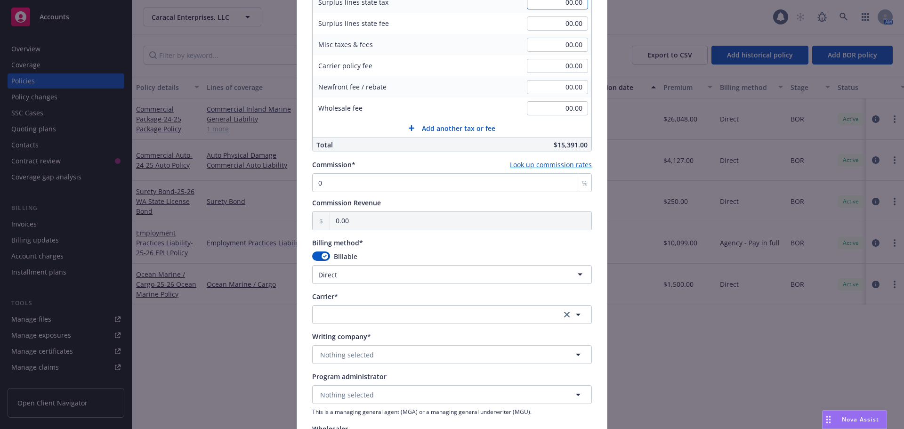
scroll to position [659, 0]
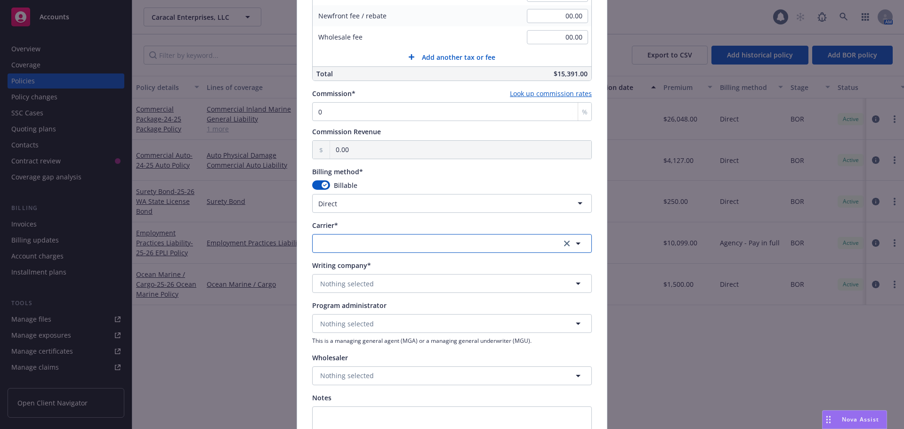
click at [356, 241] on button "button" at bounding box center [452, 243] width 280 height 19
click at [363, 293] on strong "Hanover Insurance Group" at bounding box center [363, 292] width 83 height 9
click at [339, 284] on span "Nothing selected" at bounding box center [347, 284] width 54 height 10
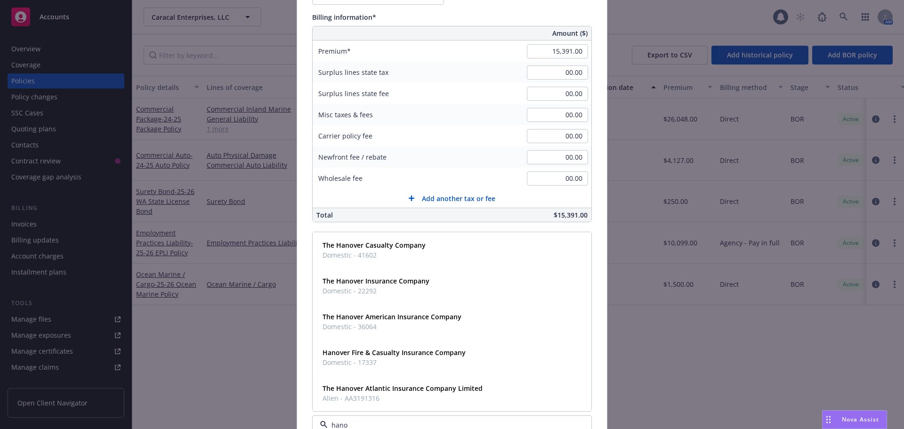
scroll to position [794, 0]
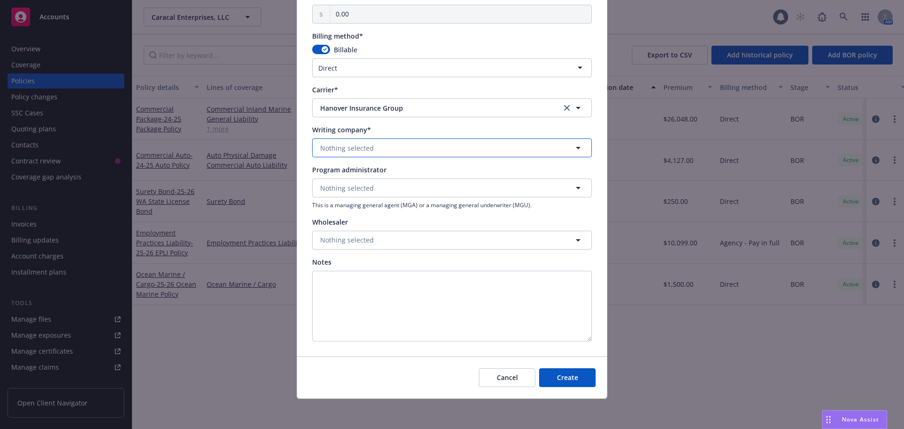
click at [354, 145] on span "Nothing selected" at bounding box center [347, 148] width 54 height 10
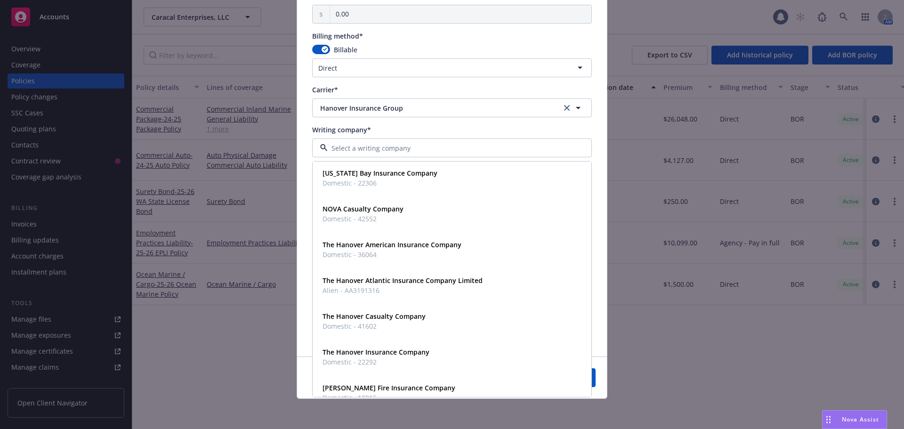
scroll to position [230, 0]
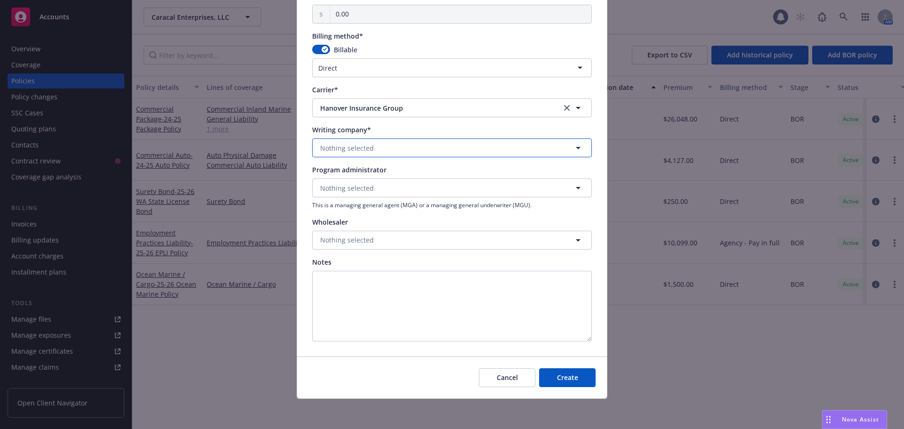
click at [335, 148] on span "Nothing selected" at bounding box center [347, 148] width 54 height 10
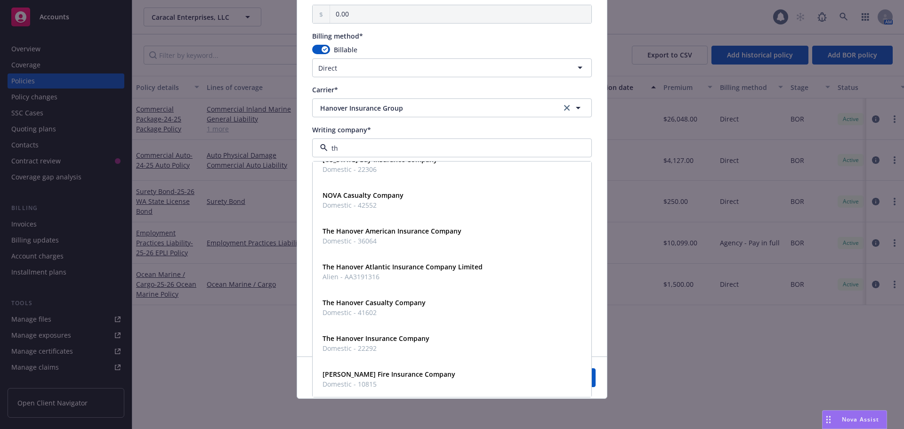
scroll to position [0, 0]
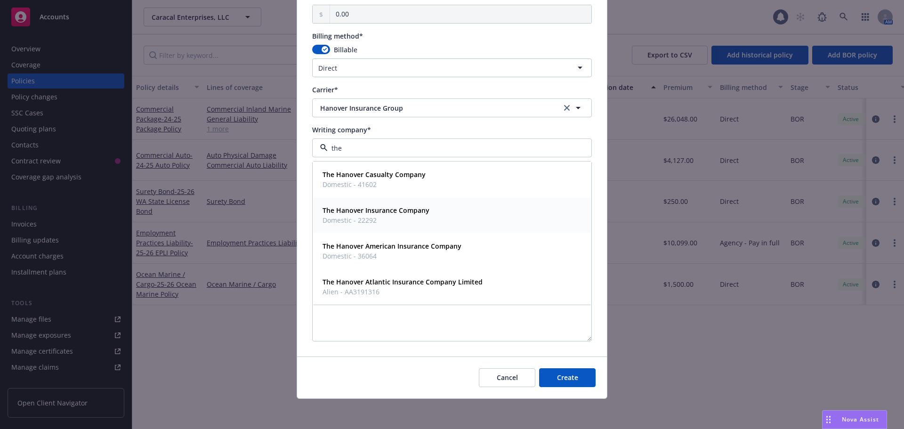
click at [355, 210] on strong "The Hanover Insurance Company" at bounding box center [375, 210] width 107 height 9
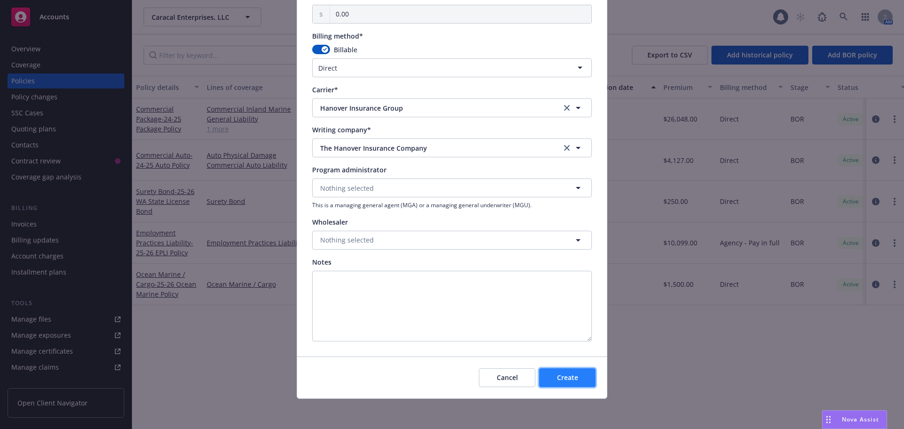
click at [580, 378] on button "Create" at bounding box center [567, 377] width 56 height 19
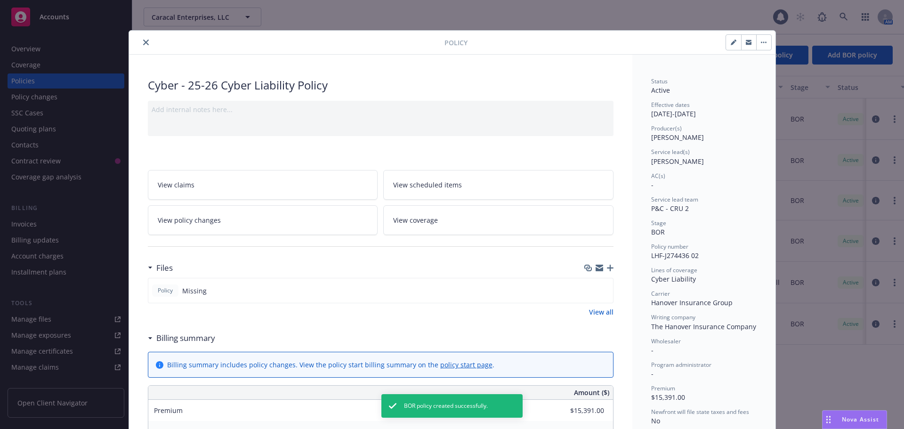
drag, startPoint x: 730, startPoint y: 31, endPoint x: 728, endPoint y: 42, distance: 11.2
click at [729, 34] on div "Policy" at bounding box center [452, 43] width 646 height 24
click at [730, 44] on icon "button" at bounding box center [732, 42] width 5 height 5
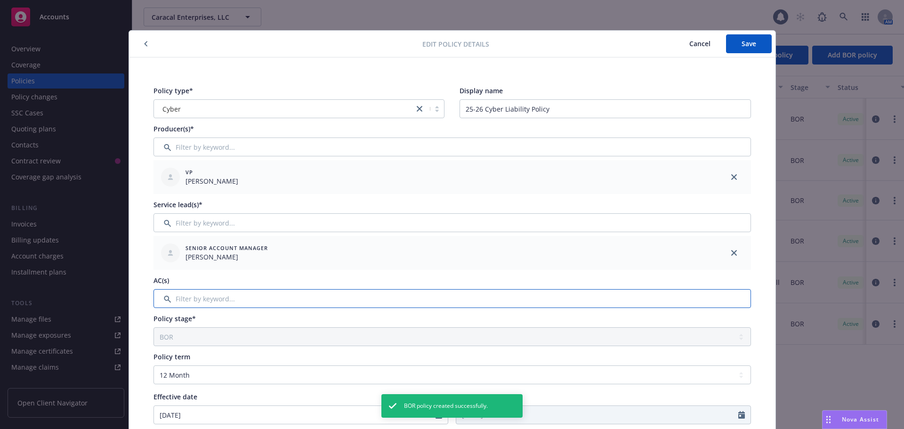
click at [193, 301] on input "Filter by keyword..." at bounding box center [451, 298] width 597 height 19
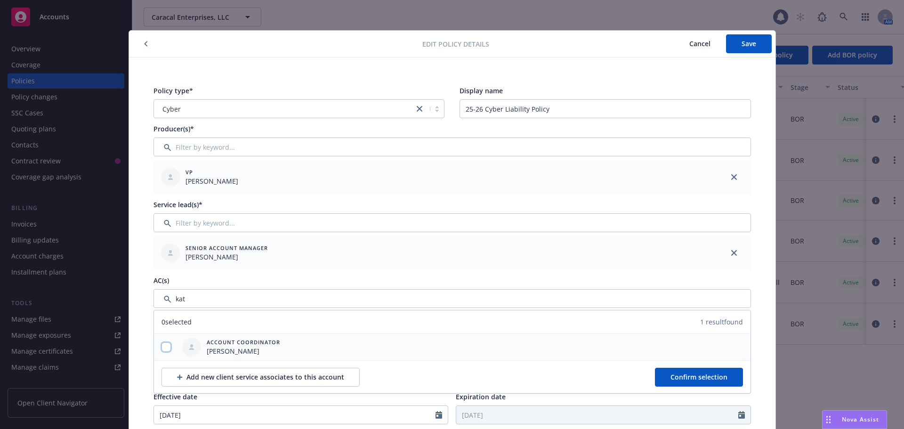
click at [164, 347] on input "checkbox" at bounding box center [165, 346] width 9 height 9
click at [704, 375] on span "Confirm selection" at bounding box center [698, 376] width 57 height 9
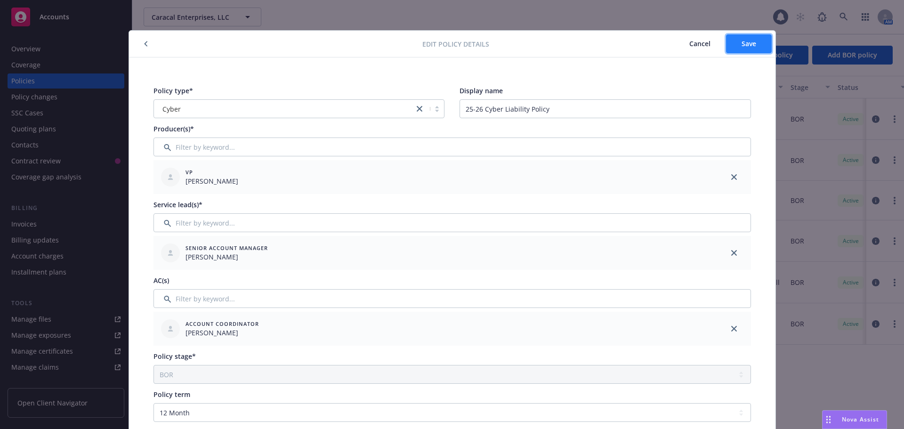
click at [746, 45] on span "Save" at bounding box center [748, 43] width 15 height 9
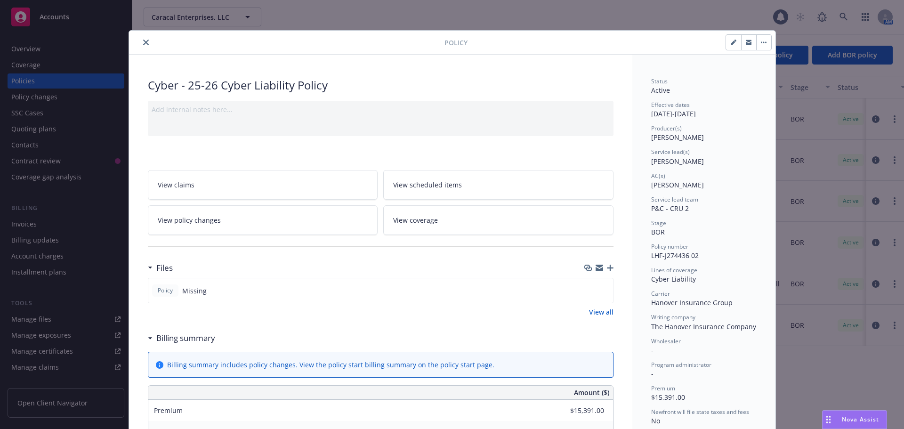
click at [608, 266] on icon "button" at bounding box center [610, 267] width 7 height 7
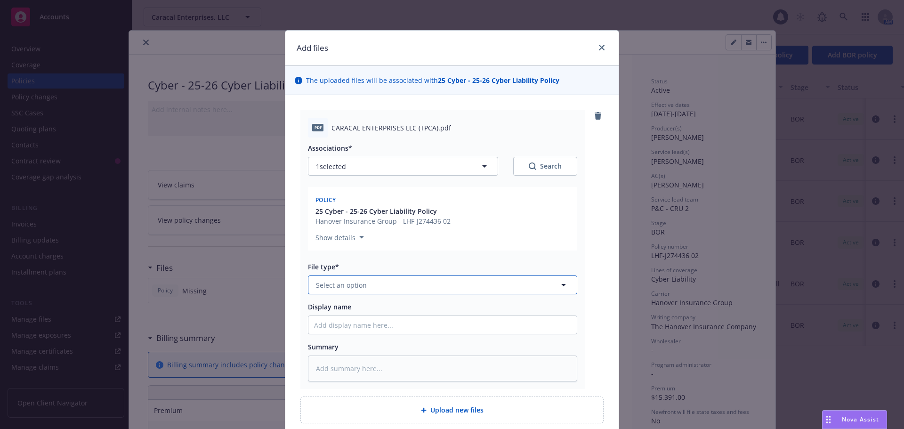
click at [386, 285] on button "Select an option" at bounding box center [442, 284] width 269 height 19
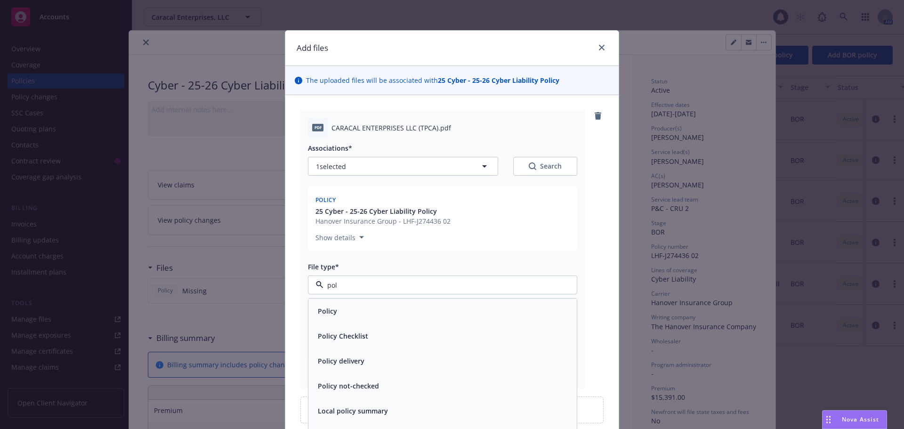
click at [369, 308] on div "Policy" at bounding box center [442, 311] width 257 height 14
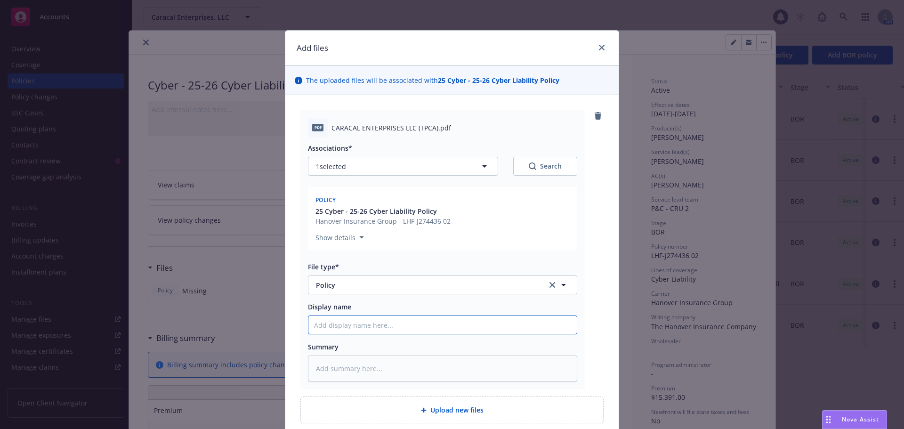
click at [325, 324] on input "Display name" at bounding box center [442, 325] width 268 height 18
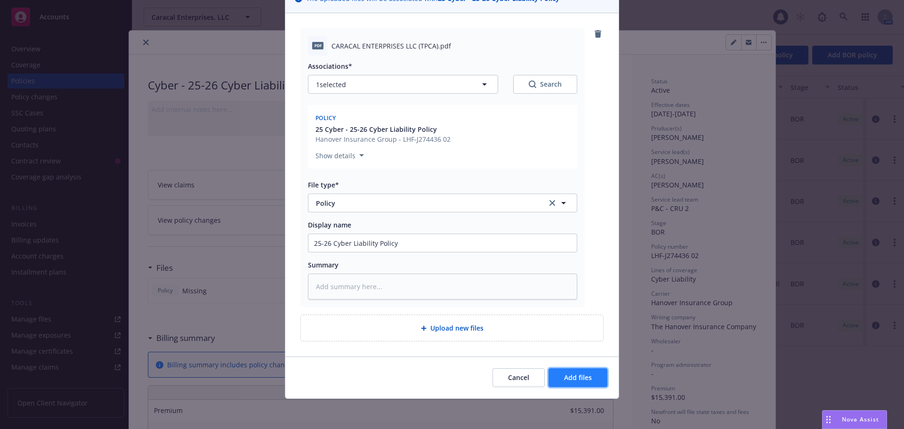
click at [570, 375] on span "Add files" at bounding box center [578, 377] width 28 height 9
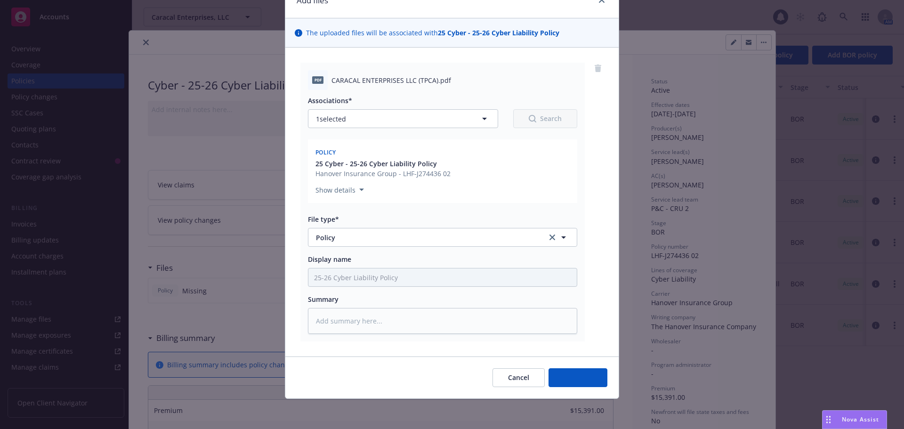
scroll to position [48, 0]
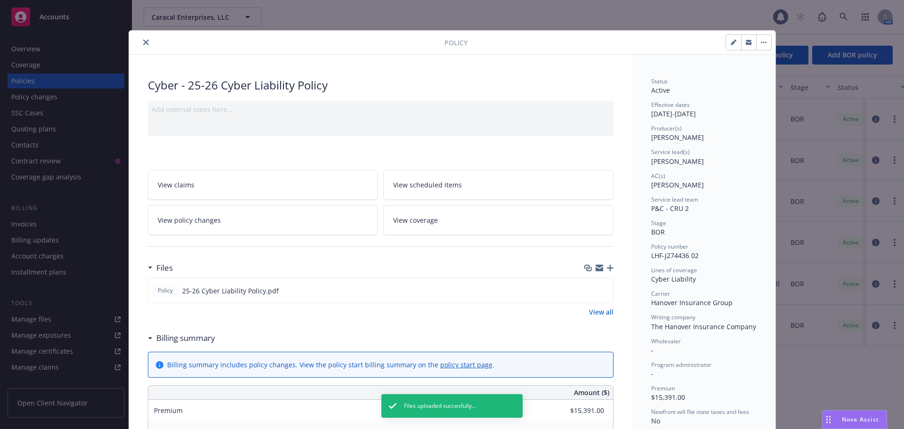
click at [606, 272] on div "Files" at bounding box center [380, 268] width 465 height 20
click at [607, 267] on icon "button" at bounding box center [610, 267] width 7 height 7
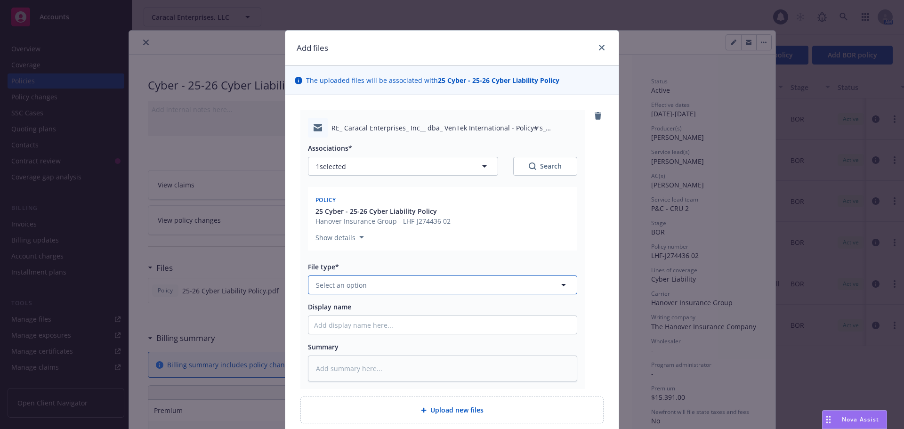
drag, startPoint x: 323, startPoint y: 287, endPoint x: 328, endPoint y: 282, distance: 6.7
click at [325, 286] on span "Select an option" at bounding box center [341, 285] width 51 height 10
click at [328, 333] on span "Email" at bounding box center [326, 336] width 17 height 10
click at [333, 326] on input "Display name" at bounding box center [442, 325] width 268 height 18
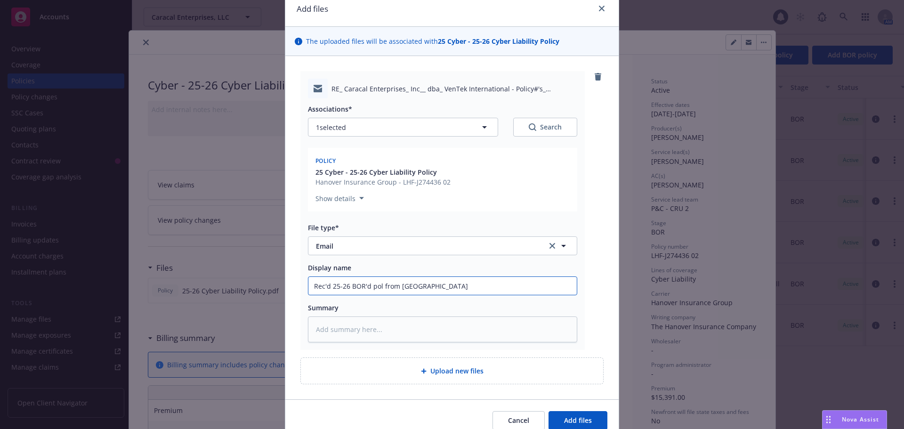
scroll to position [82, 0]
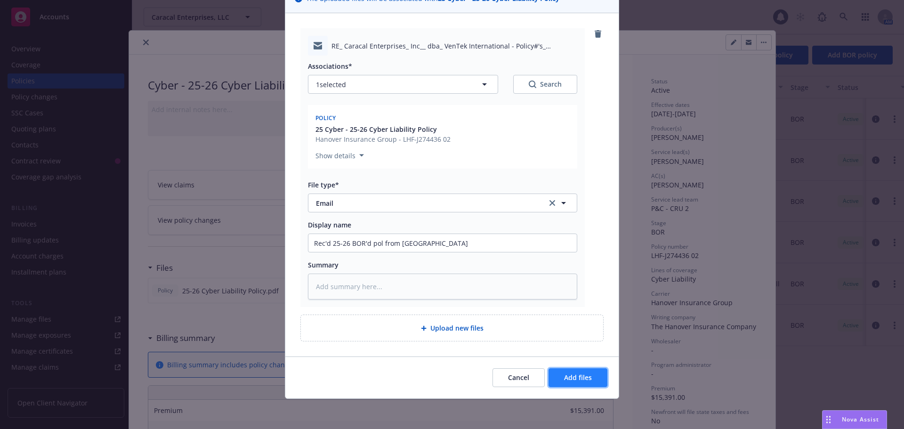
click at [581, 376] on span "Add files" at bounding box center [578, 377] width 28 height 9
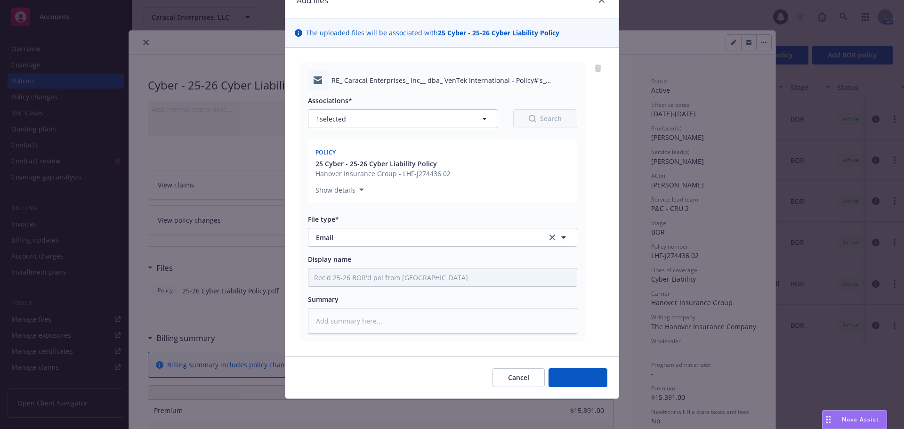
scroll to position [48, 0]
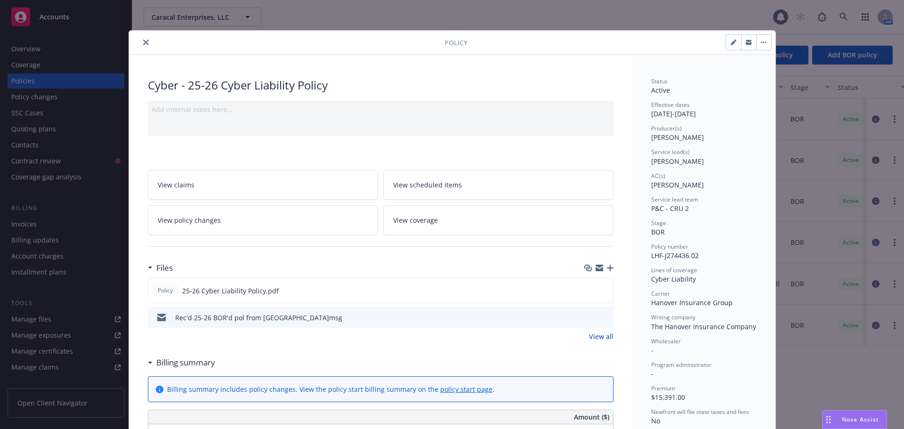
click at [607, 269] on icon "button" at bounding box center [610, 267] width 7 height 7
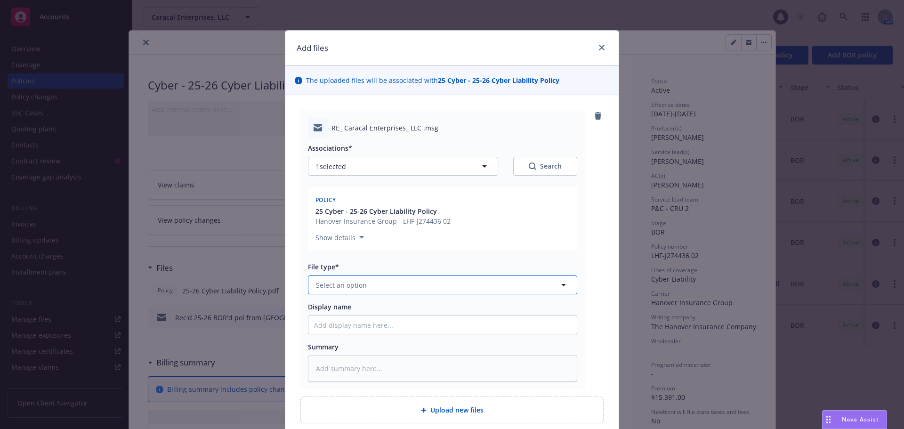
click at [374, 280] on button "Select an option" at bounding box center [442, 284] width 269 height 19
click at [366, 329] on div "Email" at bounding box center [442, 336] width 257 height 14
click at [356, 324] on input "Display name" at bounding box center [442, 325] width 268 height 18
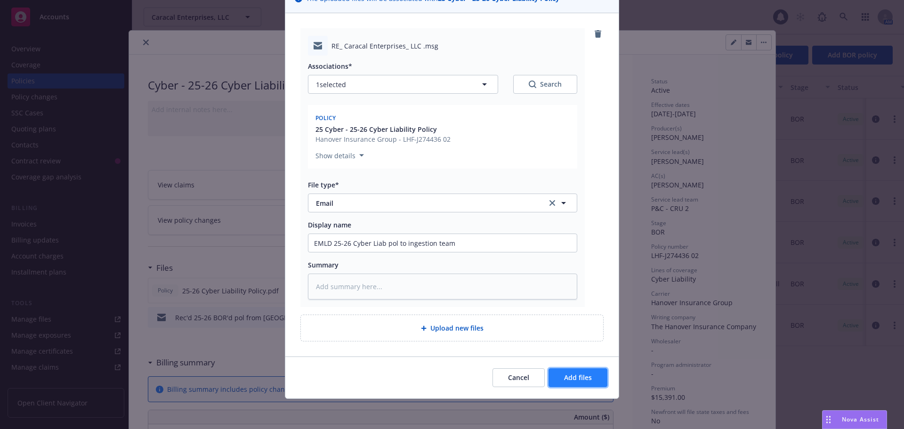
click at [564, 376] on span "Add files" at bounding box center [578, 377] width 28 height 9
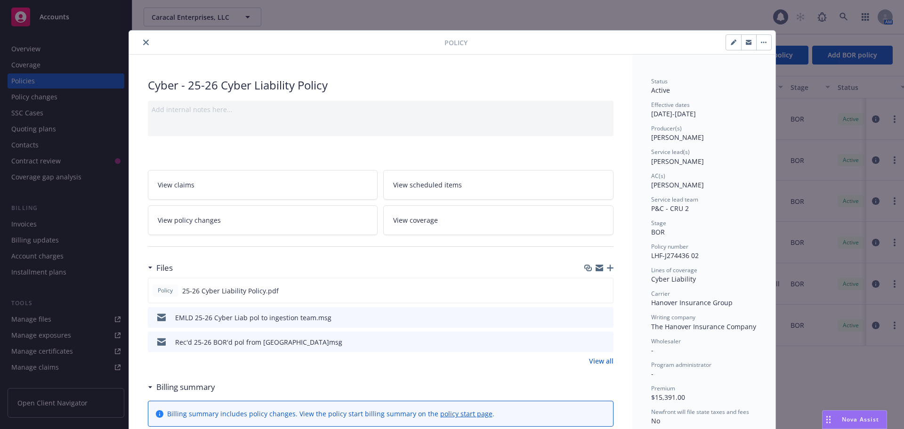
click at [143, 40] on icon "close" at bounding box center [146, 43] width 6 height 6
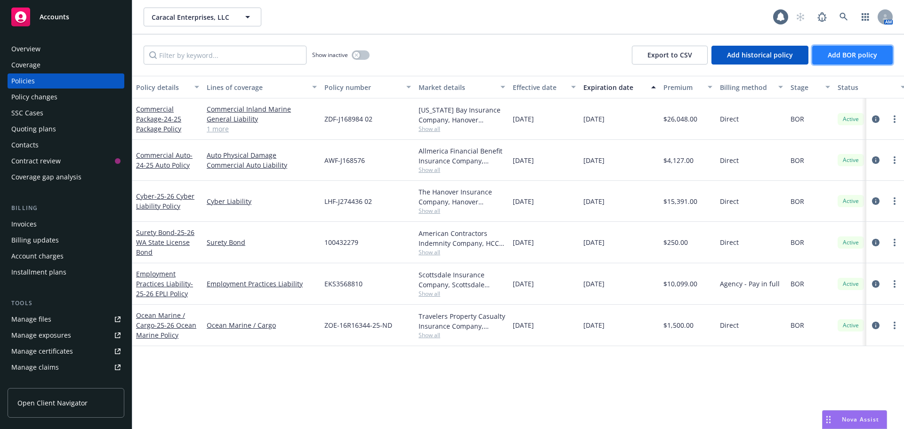
click at [858, 52] on span "Add BOR policy" at bounding box center [851, 54] width 49 height 9
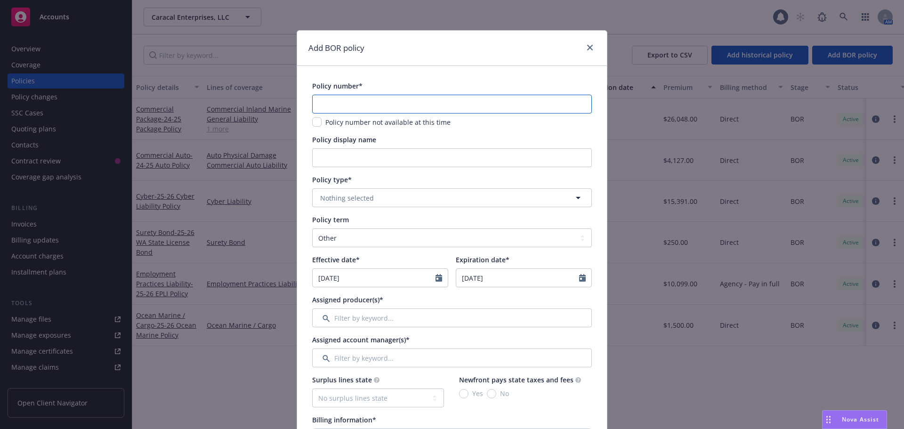
click at [348, 107] on input "text" at bounding box center [452, 104] width 280 height 19
click at [377, 188] on div "Policy type* No readable name Nothing selected" at bounding box center [452, 191] width 280 height 32
click at [379, 193] on button "Nothing selected" at bounding box center [452, 197] width 280 height 19
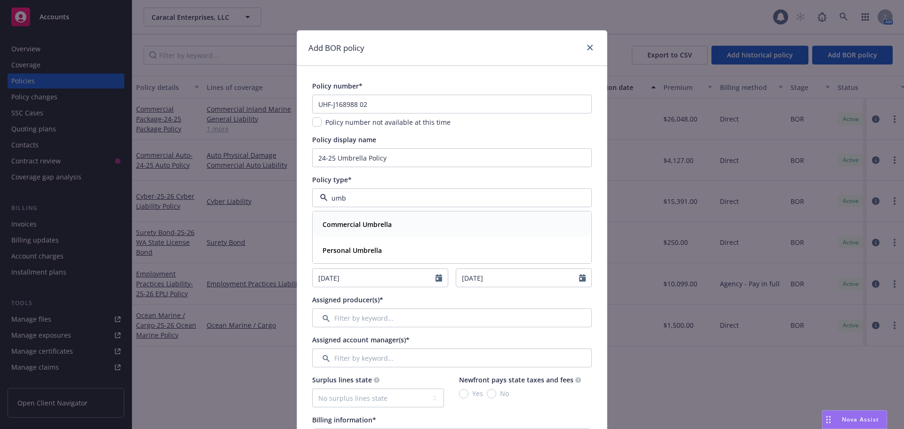
click at [364, 232] on div "Commercial Umbrella" at bounding box center [452, 224] width 278 height 25
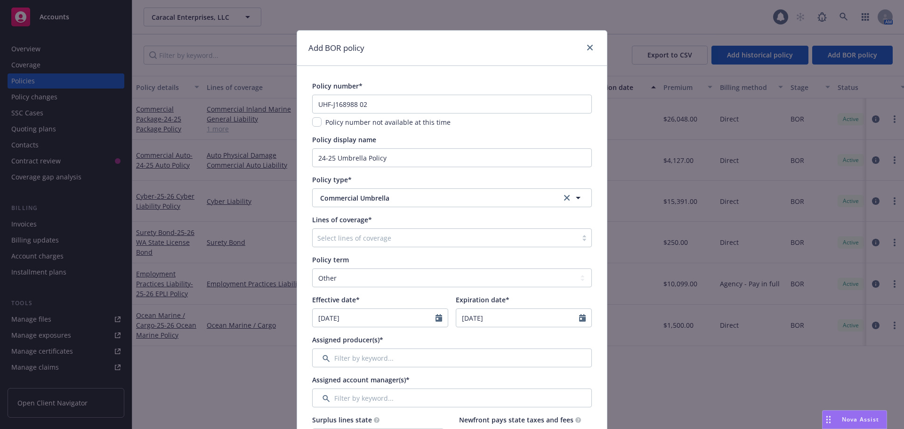
click at [347, 239] on div at bounding box center [444, 237] width 255 height 11
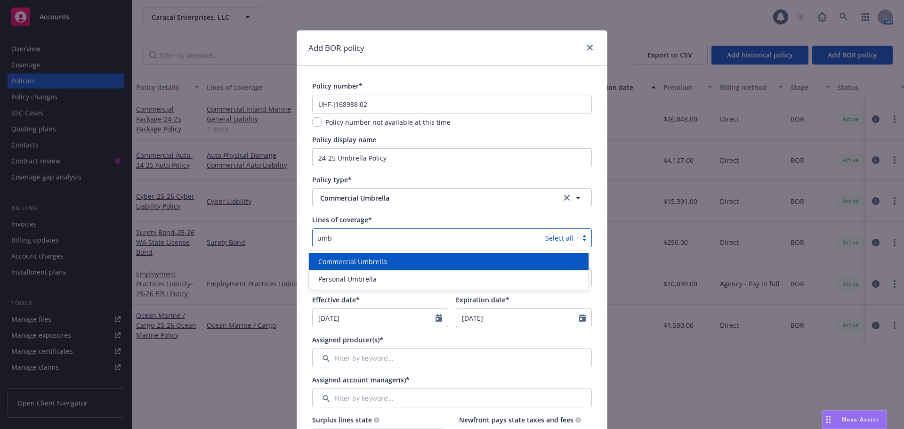
click at [344, 259] on span "Commercial Umbrella" at bounding box center [352, 261] width 69 height 10
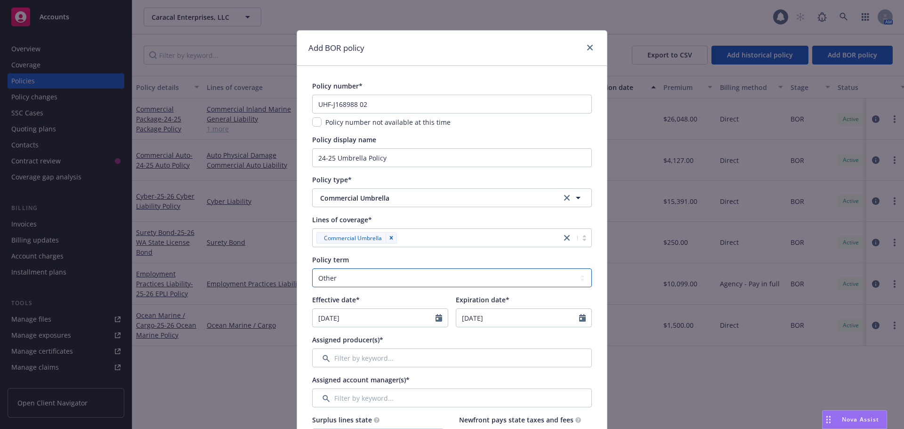
click at [329, 275] on select "Select policy term 12 Month 6 Month 4 Month 3 Month 2 Month 1 Month 36 Month (3…" at bounding box center [452, 277] width 280 height 19
click at [312, 268] on select "Select policy term 12 Month 6 Month 4 Month 3 Month 2 Month 1 Month 36 Month (3…" at bounding box center [452, 277] width 280 height 19
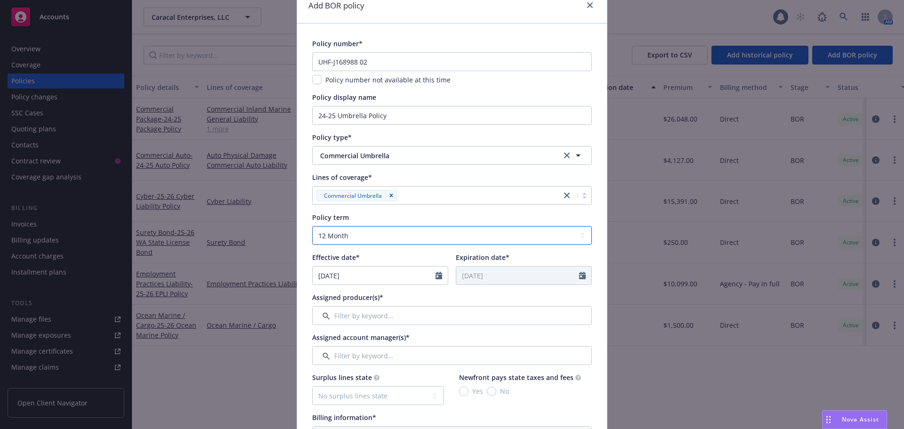
scroll to position [94, 0]
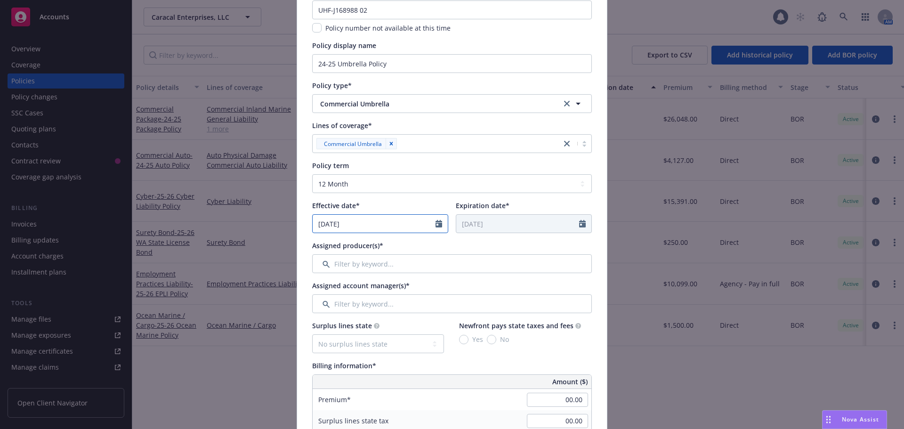
click at [435, 227] on icon "Calendar" at bounding box center [438, 224] width 7 height 8
click at [320, 246] on icon "button" at bounding box center [323, 246] width 6 height 6
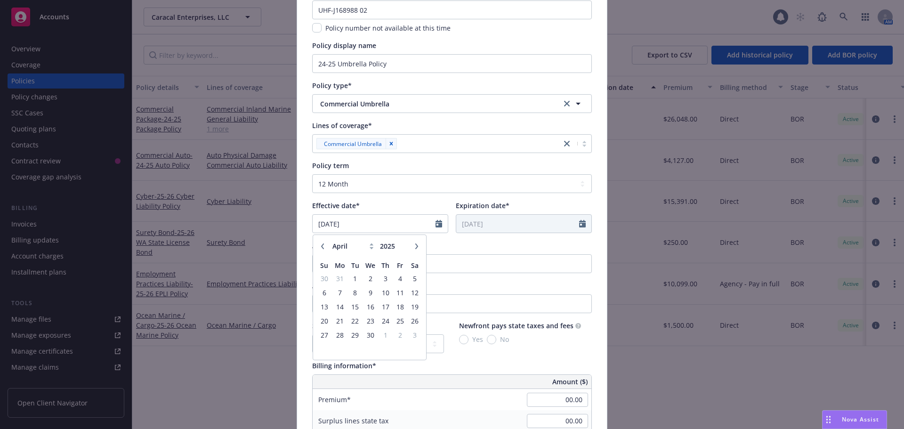
click at [320, 246] on icon "button" at bounding box center [323, 246] width 6 height 6
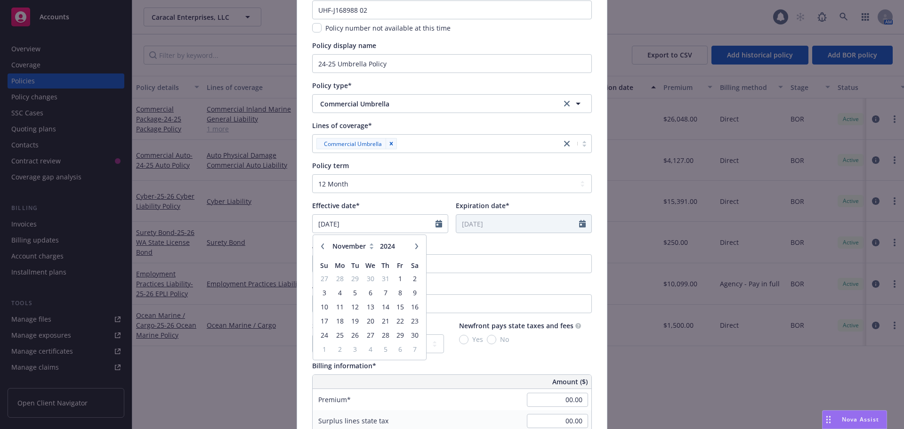
click at [320, 246] on icon "button" at bounding box center [323, 246] width 6 height 6
click at [382, 322] on span "26" at bounding box center [385, 321] width 13 height 12
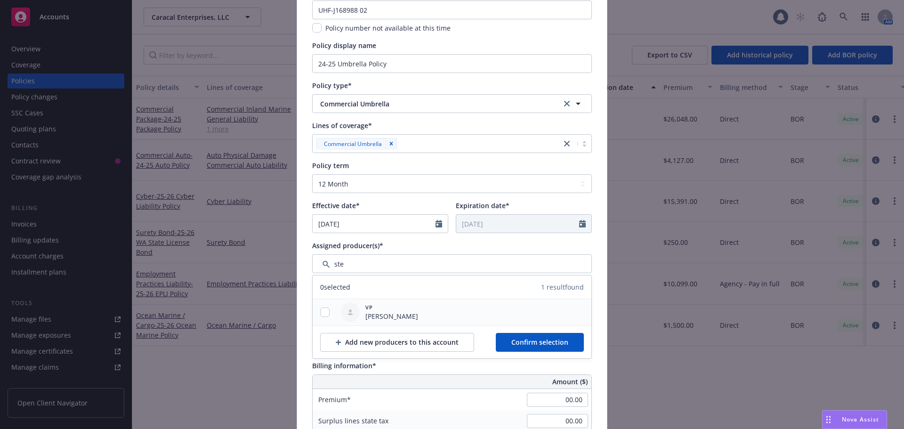
click at [326, 312] on div at bounding box center [324, 312] width 24 height 10
click at [321, 312] on input "checkbox" at bounding box center [324, 311] width 9 height 9
click at [511, 338] on span "Confirm selection" at bounding box center [539, 341] width 57 height 9
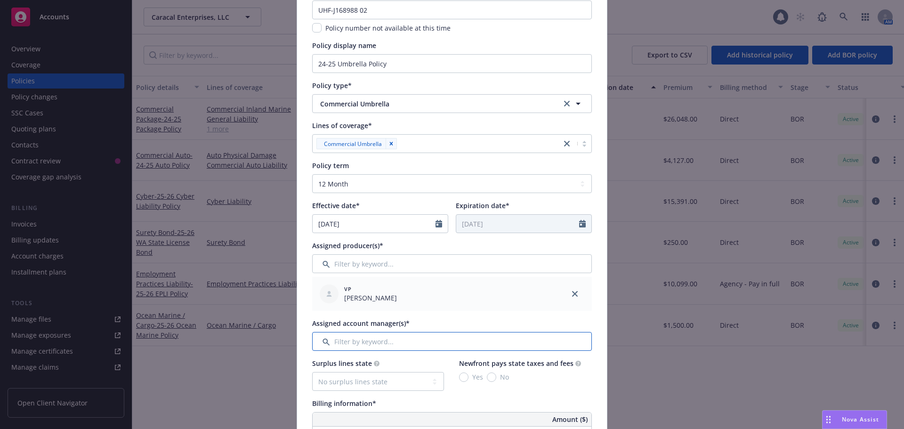
click at [337, 341] on input "Filter by keyword..." at bounding box center [452, 341] width 280 height 19
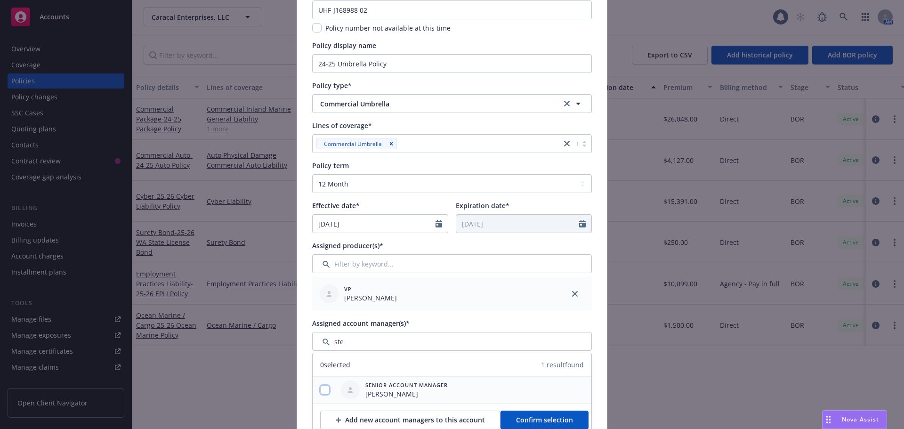
click at [324, 389] on input "checkbox" at bounding box center [324, 389] width 9 height 9
click at [563, 420] on span "Confirm selection" at bounding box center [544, 419] width 57 height 9
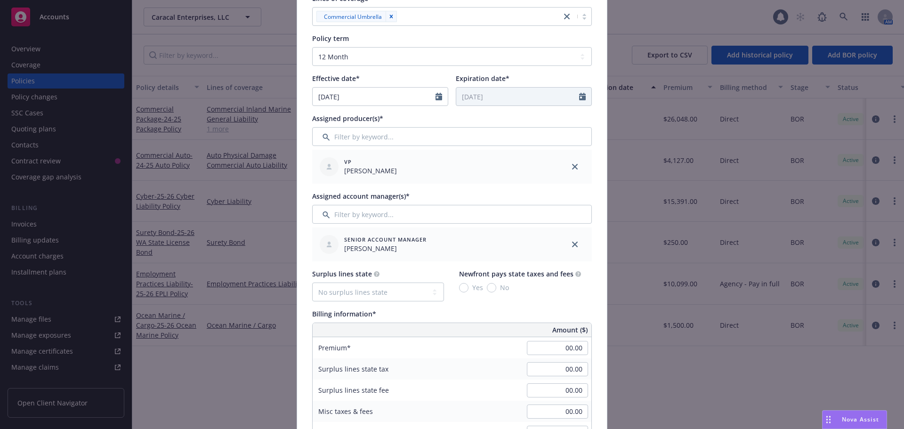
scroll to position [282, 0]
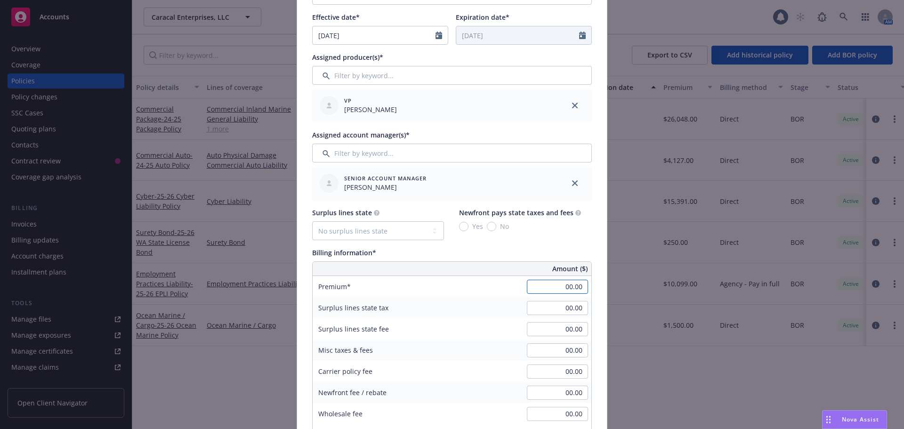
click at [533, 286] on input "00.00" at bounding box center [557, 287] width 61 height 14
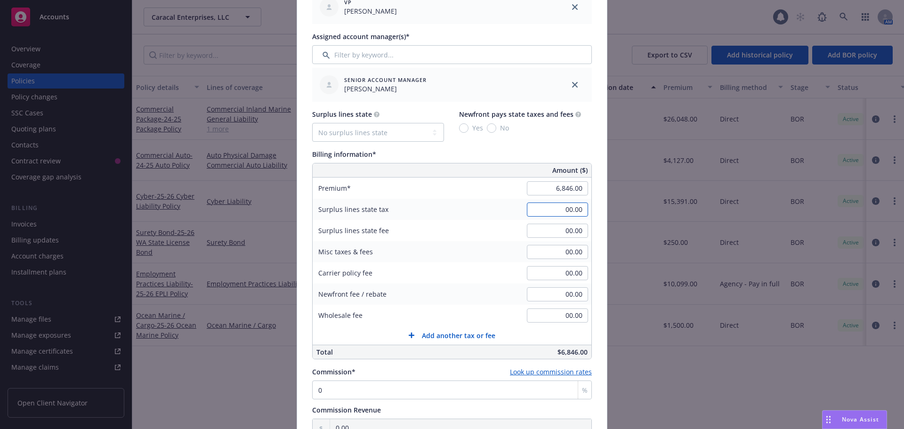
scroll to position [706, 0]
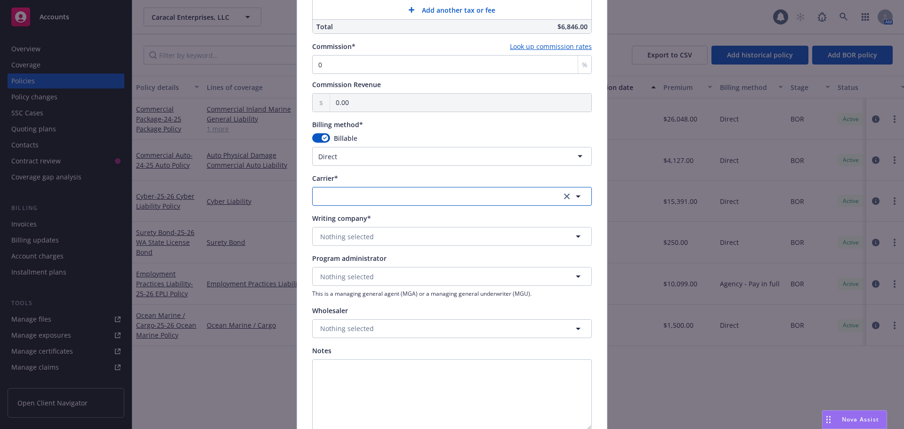
click at [366, 203] on button "button" at bounding box center [452, 196] width 280 height 19
click at [358, 246] on strong "Hanover Insurance Group" at bounding box center [363, 245] width 83 height 9
click at [348, 235] on span "Nothing selected" at bounding box center [347, 237] width 54 height 10
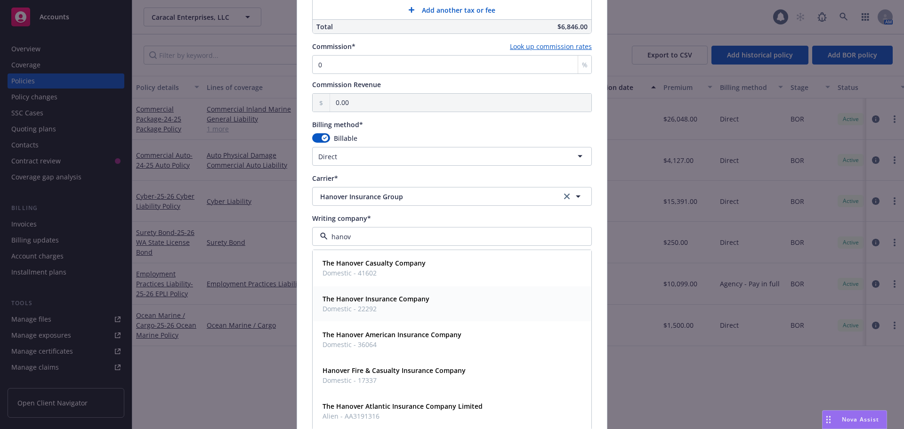
click at [364, 300] on strong "The Hanover Insurance Company" at bounding box center [375, 298] width 107 height 9
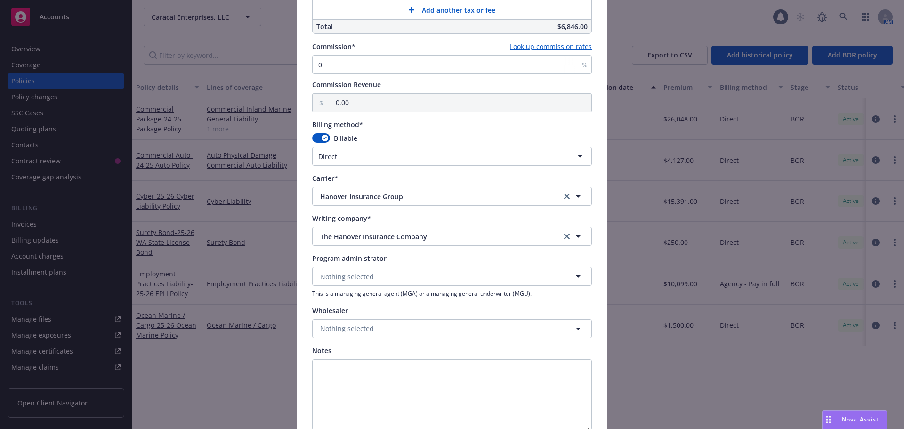
scroll to position [794, 0]
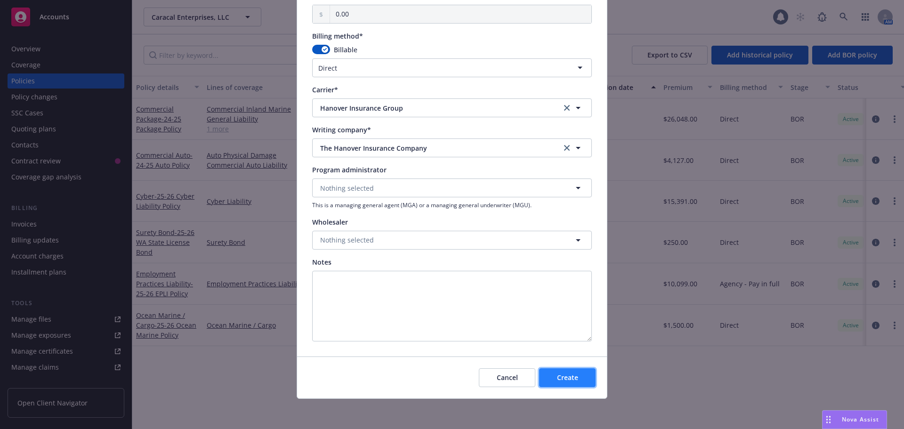
click at [558, 378] on span "Create" at bounding box center [567, 377] width 21 height 9
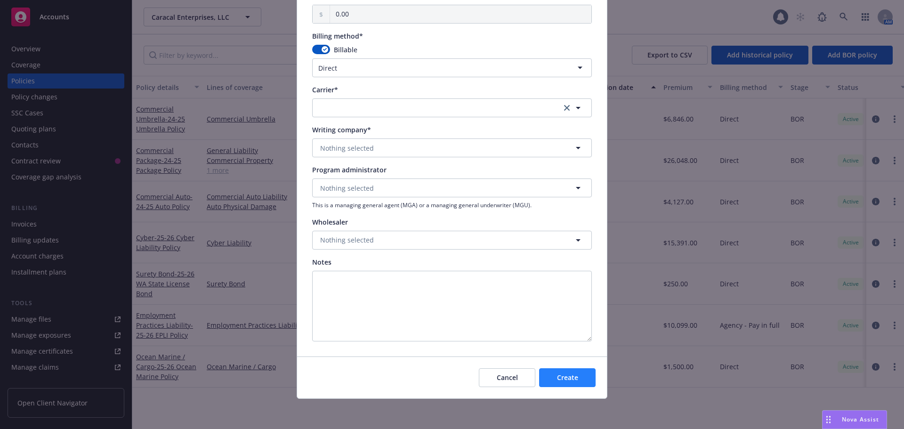
scroll to position [719, 0]
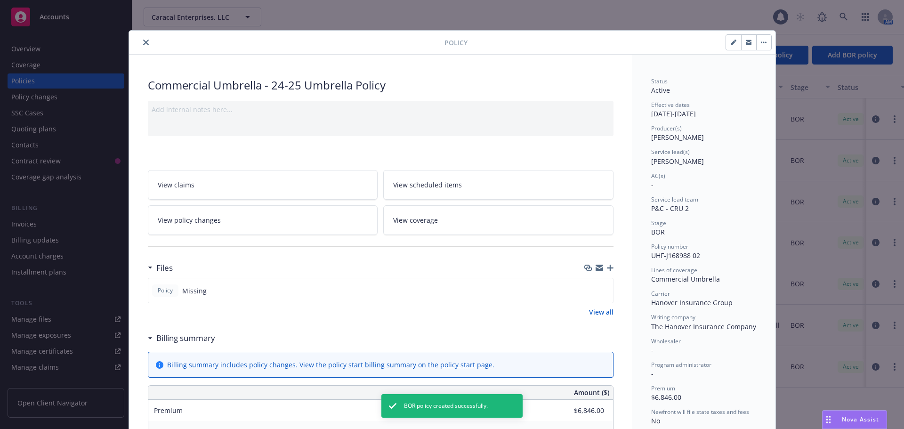
click at [728, 45] on button "button" at bounding box center [733, 42] width 15 height 15
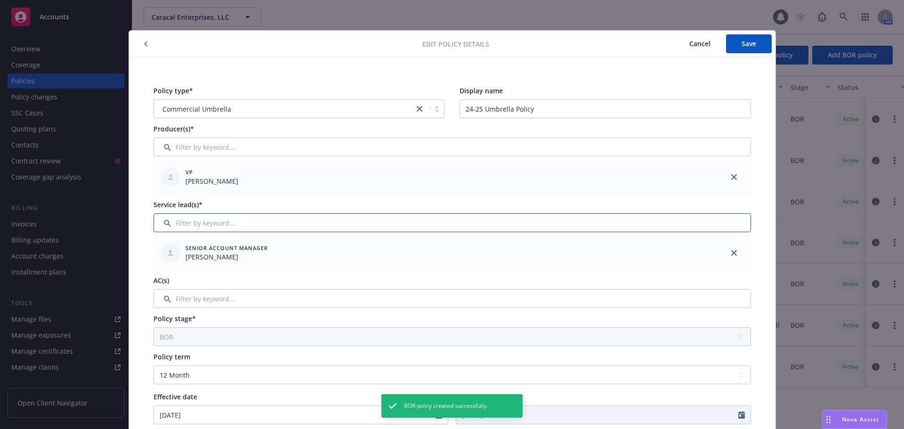
click at [188, 224] on input "Filter by keyword..." at bounding box center [451, 222] width 597 height 19
click at [187, 296] on input "Filter by keyword..." at bounding box center [451, 298] width 597 height 19
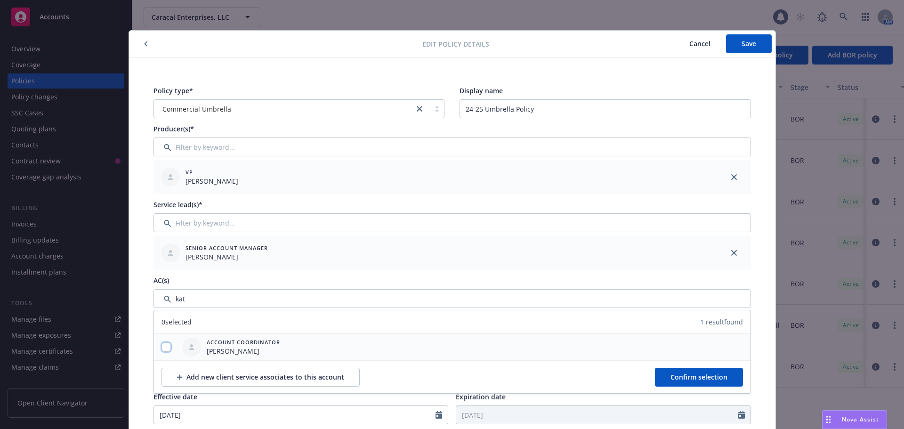
click at [164, 346] on input "checkbox" at bounding box center [165, 346] width 9 height 9
click at [694, 374] on span "Confirm selection" at bounding box center [698, 376] width 57 height 9
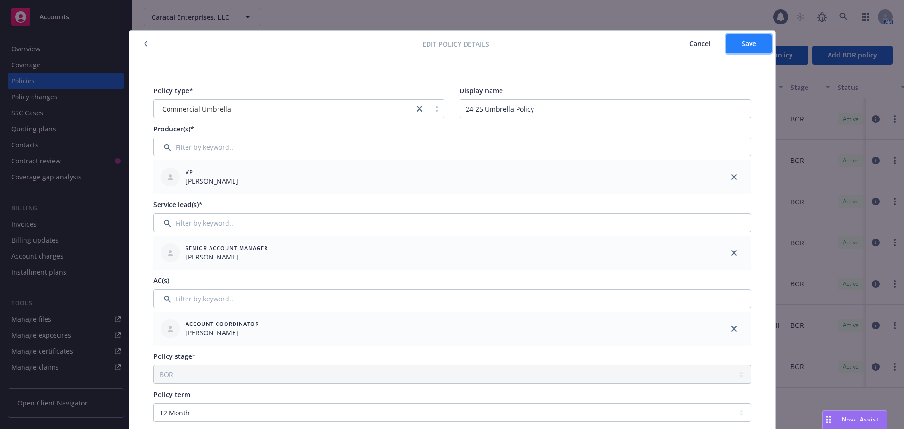
click at [744, 47] on span "Save" at bounding box center [748, 43] width 15 height 9
